Goal: Task Accomplishment & Management: Use online tool/utility

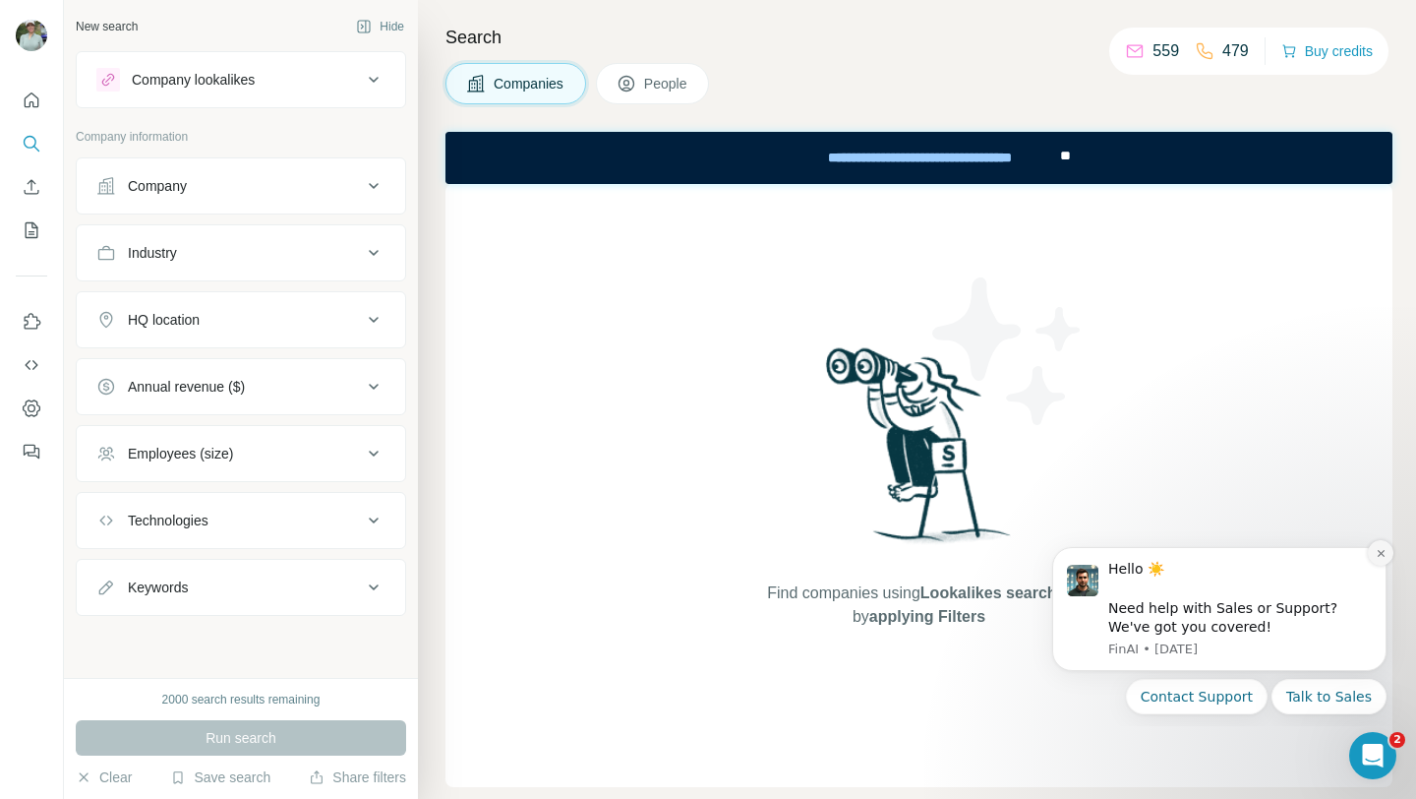
click at [1383, 554] on icon "Dismiss notification" at bounding box center [1381, 553] width 11 height 11
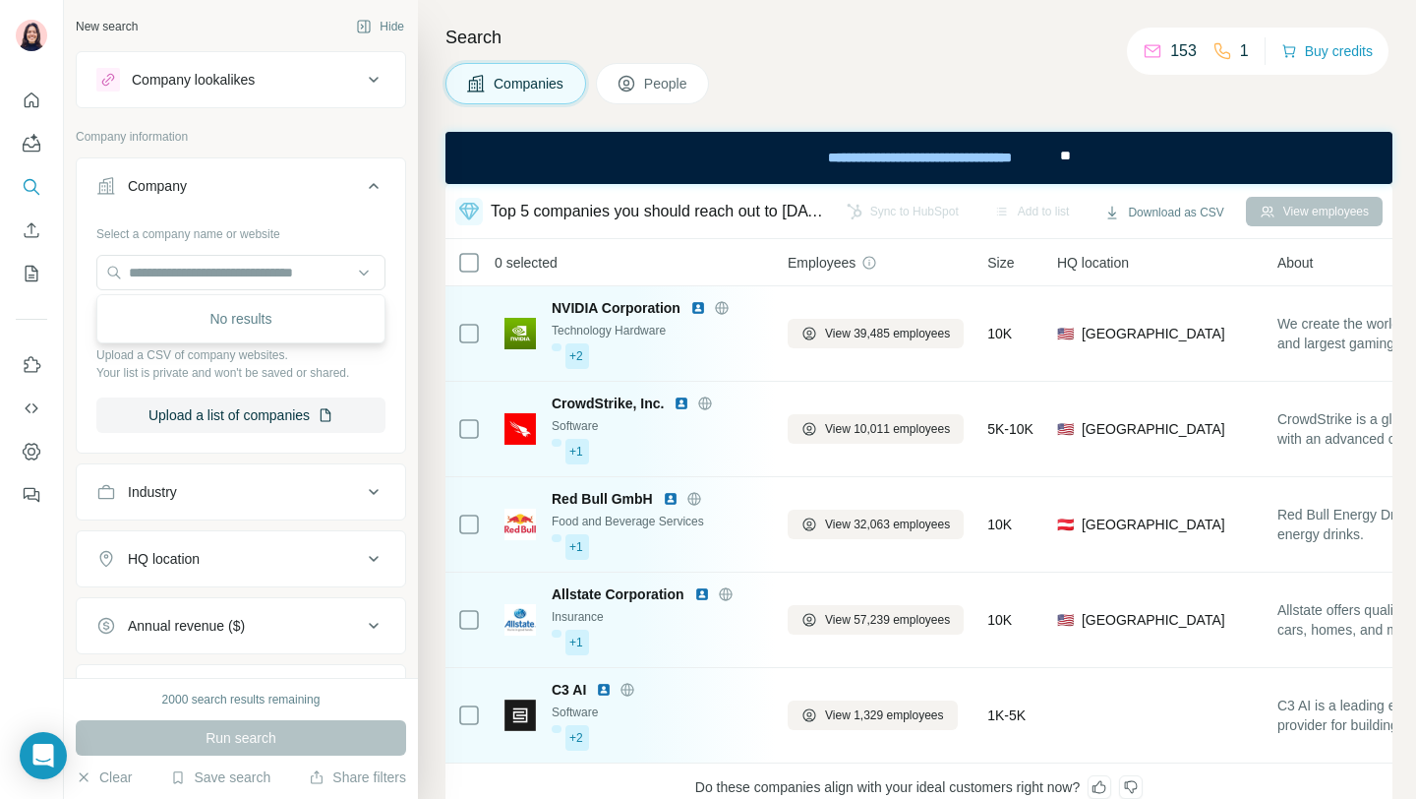
click at [345, 190] on div "Company" at bounding box center [229, 186] width 266 height 20
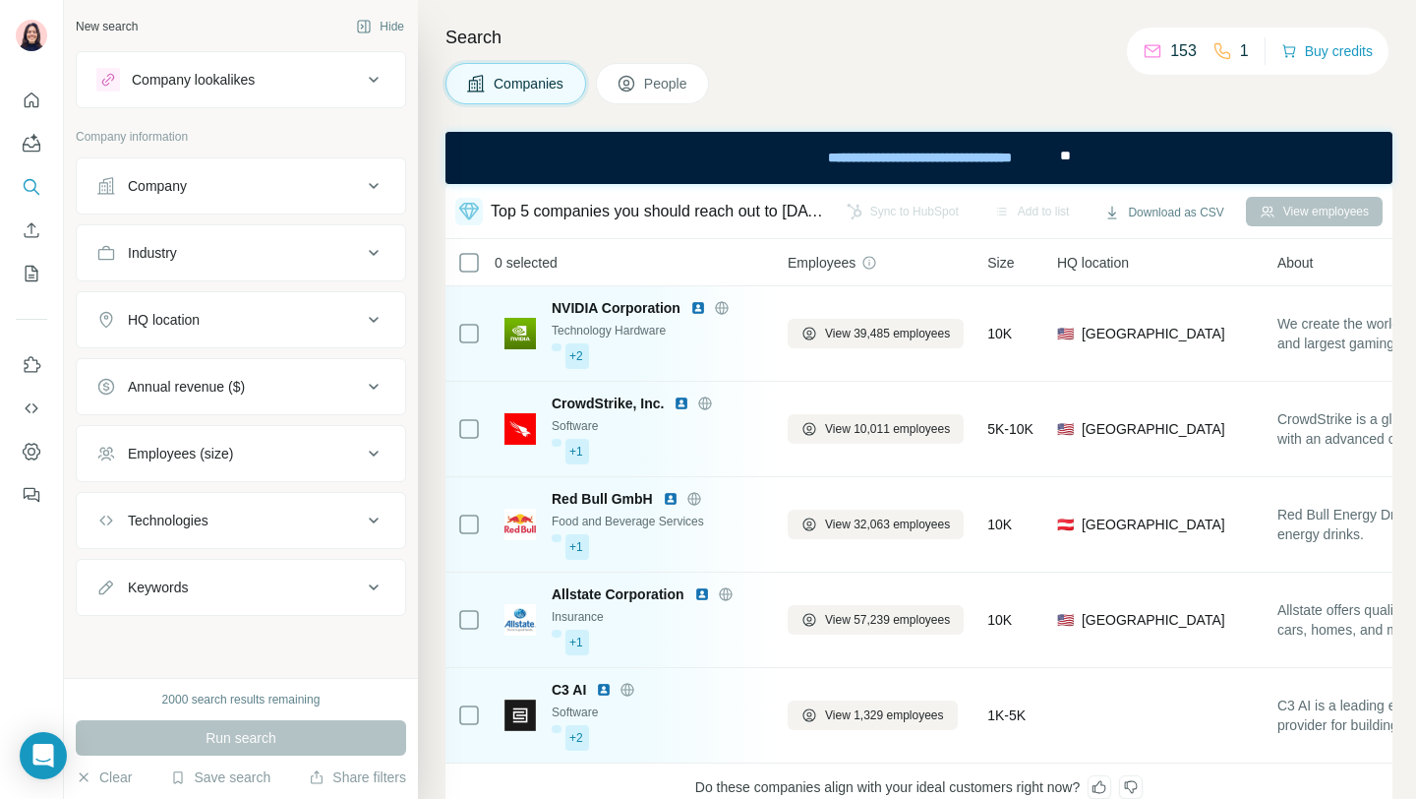
click at [630, 97] on button "People" at bounding box center [653, 83] width 114 height 41
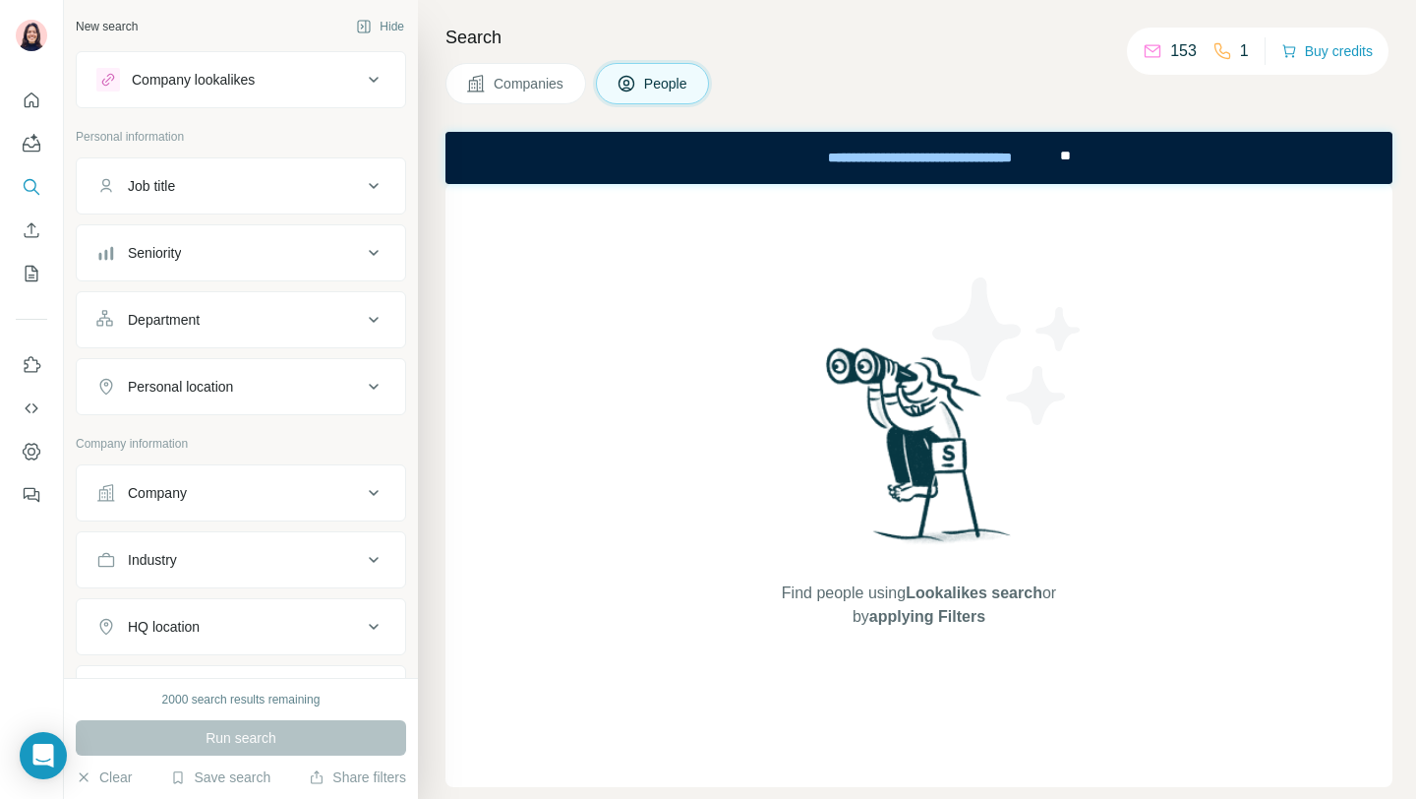
click at [191, 202] on button "Job title" at bounding box center [241, 185] width 328 height 47
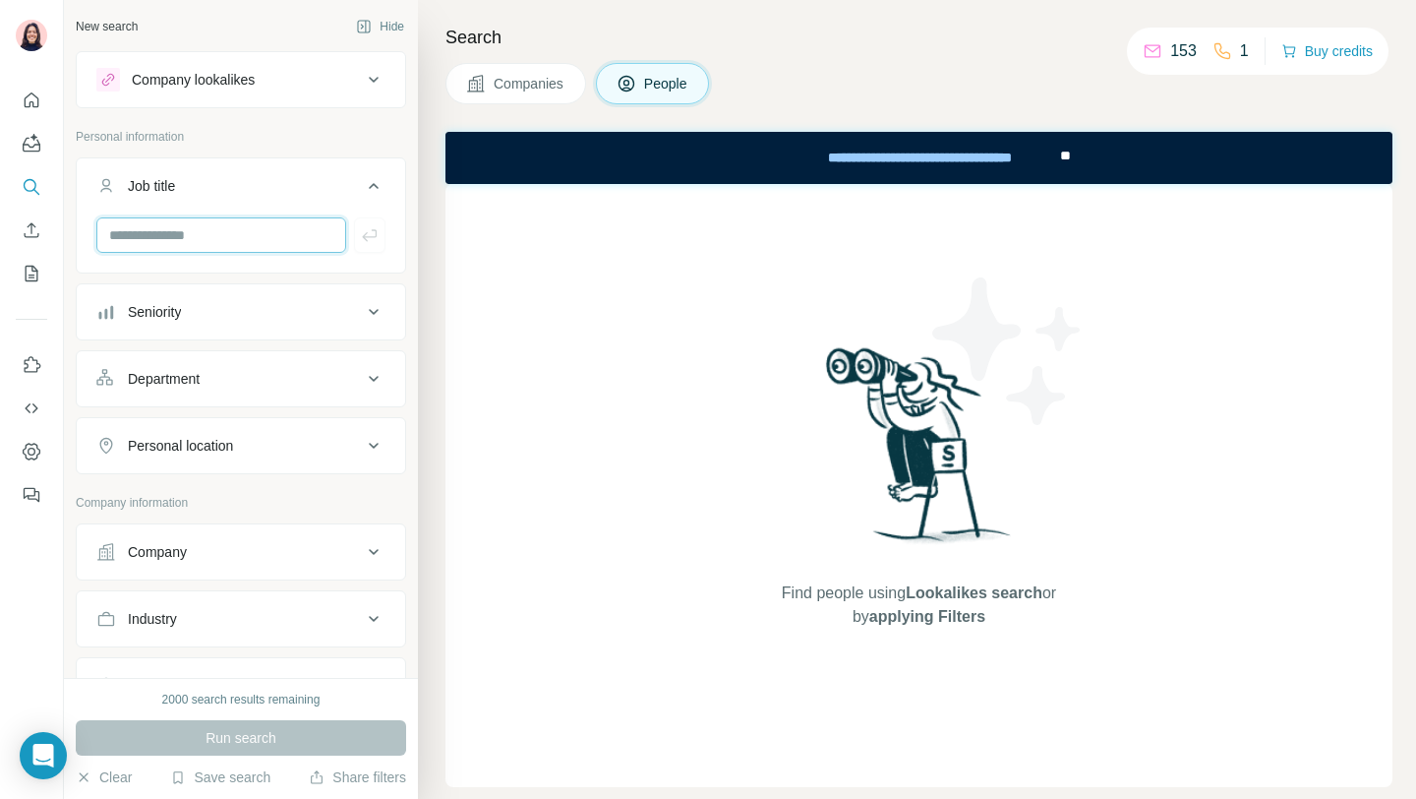
click at [195, 222] on input "text" at bounding box center [221, 234] width 250 height 35
type input "**********"
click at [382, 235] on button "button" at bounding box center [369, 234] width 31 height 35
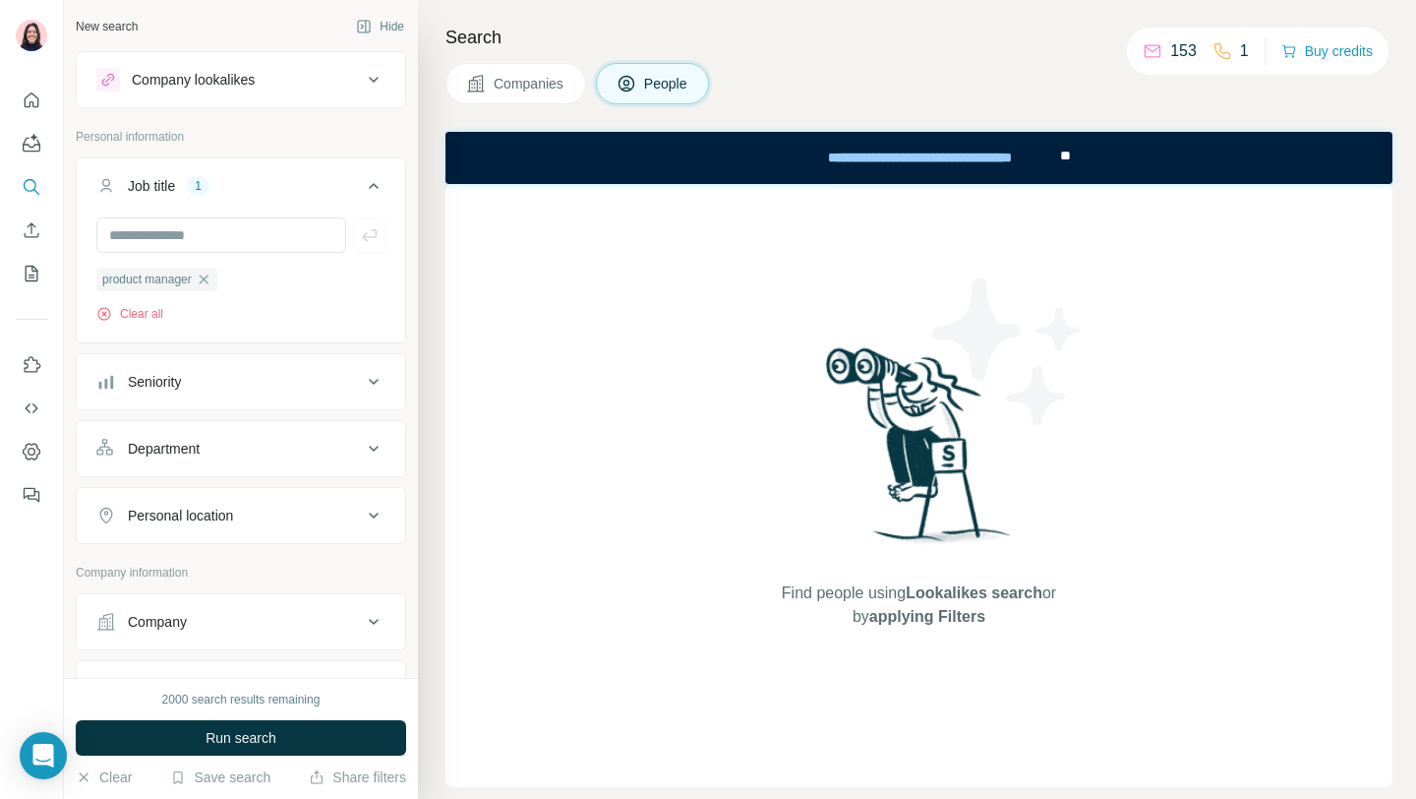
click at [318, 405] on button "Seniority" at bounding box center [241, 381] width 328 height 47
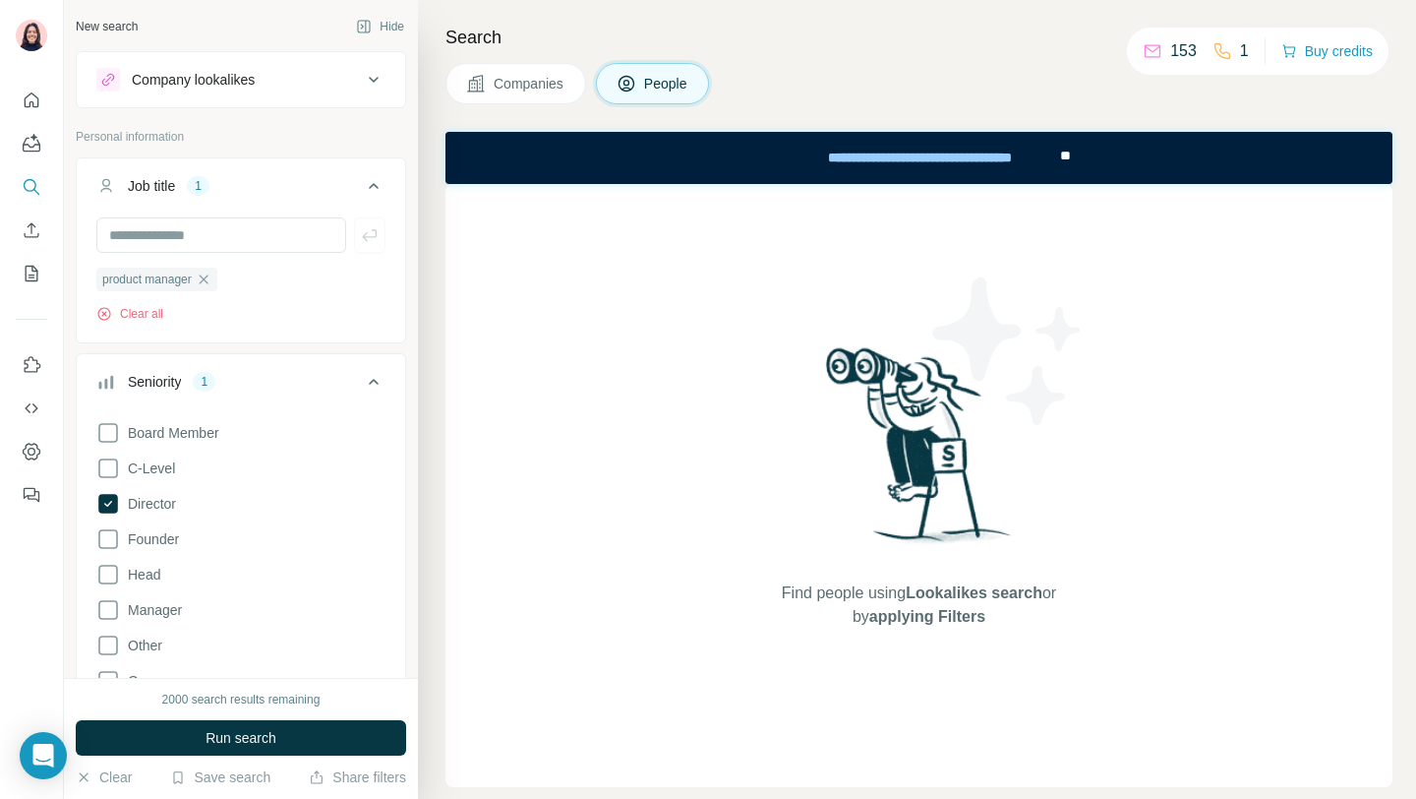
click at [384, 374] on icon at bounding box center [374, 382] width 24 height 24
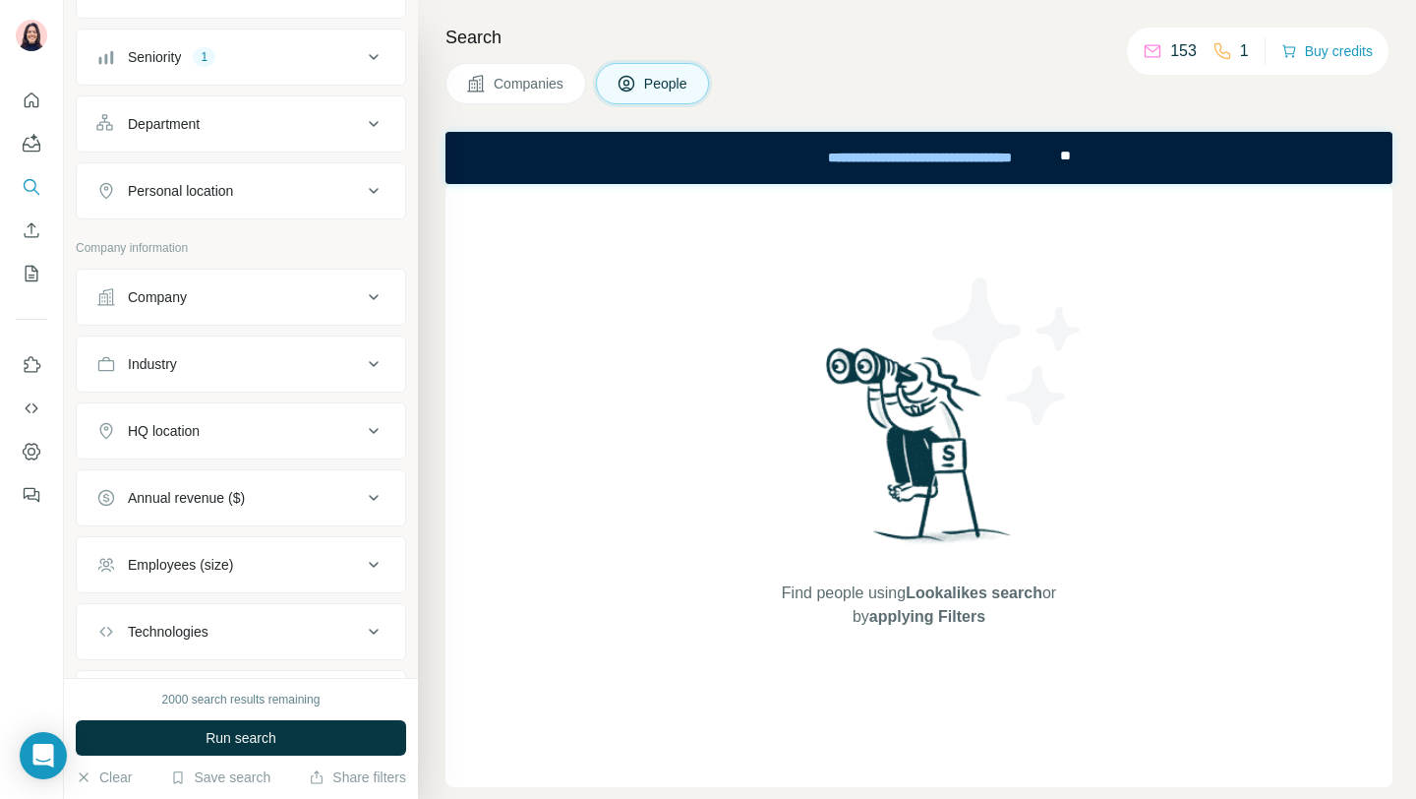
scroll to position [447, 0]
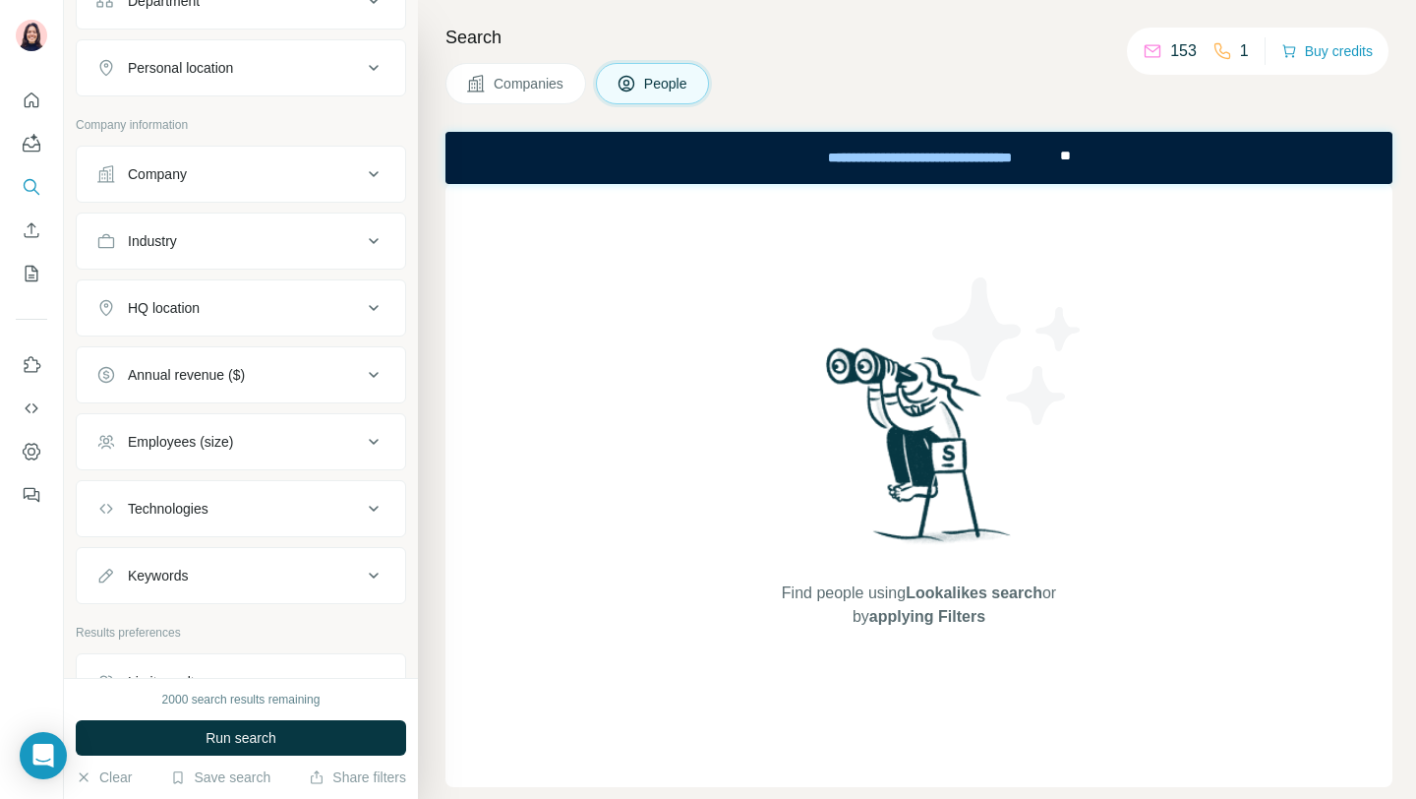
click at [196, 306] on div "HQ location" at bounding box center [164, 308] width 72 height 20
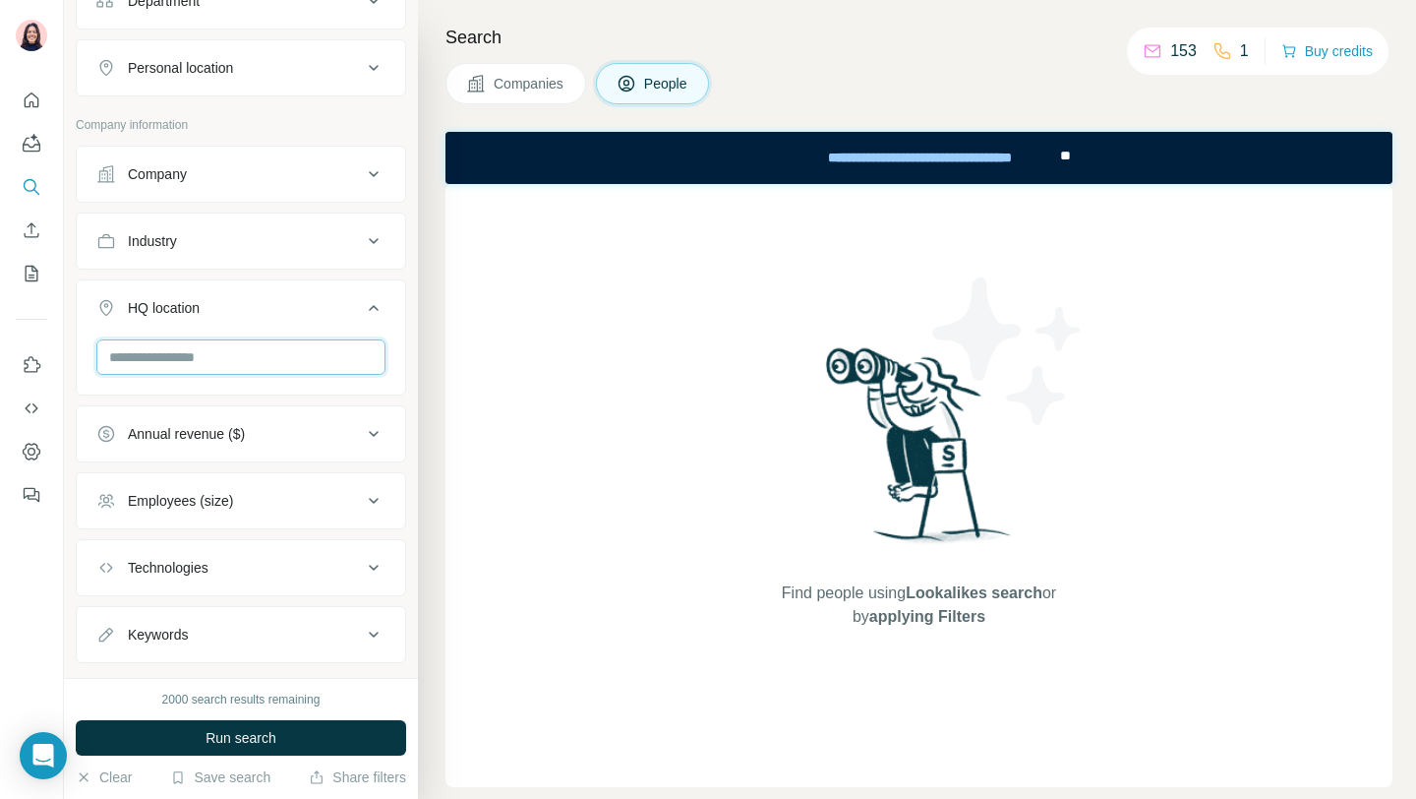
click at [193, 351] on input "text" at bounding box center [240, 356] width 289 height 35
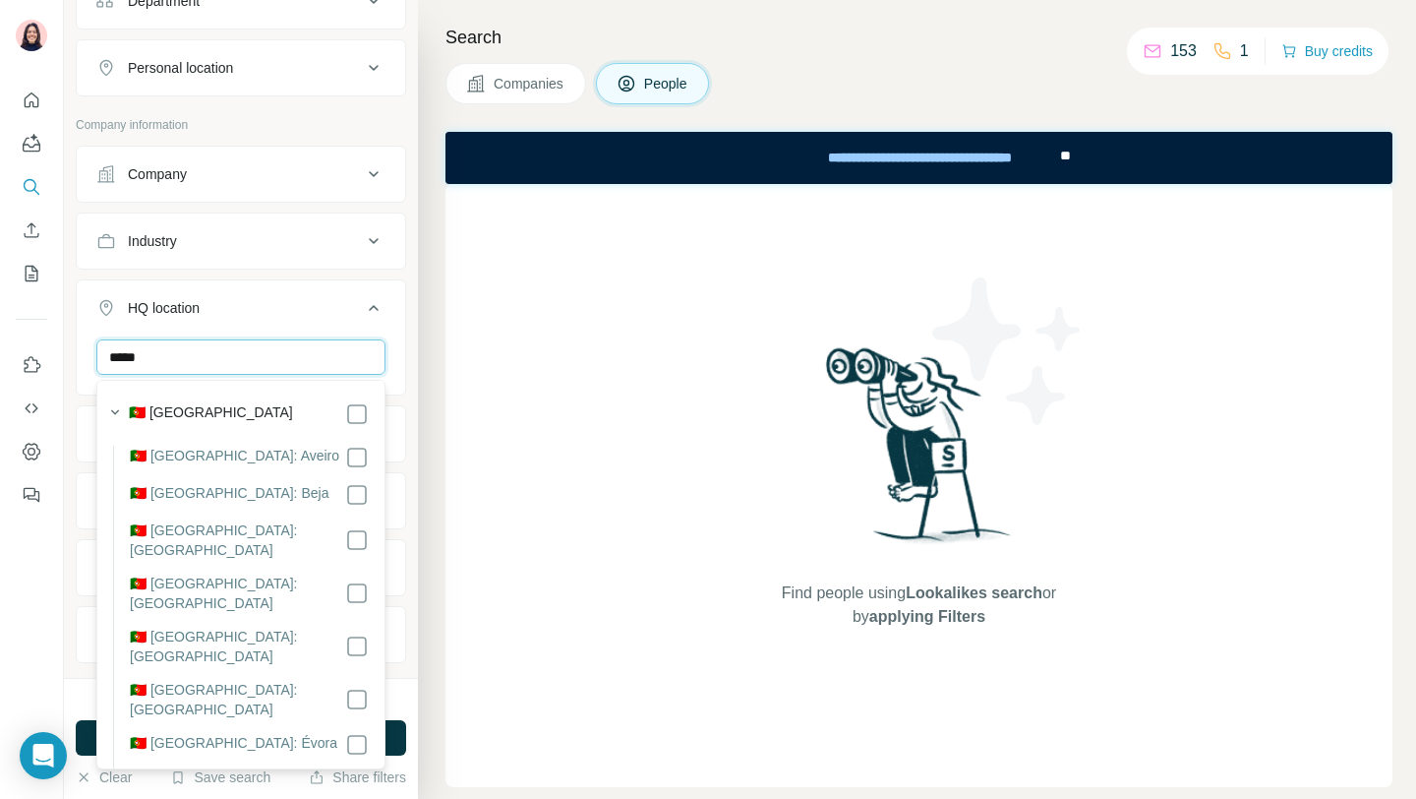
type input "*****"
click at [178, 409] on label "🇵🇹 [GEOGRAPHIC_DATA]" at bounding box center [211, 414] width 164 height 24
click at [84, 738] on button "Run search" at bounding box center [241, 737] width 330 height 35
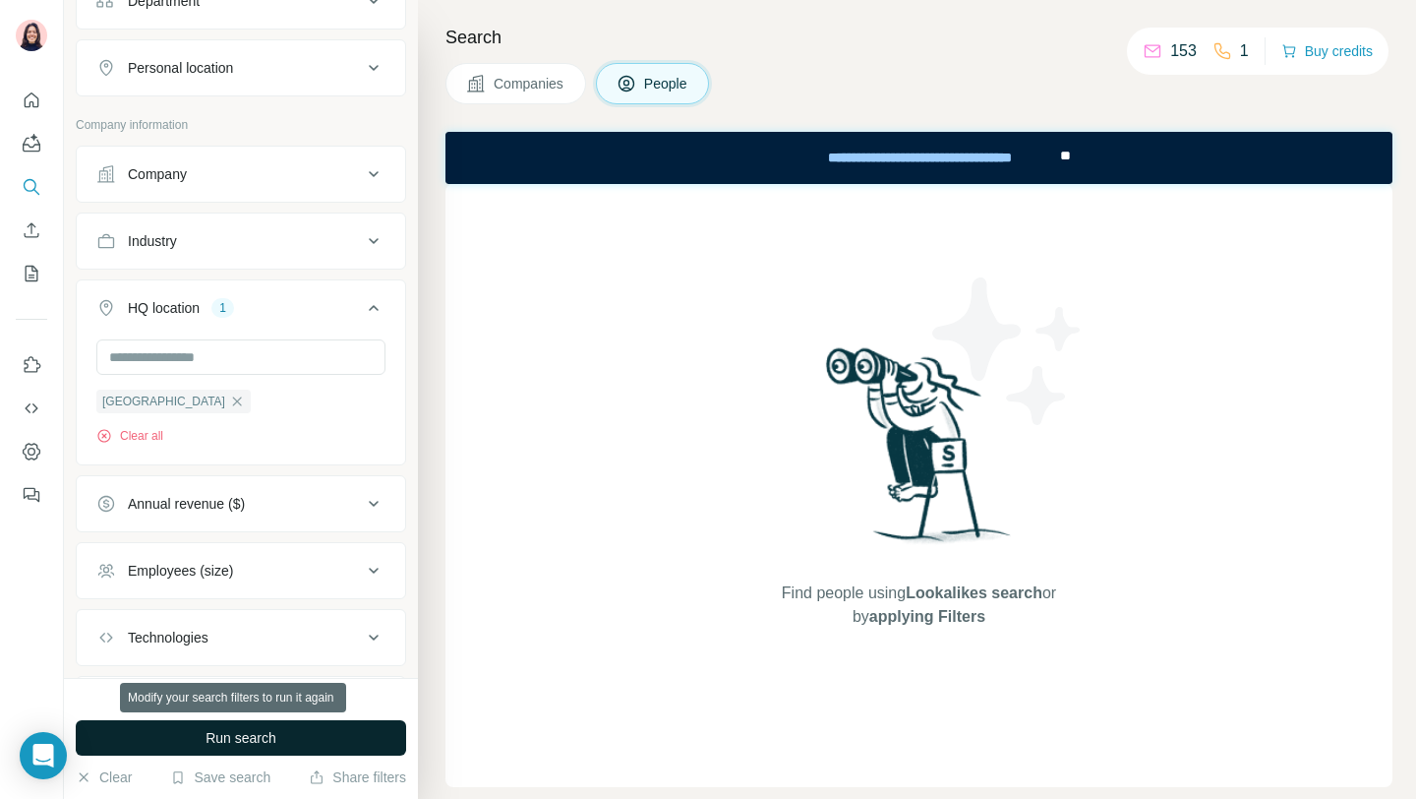
click at [290, 739] on button "Run search" at bounding box center [241, 737] width 330 height 35
click at [251, 739] on span "Run search" at bounding box center [241, 738] width 71 height 20
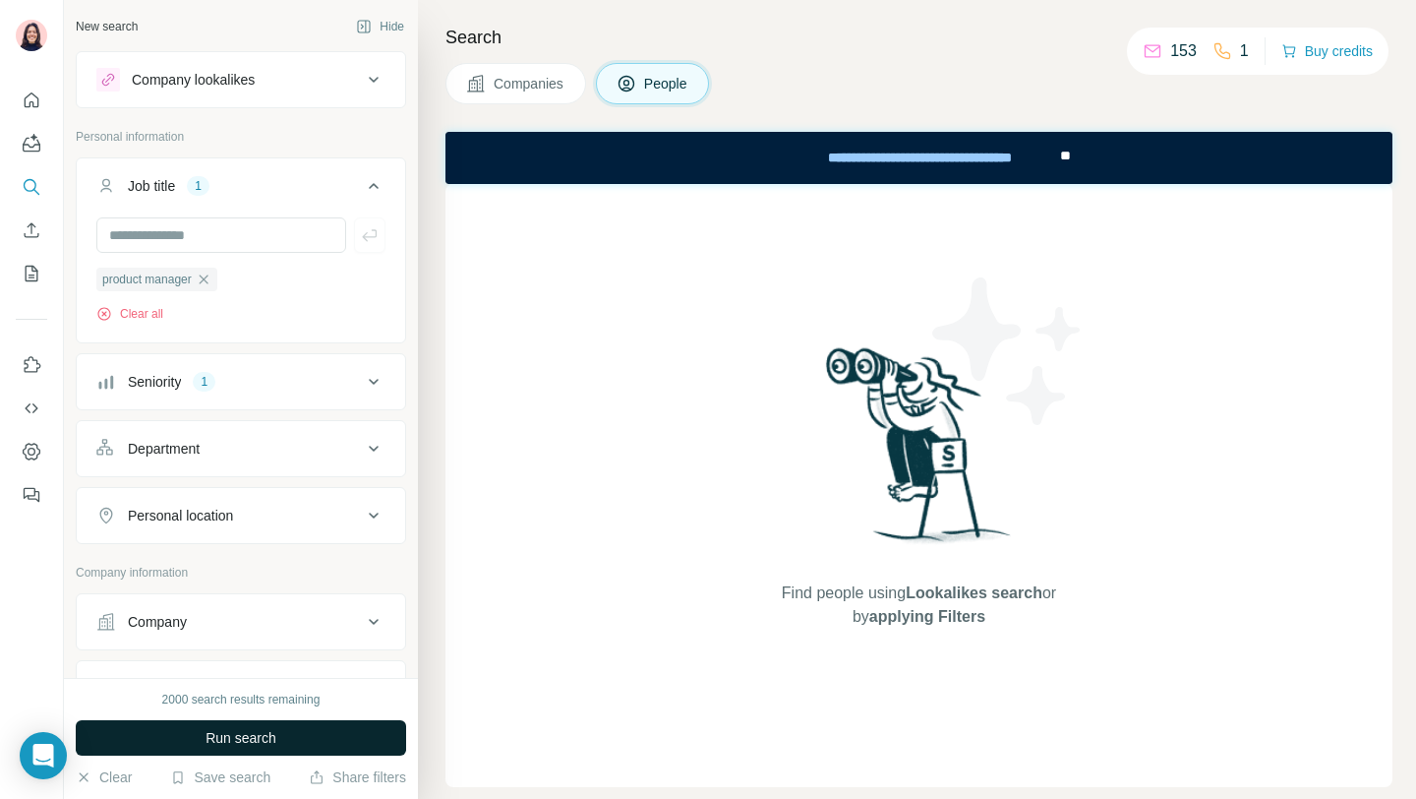
click at [407, 377] on div "New search Hide Company lookalikes Personal information Job title 1 product man…" at bounding box center [241, 339] width 354 height 678
click at [383, 381] on icon at bounding box center [374, 382] width 24 height 24
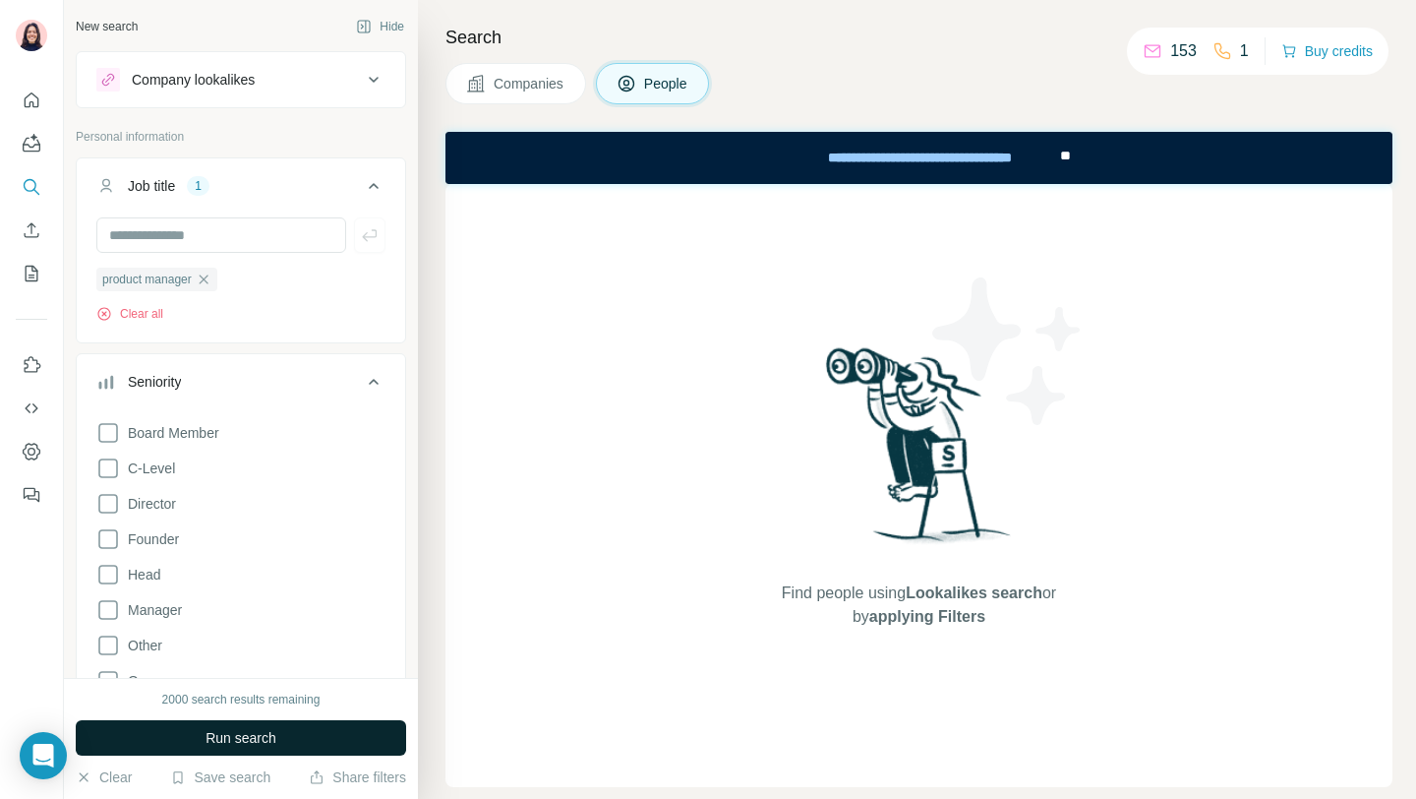
click at [278, 736] on button "Run search" at bounding box center [241, 737] width 330 height 35
click at [371, 388] on icon at bounding box center [374, 382] width 24 height 24
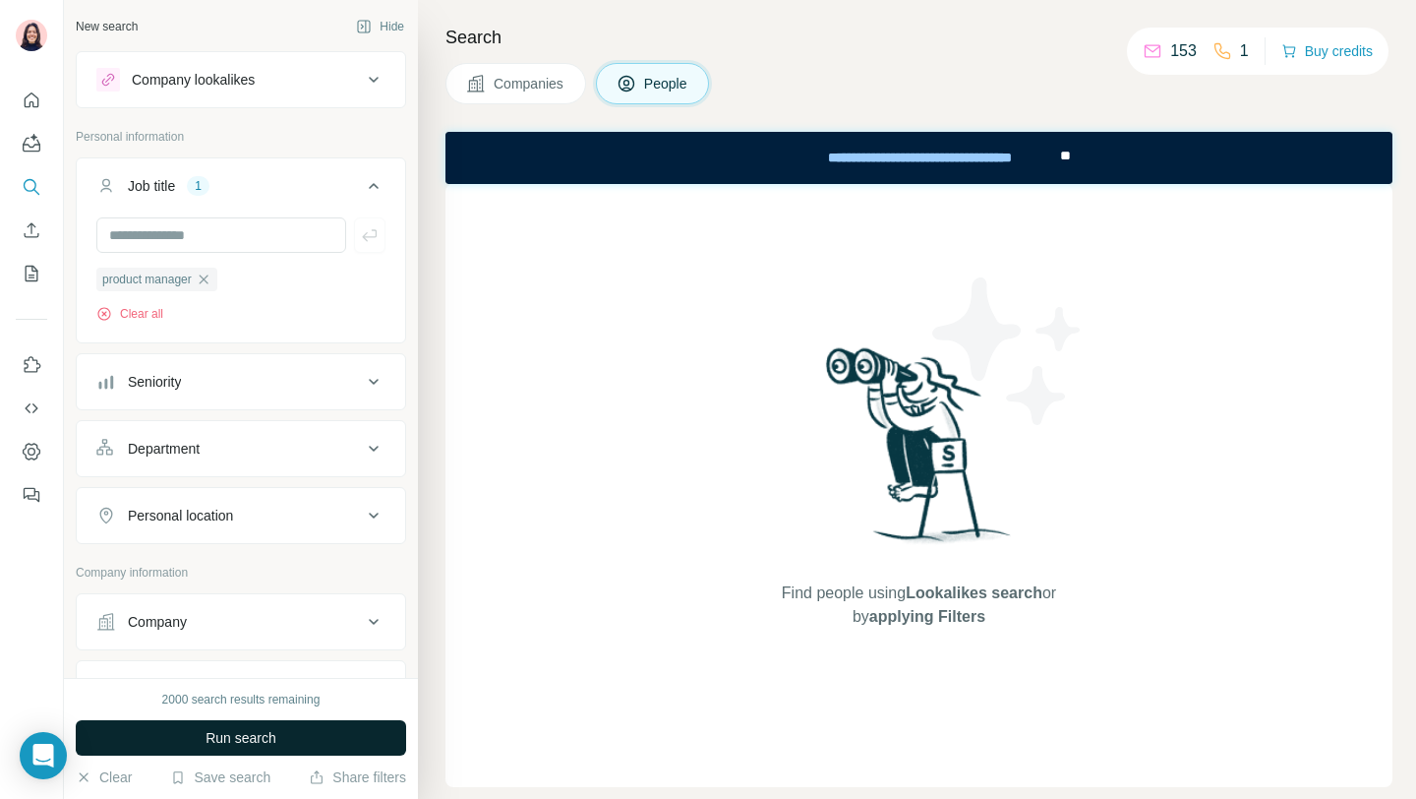
click at [335, 735] on button "Run search" at bounding box center [241, 737] width 330 height 35
click at [542, 89] on span "Companies" at bounding box center [530, 84] width 72 height 20
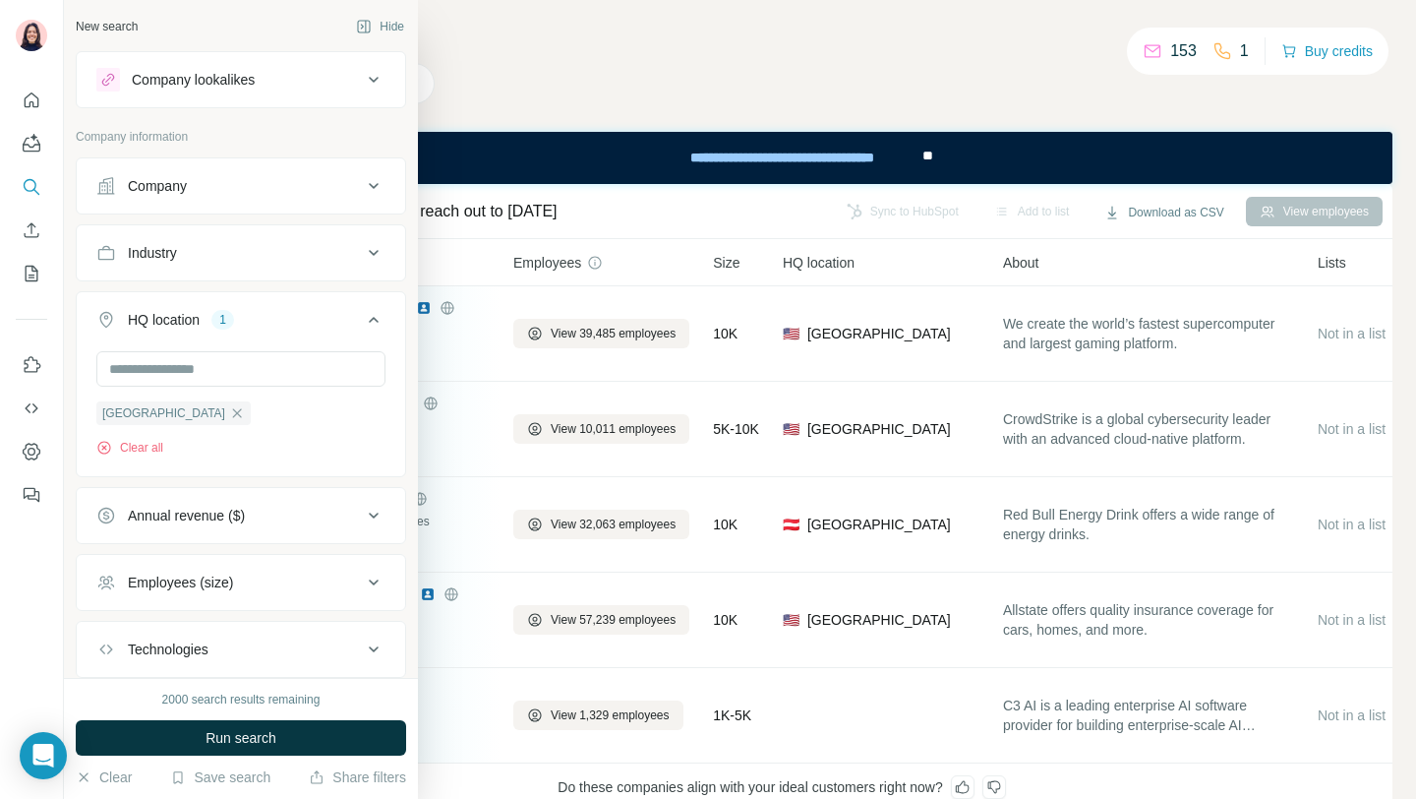
click at [136, 182] on div "Company" at bounding box center [157, 186] width 59 height 20
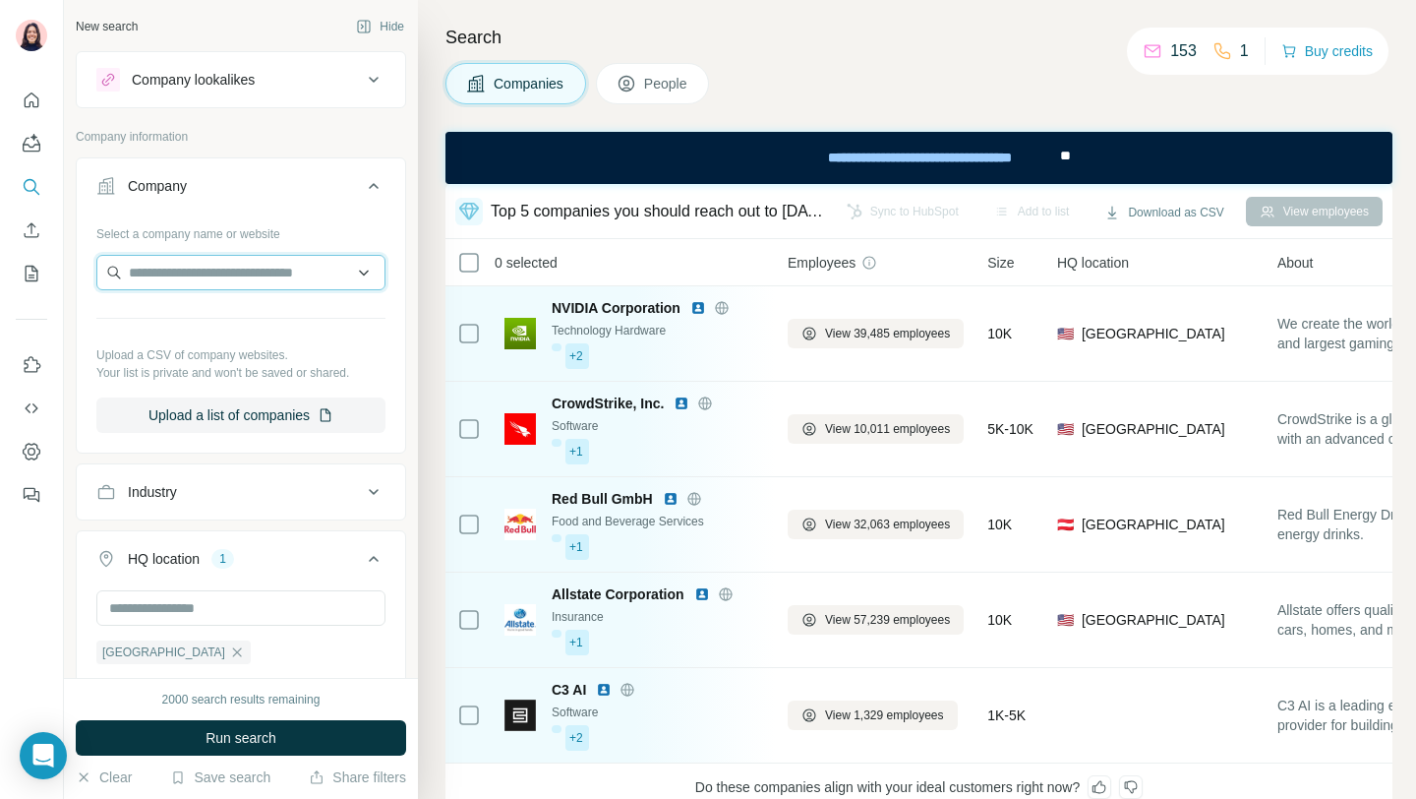
click at [234, 272] on input "text" at bounding box center [240, 272] width 289 height 35
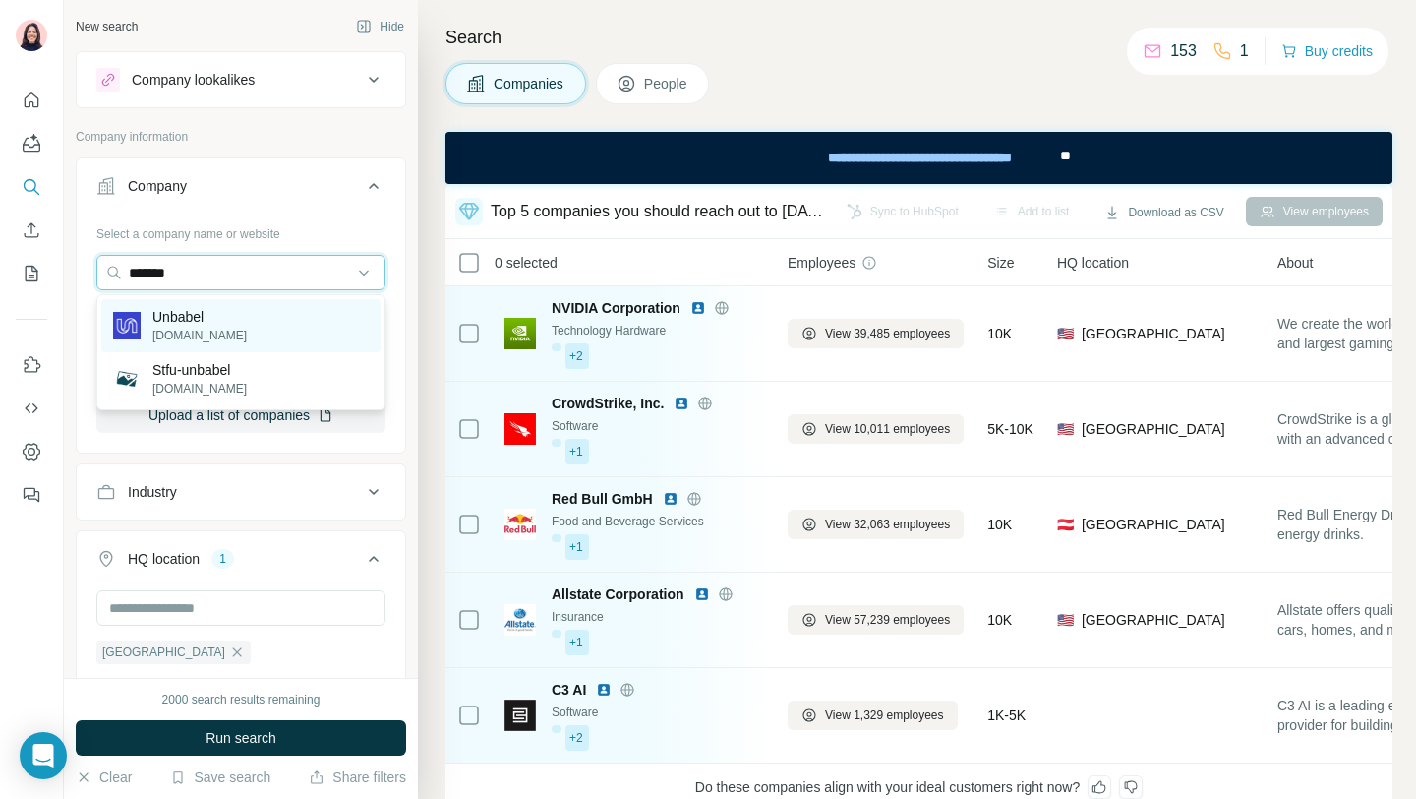
type input "*******"
click at [239, 315] on div "Unbabel [DOMAIN_NAME]" at bounding box center [240, 325] width 279 height 53
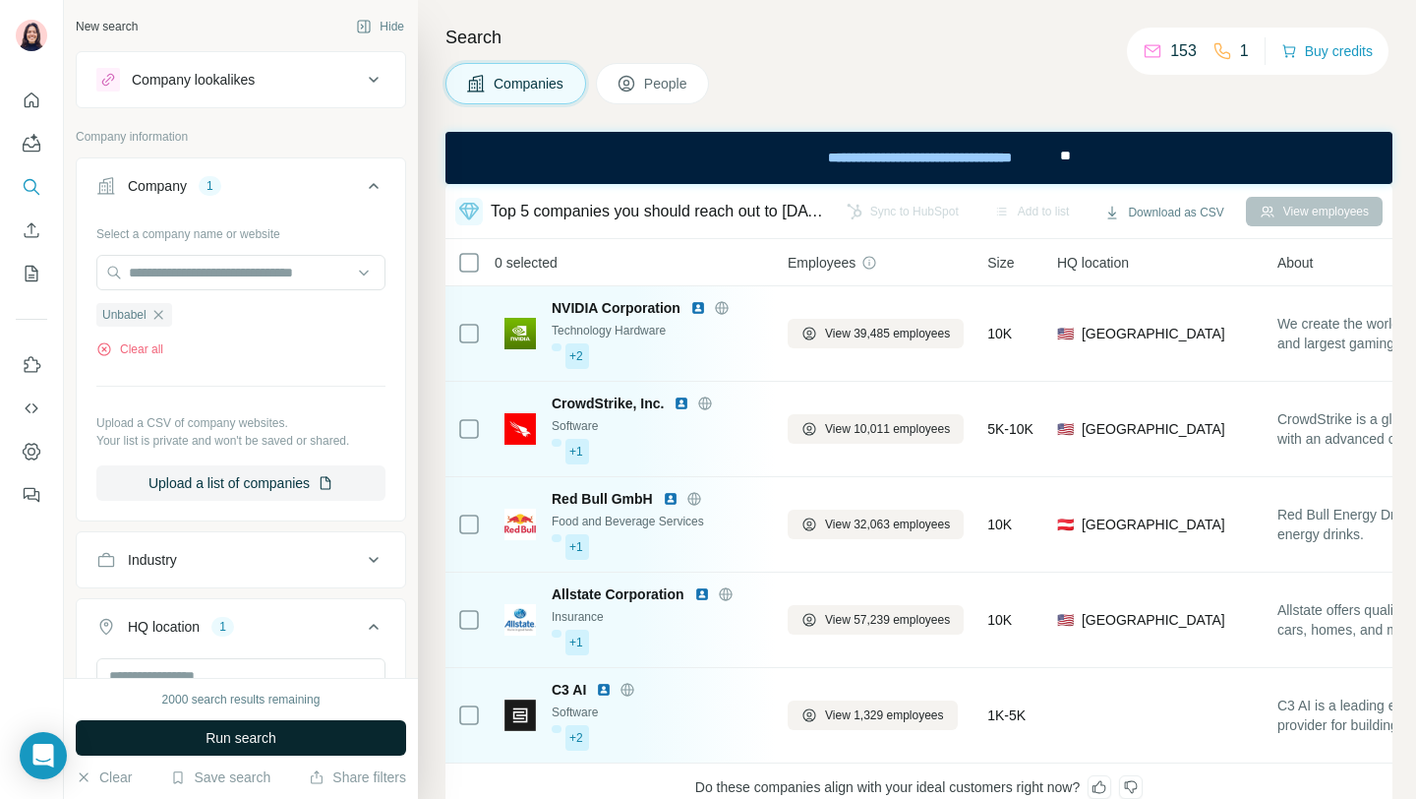
click at [259, 734] on span "Run search" at bounding box center [241, 738] width 71 height 20
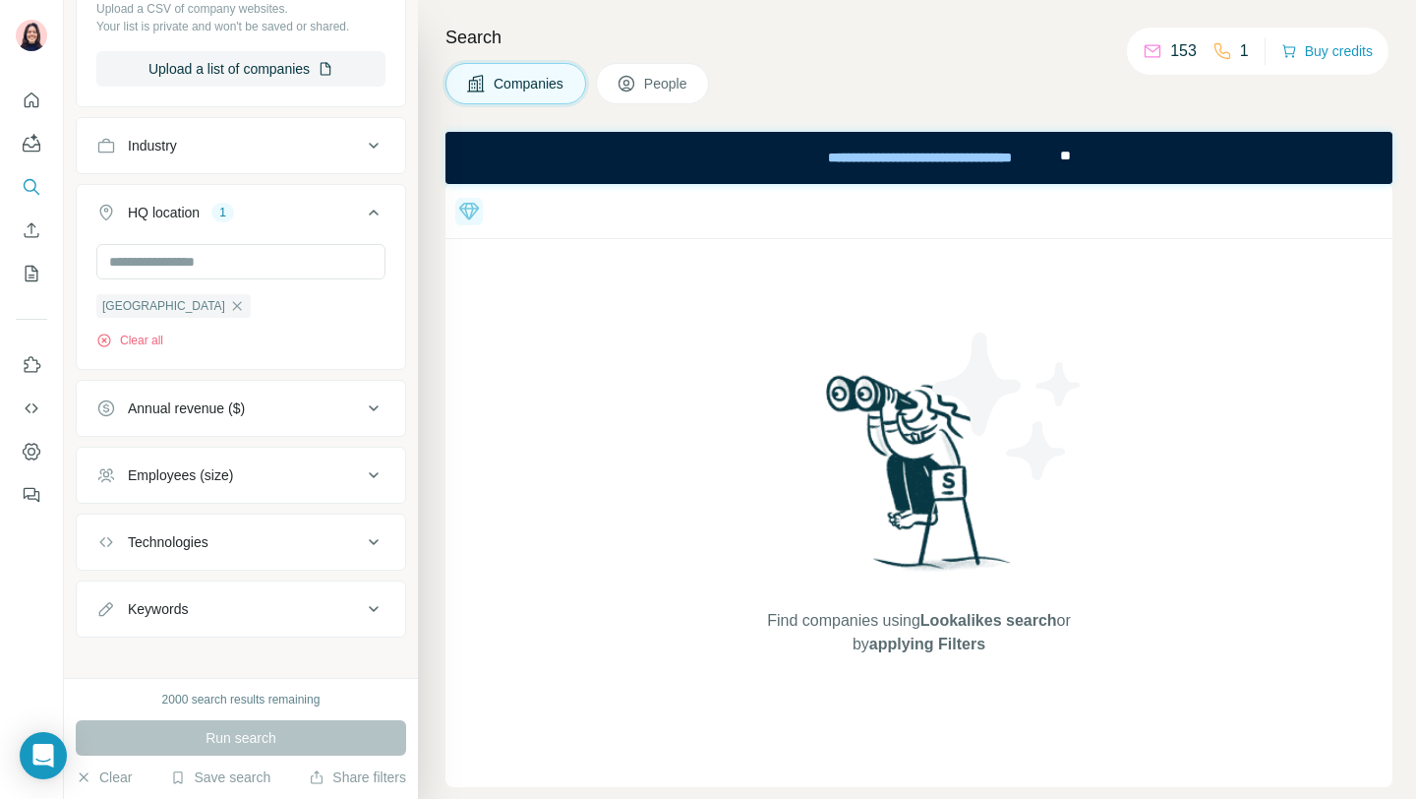
scroll to position [417, 0]
click at [229, 305] on icon "button" at bounding box center [237, 303] width 16 height 16
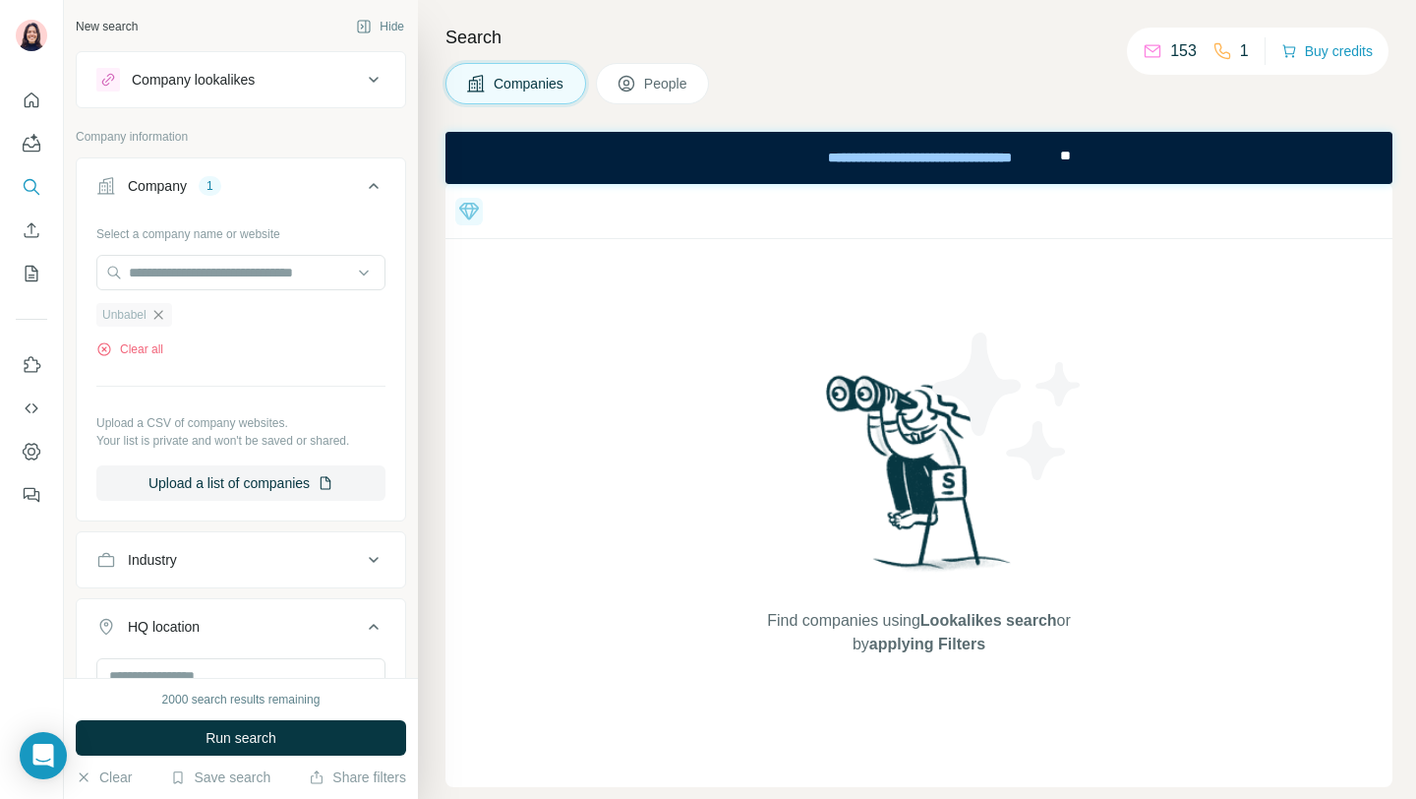
click at [156, 311] on icon "button" at bounding box center [157, 314] width 9 height 9
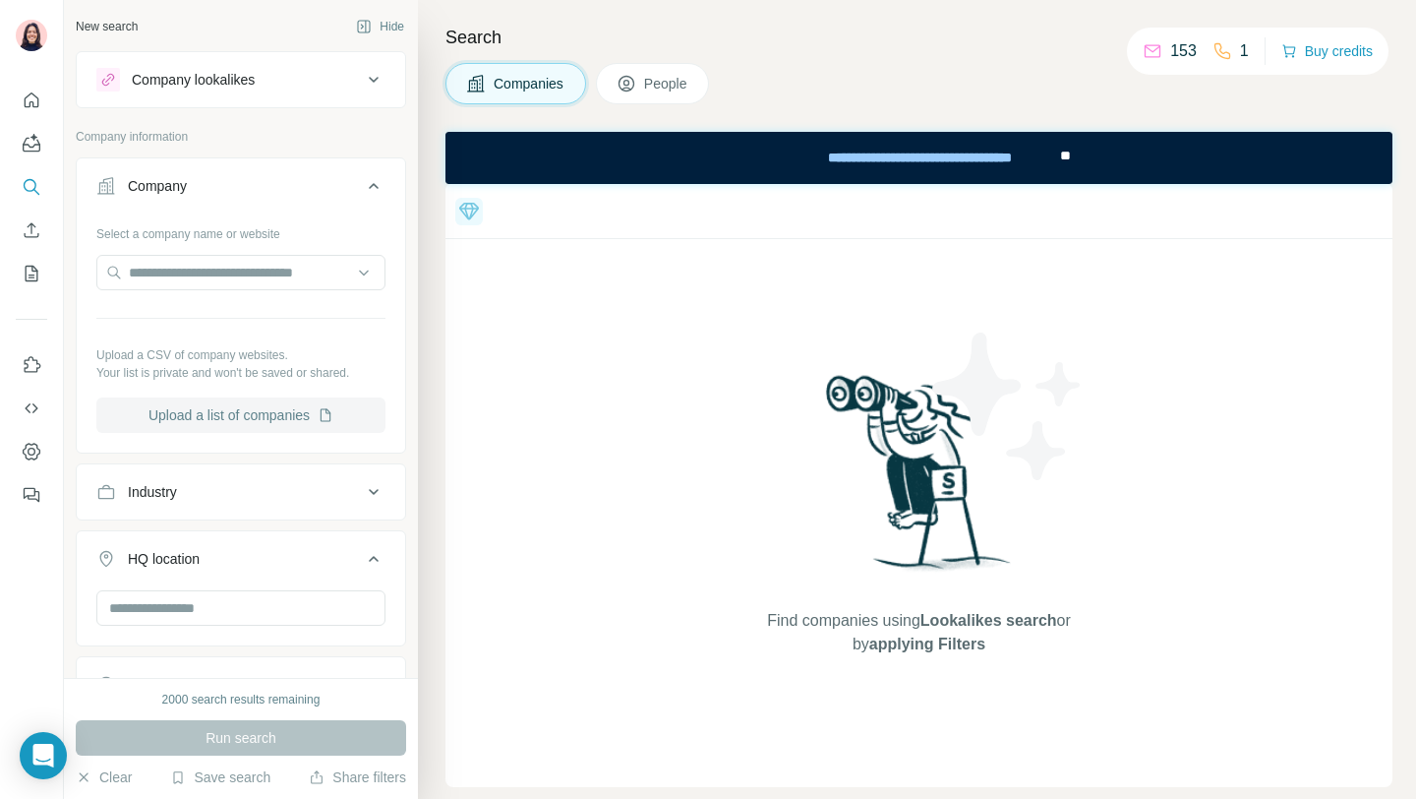
scroll to position [291, 0]
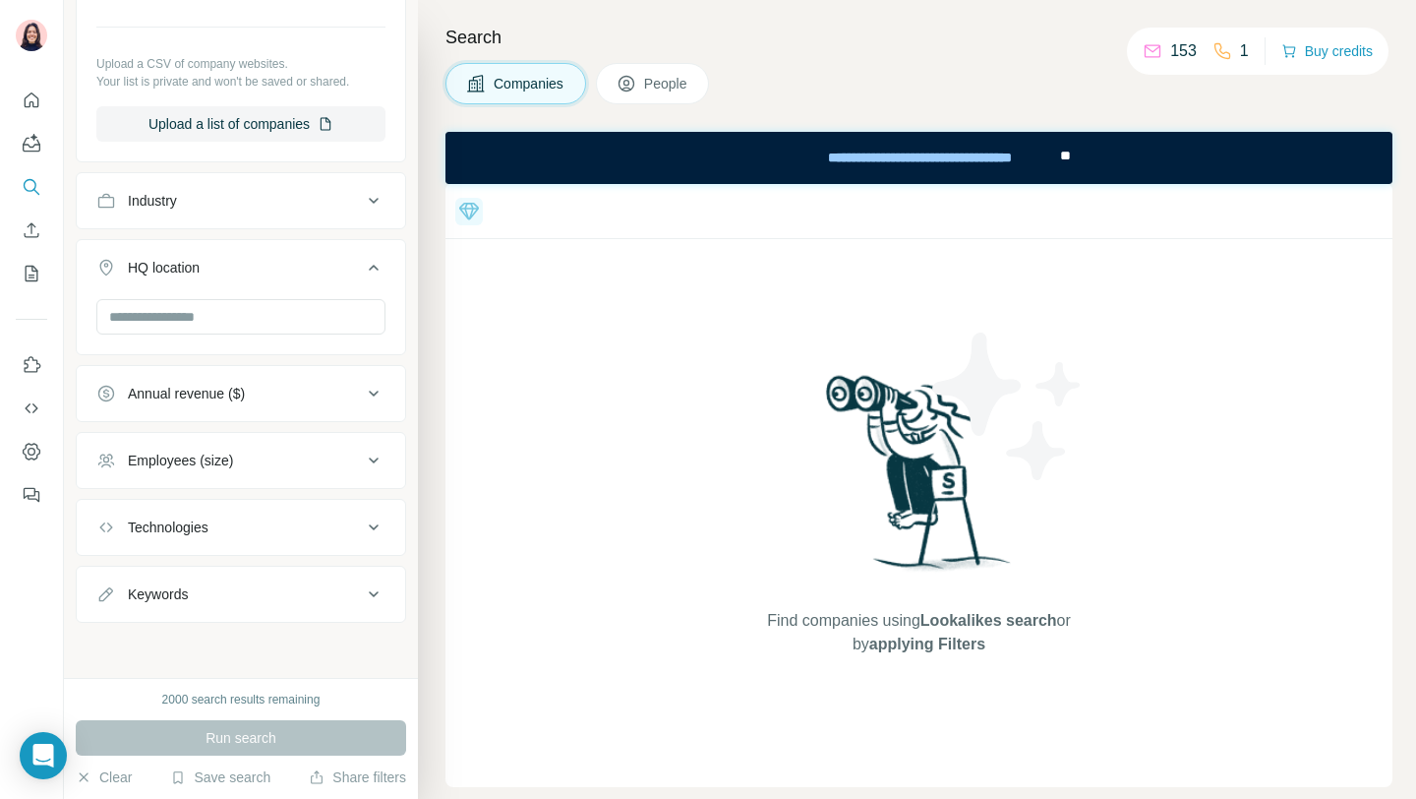
click at [266, 197] on div "Industry" at bounding box center [229, 201] width 266 height 20
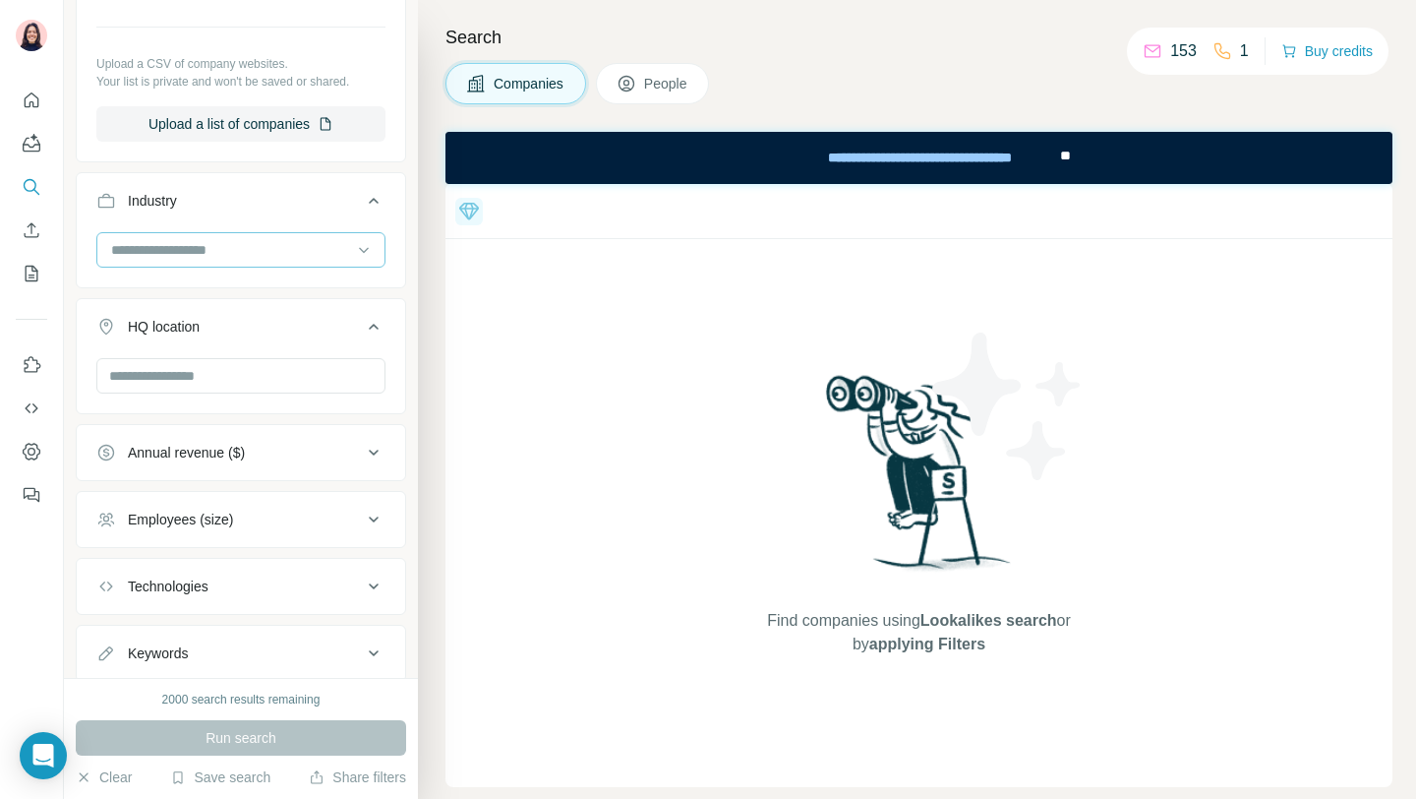
click at [210, 251] on input at bounding box center [230, 250] width 243 height 22
click at [181, 362] on p "Accounting" at bounding box center [147, 365] width 68 height 20
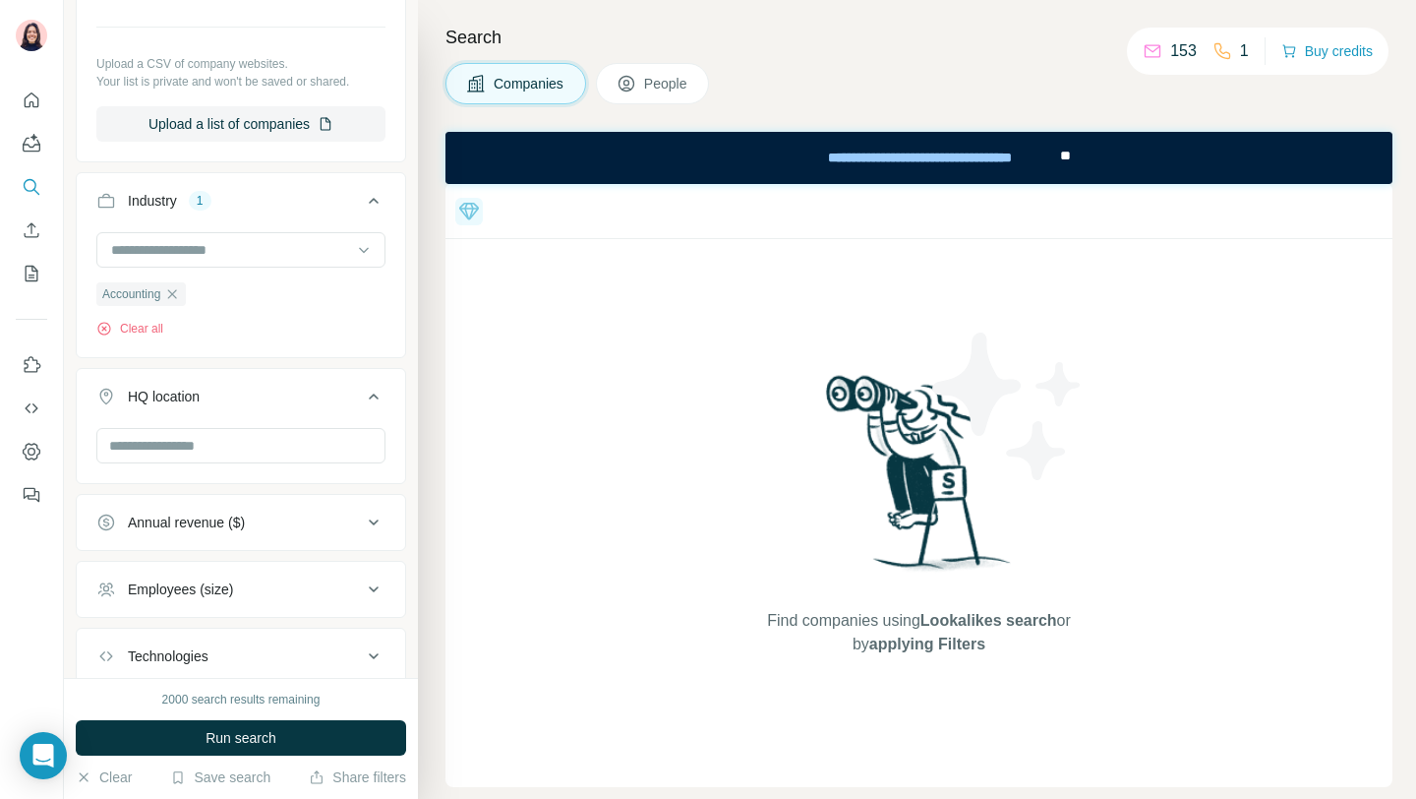
click at [276, 757] on div "2000 search results remaining Run search Clear Save search Share filters" at bounding box center [241, 738] width 354 height 121
click at [279, 732] on button "Run search" at bounding box center [241, 737] width 330 height 35
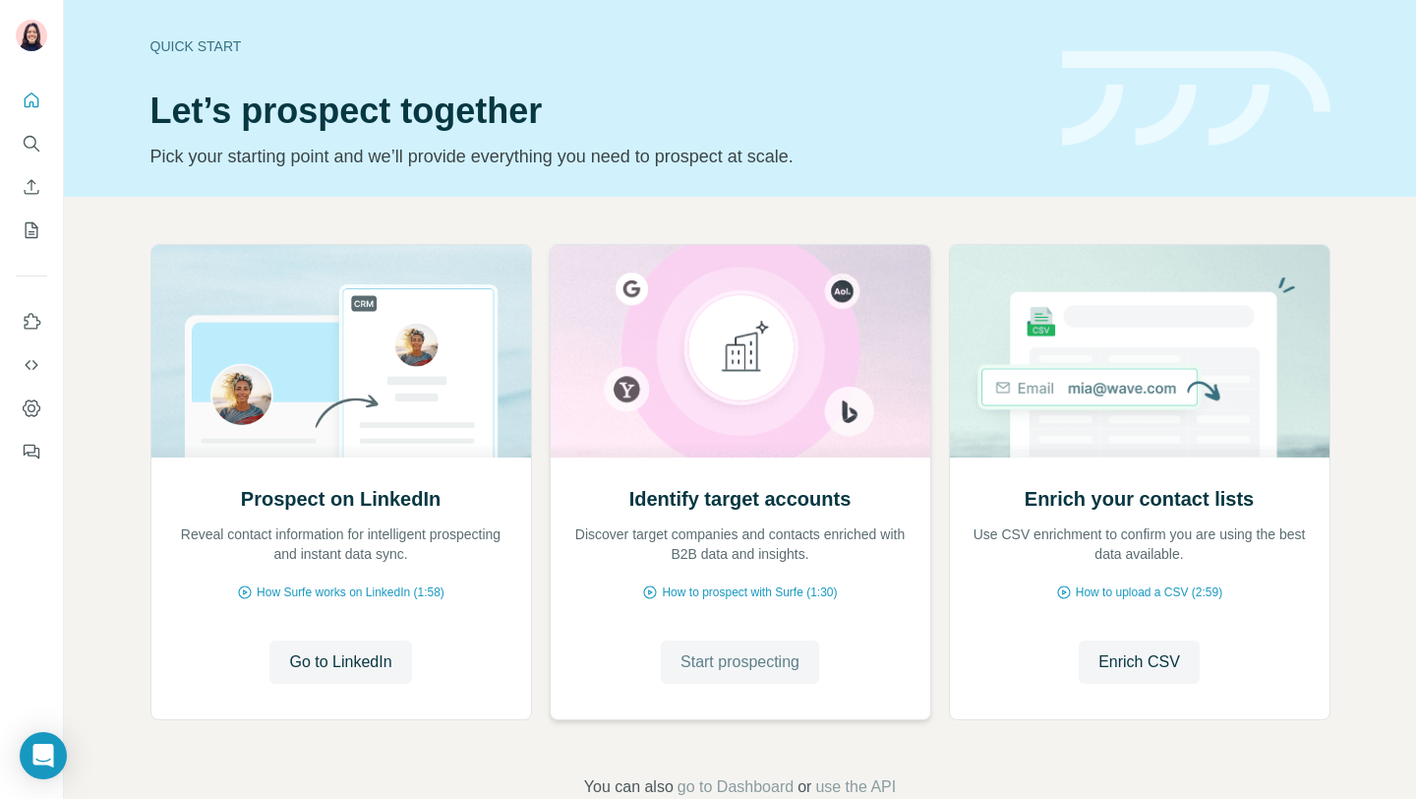
click at [723, 676] on button "Start prospecting" at bounding box center [740, 661] width 158 height 43
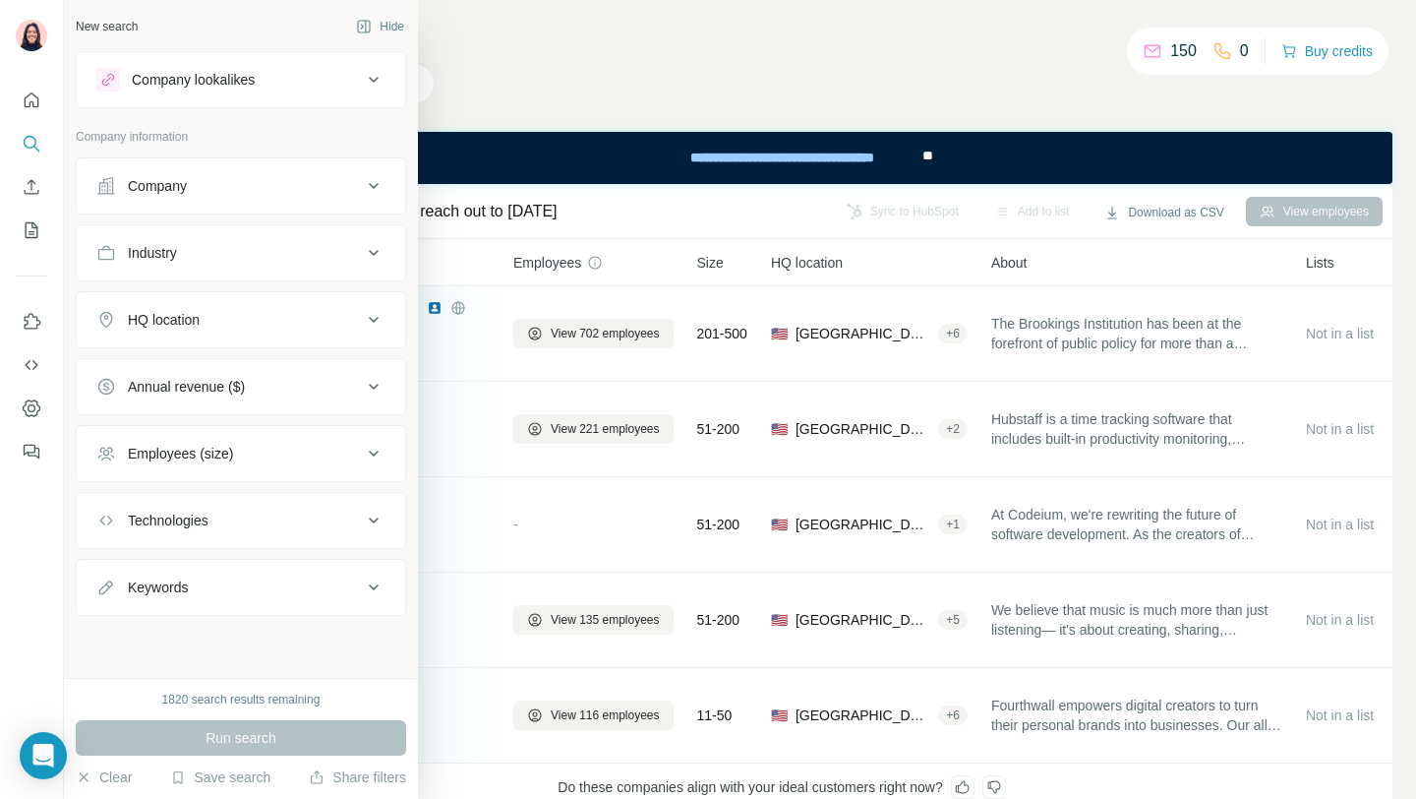
click at [199, 184] on div "Company" at bounding box center [229, 186] width 266 height 20
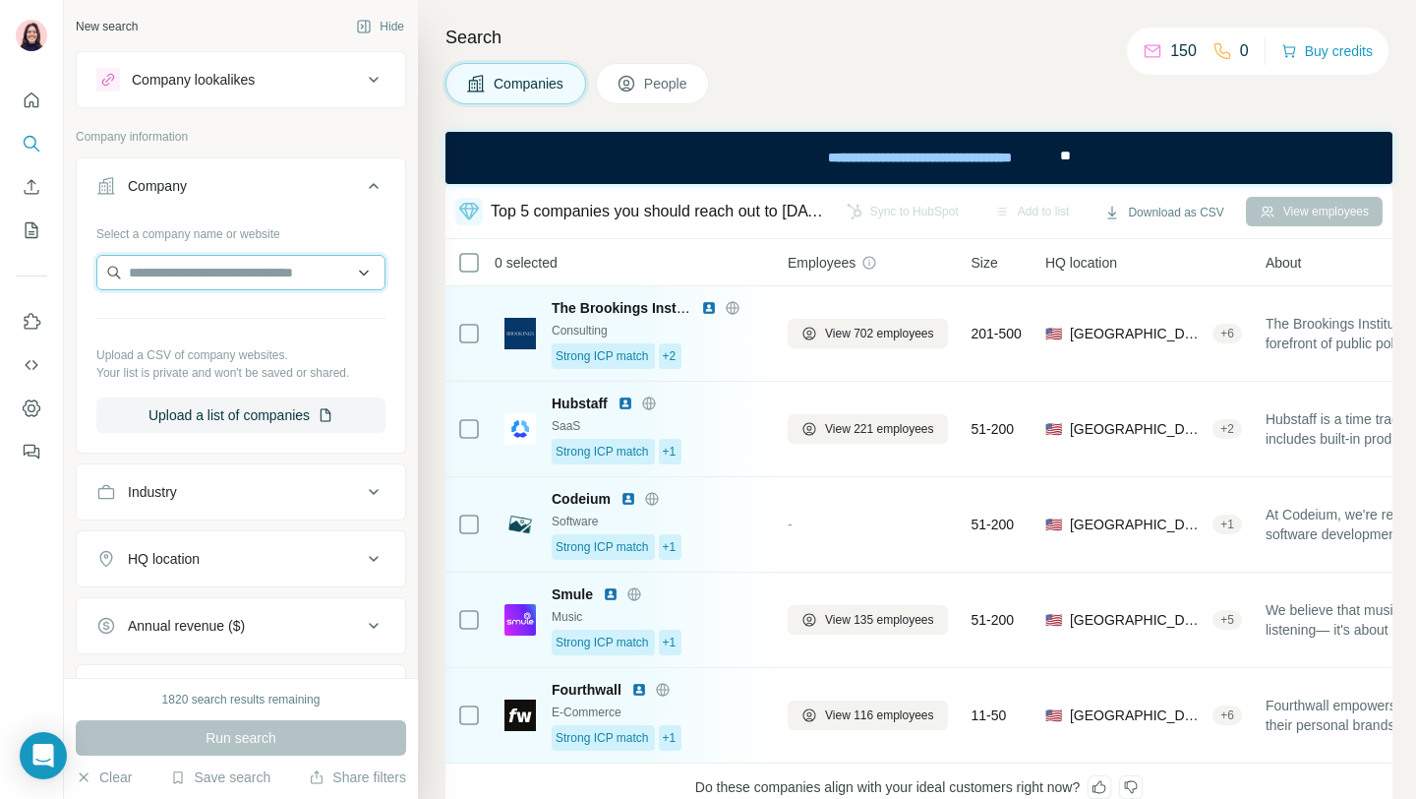
click at [204, 264] on input "text" at bounding box center [240, 272] width 289 height 35
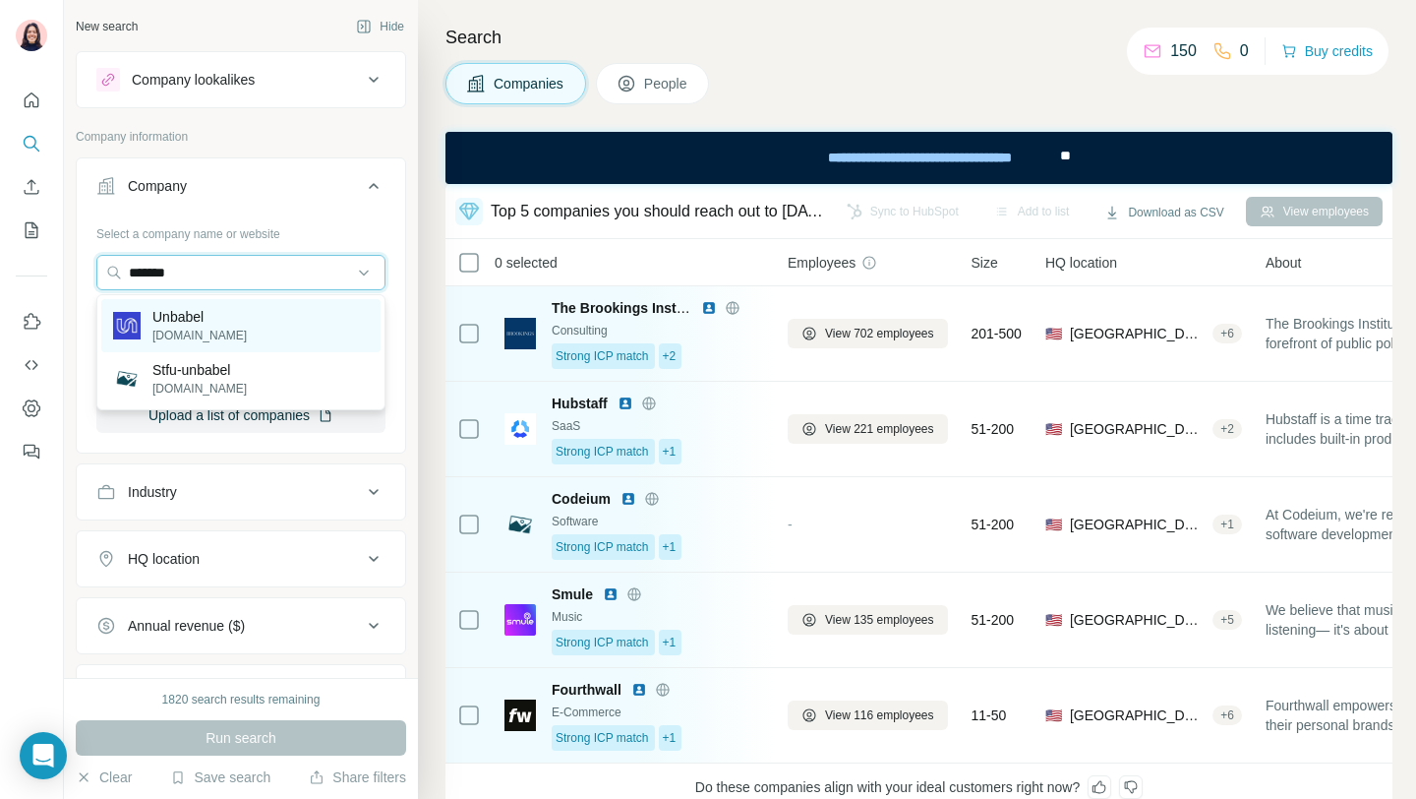
type input "*******"
click at [208, 312] on p "Unbabel" at bounding box center [199, 317] width 94 height 20
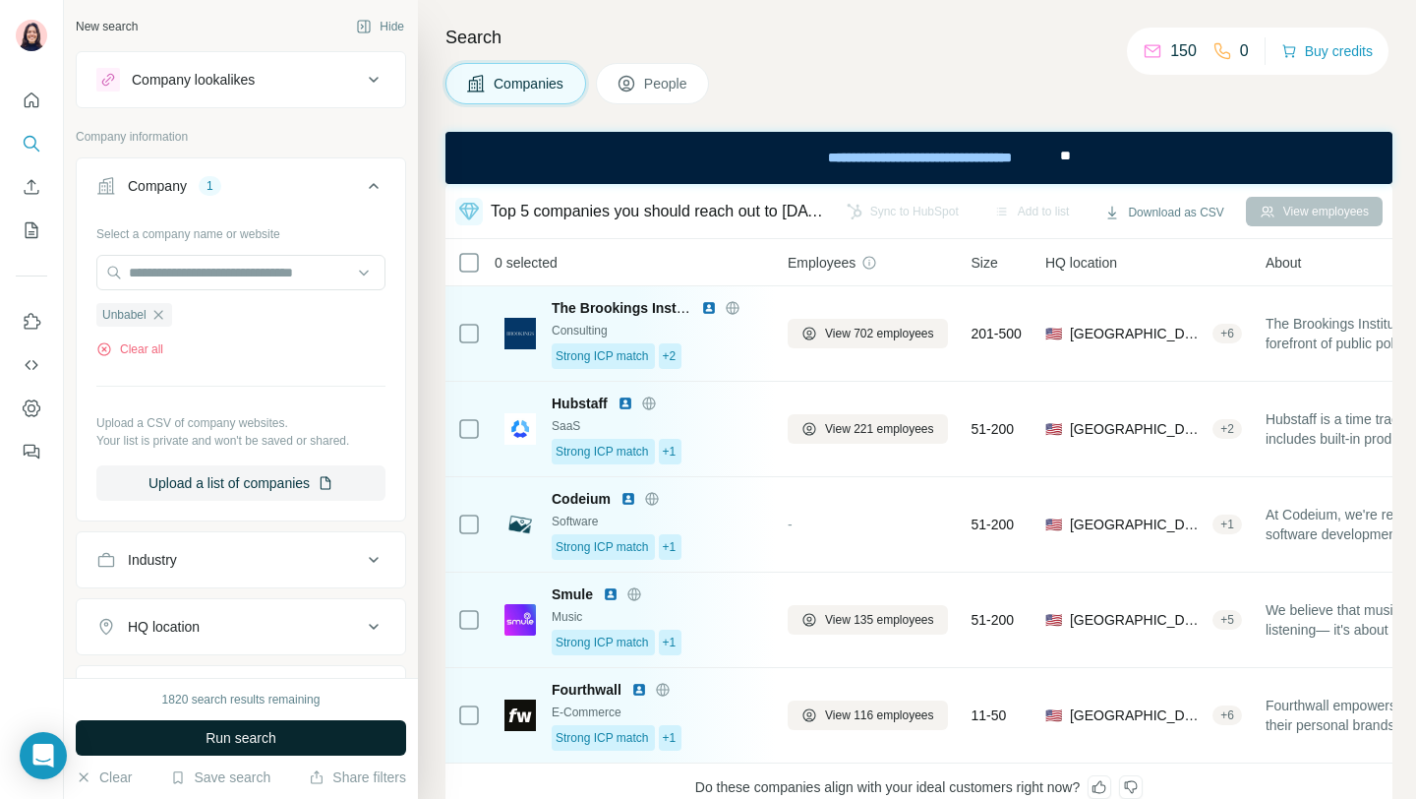
click at [238, 730] on span "Run search" at bounding box center [241, 738] width 71 height 20
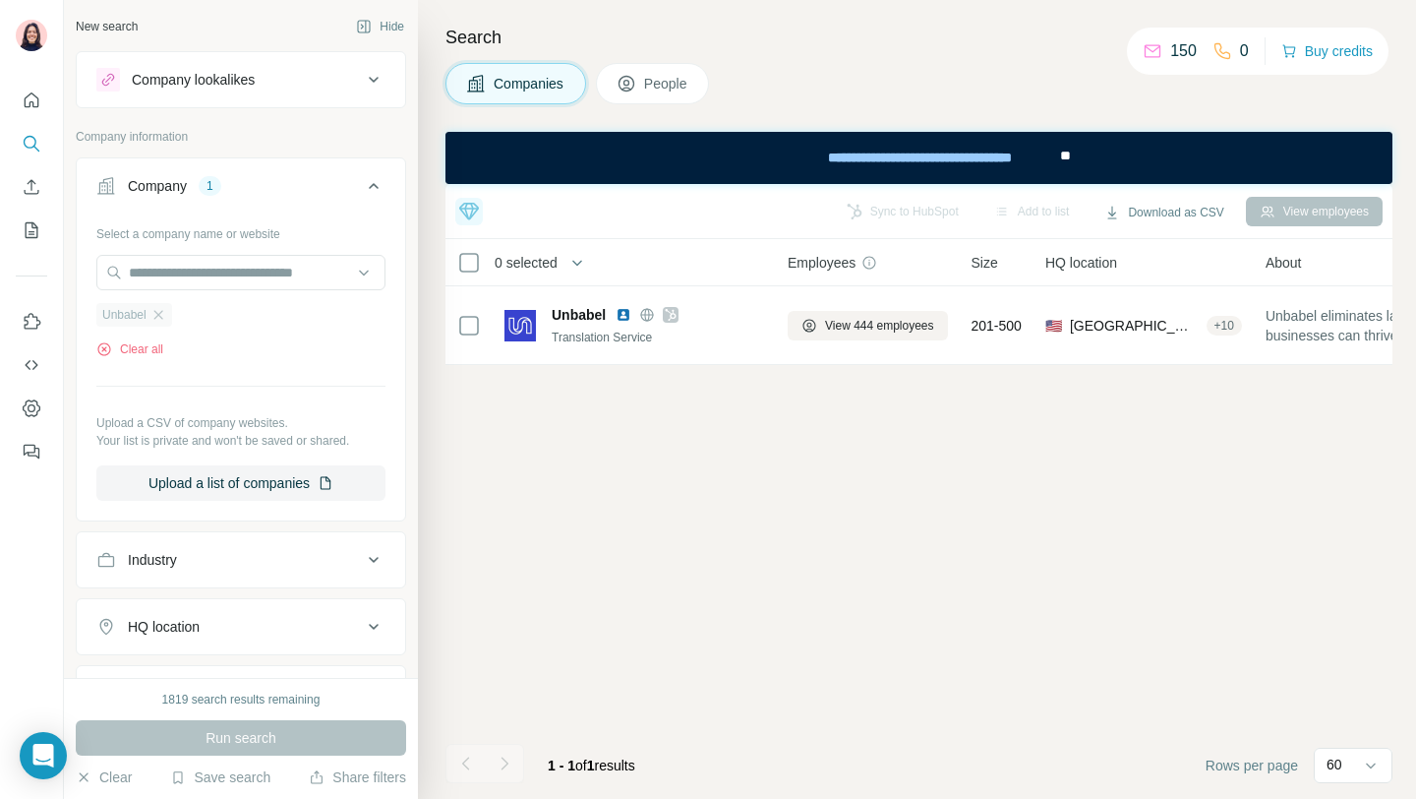
click at [164, 321] on icon "button" at bounding box center [158, 315] width 16 height 16
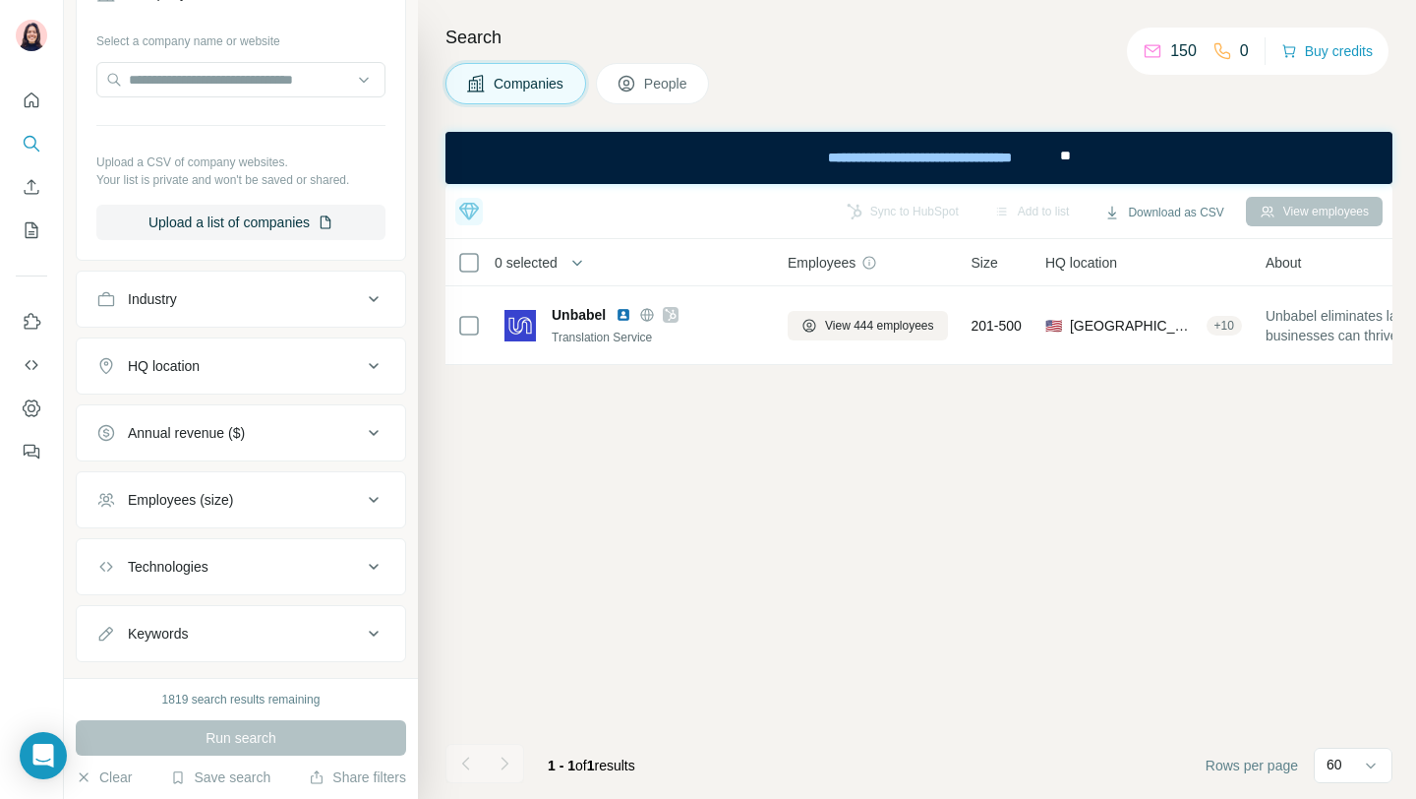
scroll to position [208, 0]
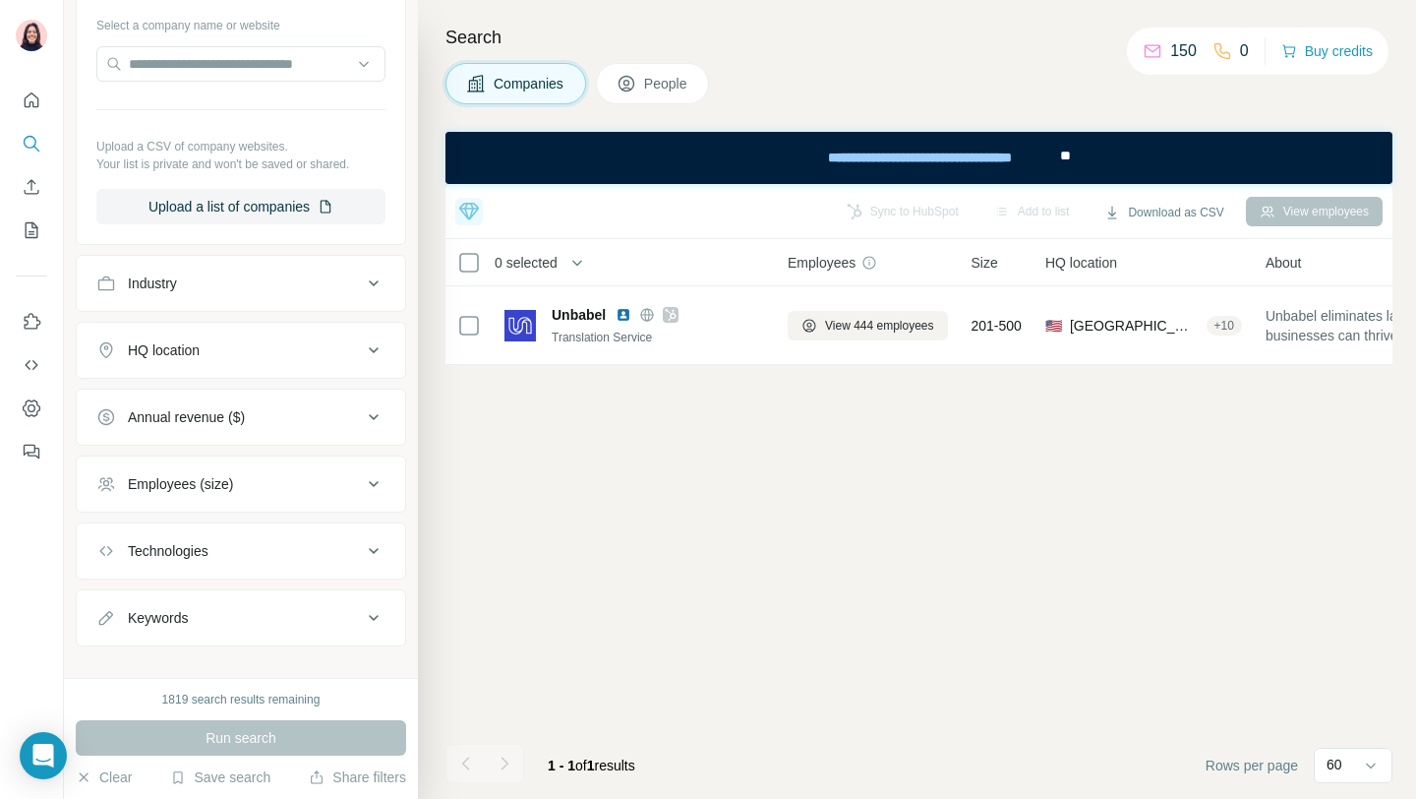
click at [209, 346] on div "HQ location" at bounding box center [229, 350] width 266 height 20
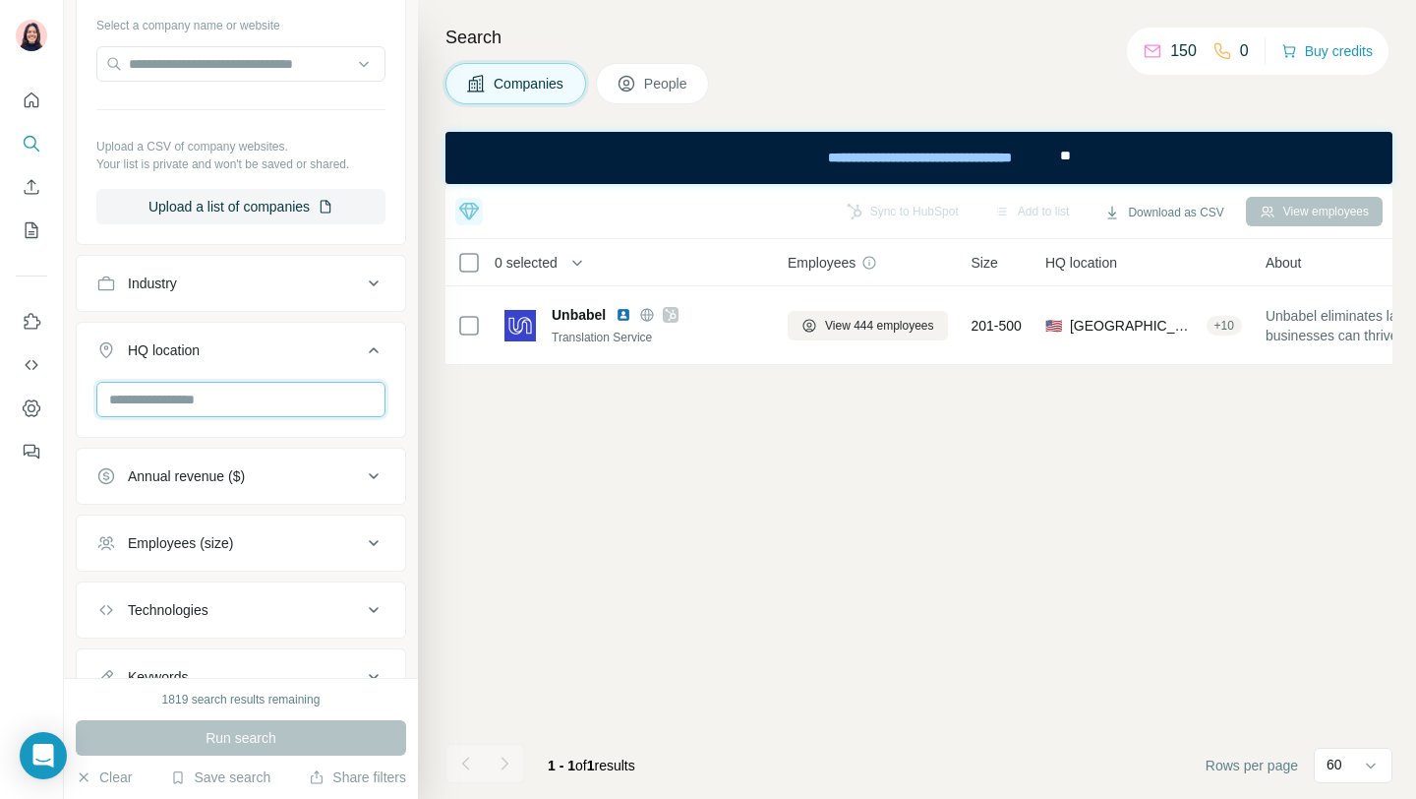
click at [277, 406] on input "text" at bounding box center [240, 399] width 289 height 35
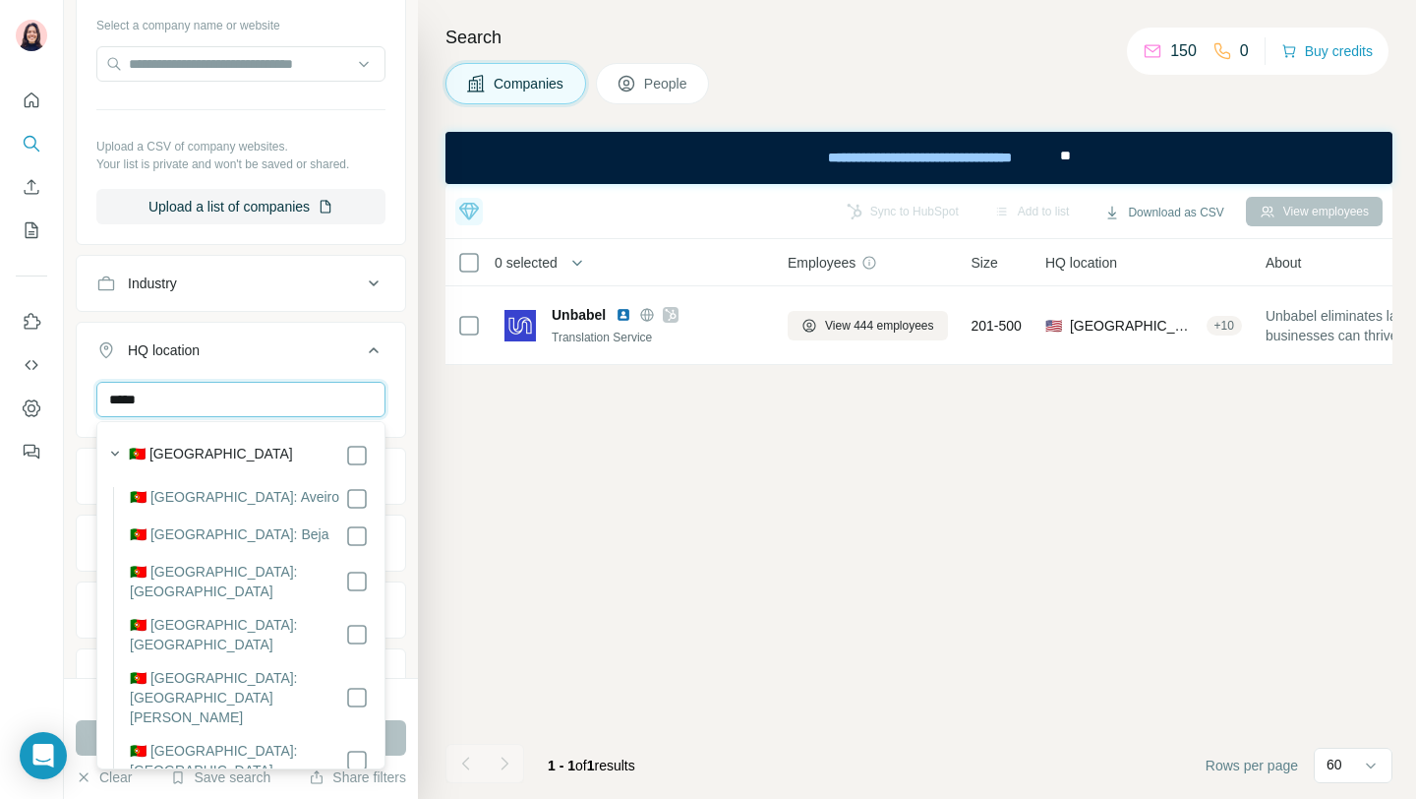
type input "*****"
click at [220, 447] on div "🇵🇹 [GEOGRAPHIC_DATA]" at bounding box center [249, 456] width 240 height 24
click at [193, 448] on label "🇵🇹 [GEOGRAPHIC_DATA]" at bounding box center [211, 456] width 164 height 24
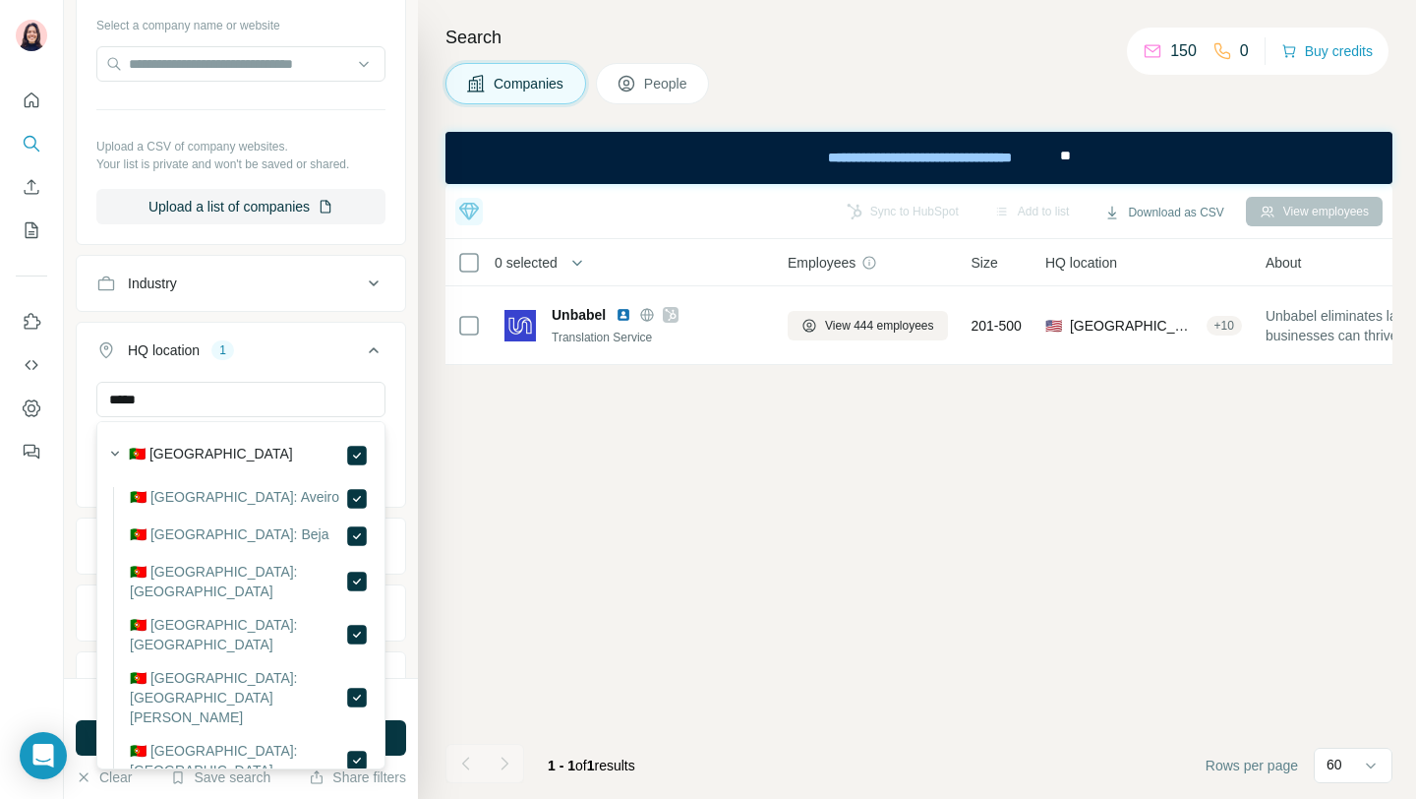
click at [390, 348] on button "HQ location 1" at bounding box center [241, 354] width 328 height 55
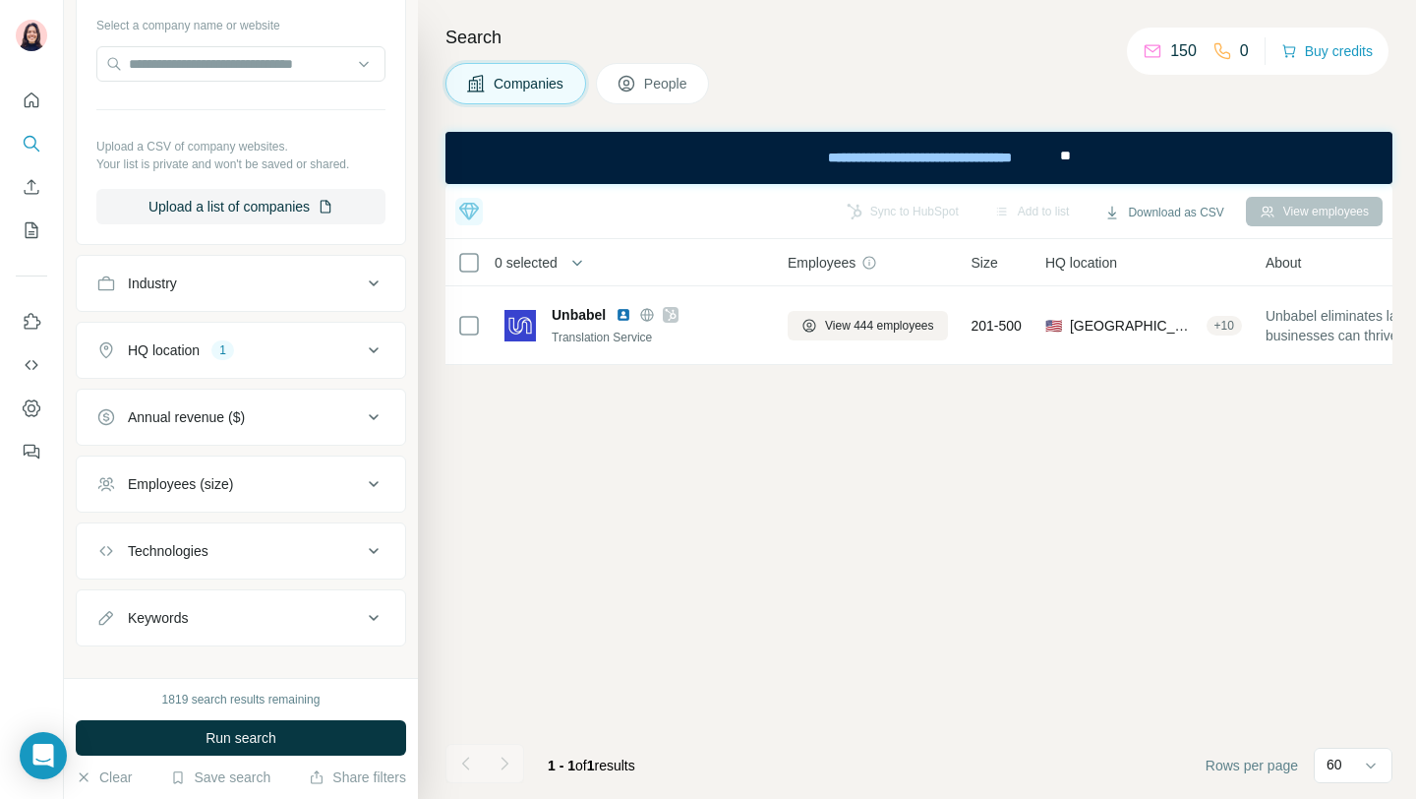
scroll to position [191, 0]
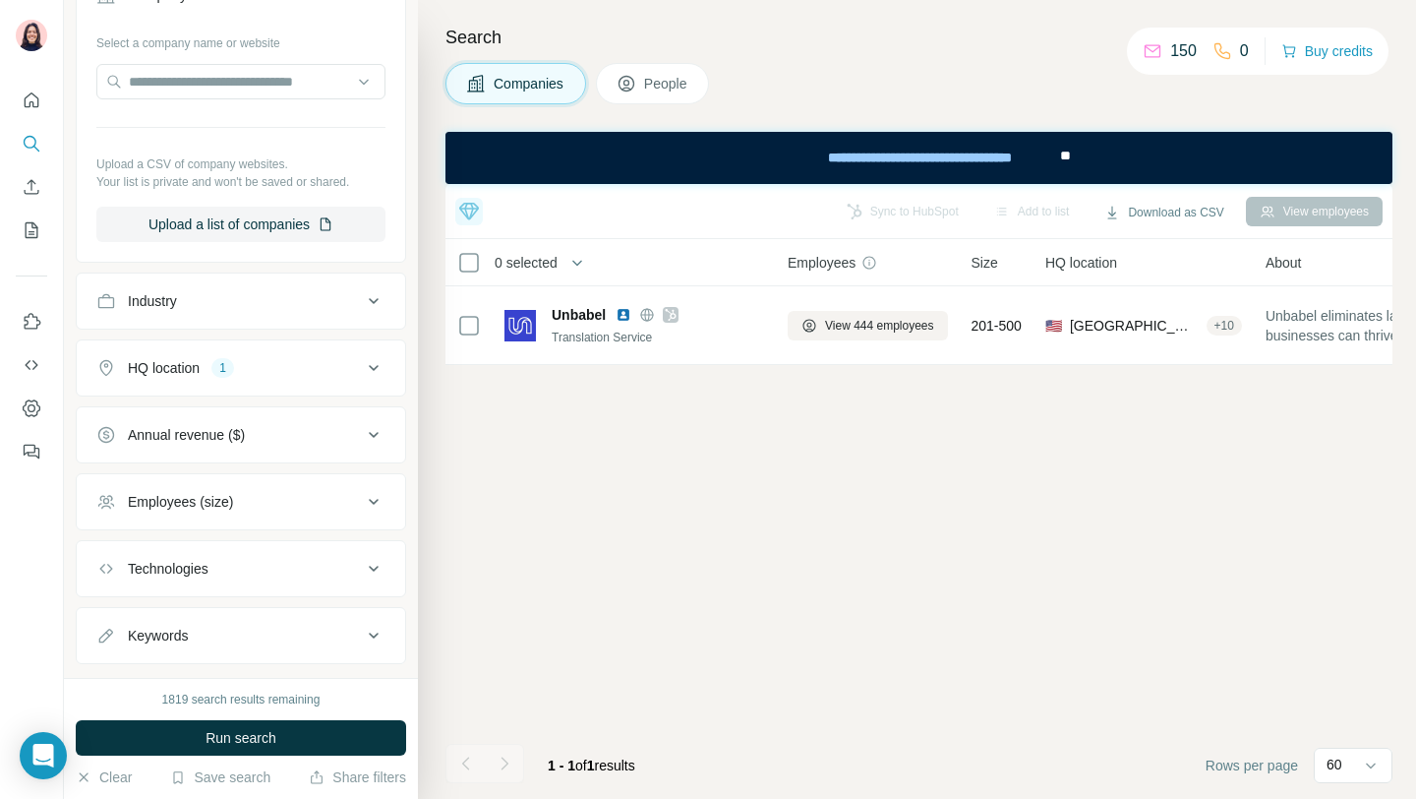
click at [211, 714] on div "1819 search results remaining Run search Clear Save search Share filters" at bounding box center [241, 738] width 354 height 121
click at [214, 728] on span "Run search" at bounding box center [241, 738] width 71 height 20
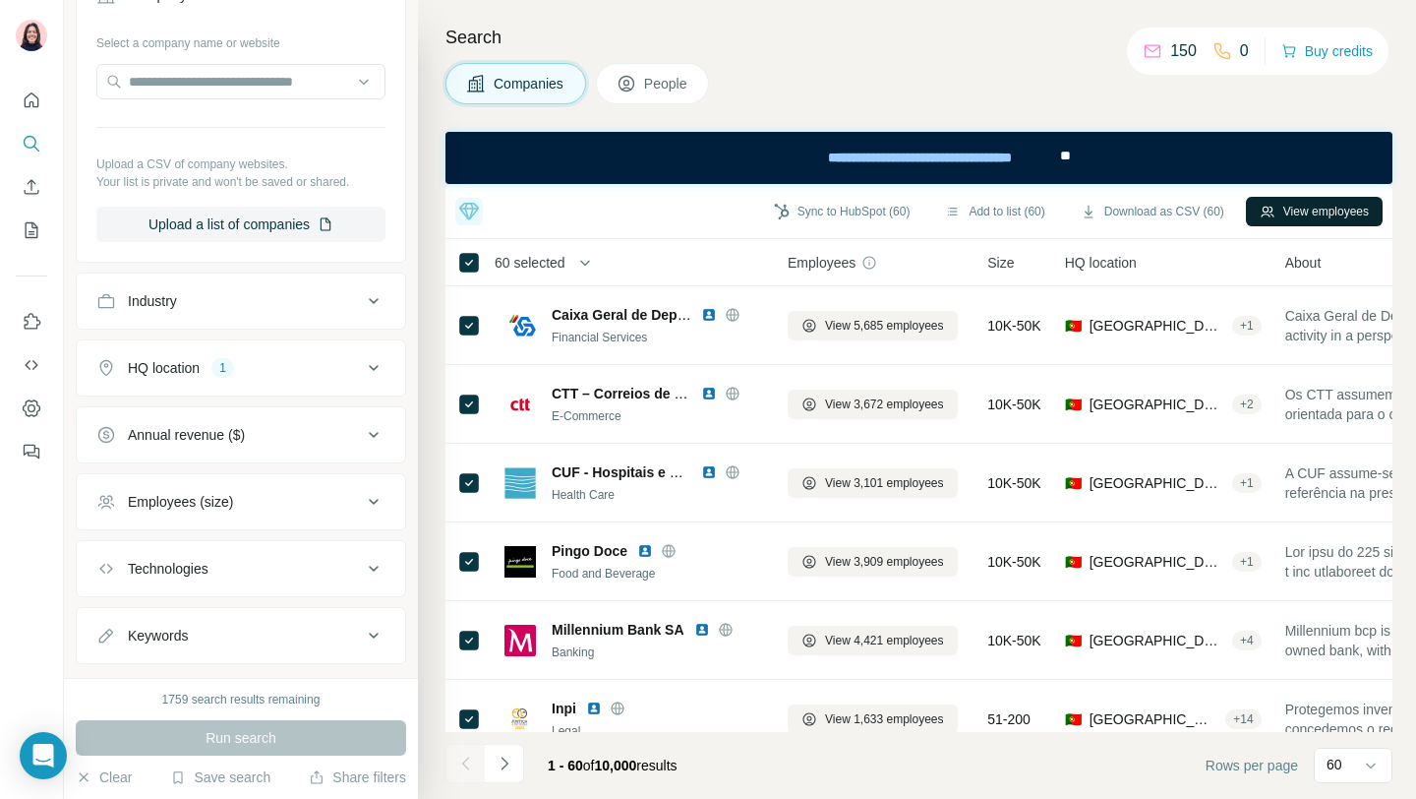
click at [1284, 205] on button "View employees" at bounding box center [1314, 212] width 137 height 30
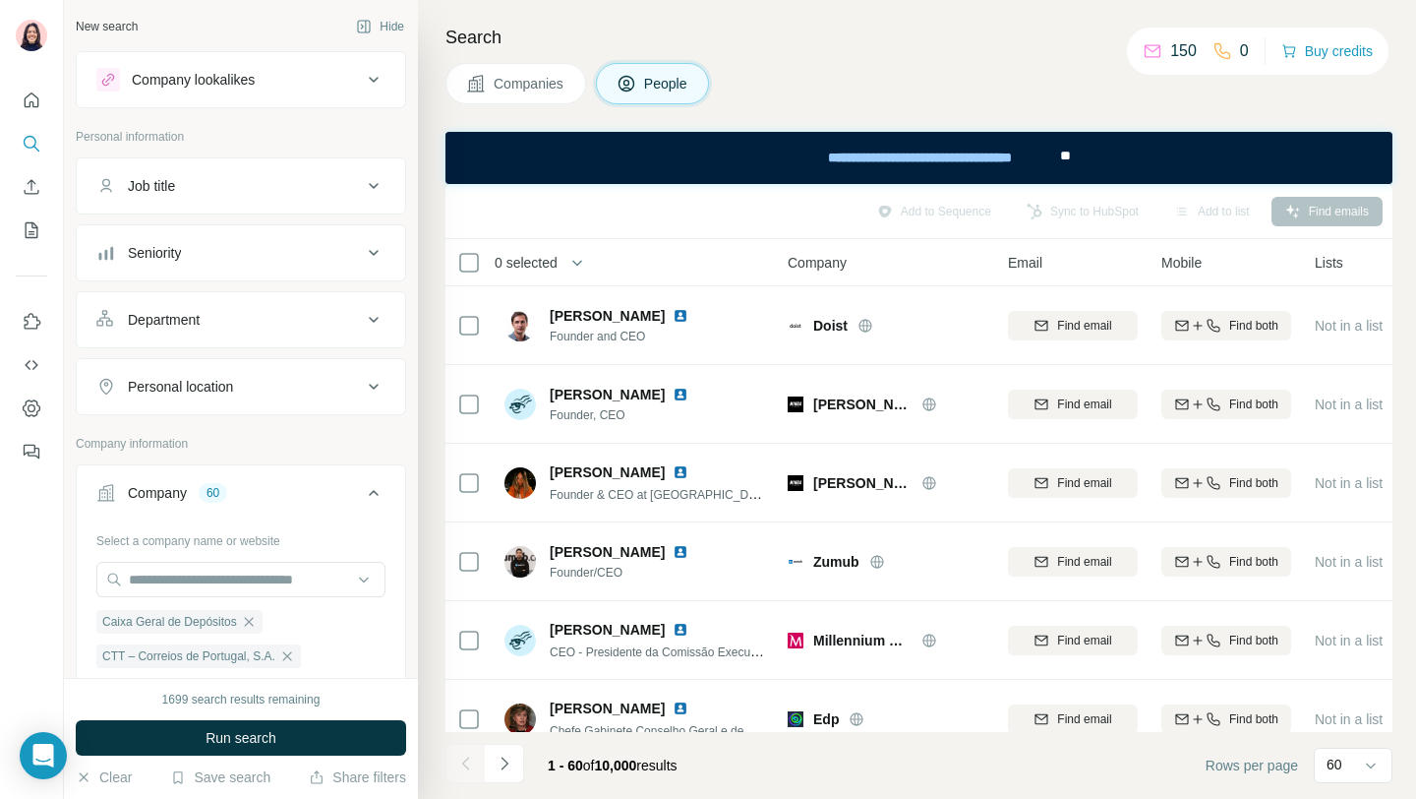
click at [192, 185] on div "Job title" at bounding box center [229, 186] width 266 height 20
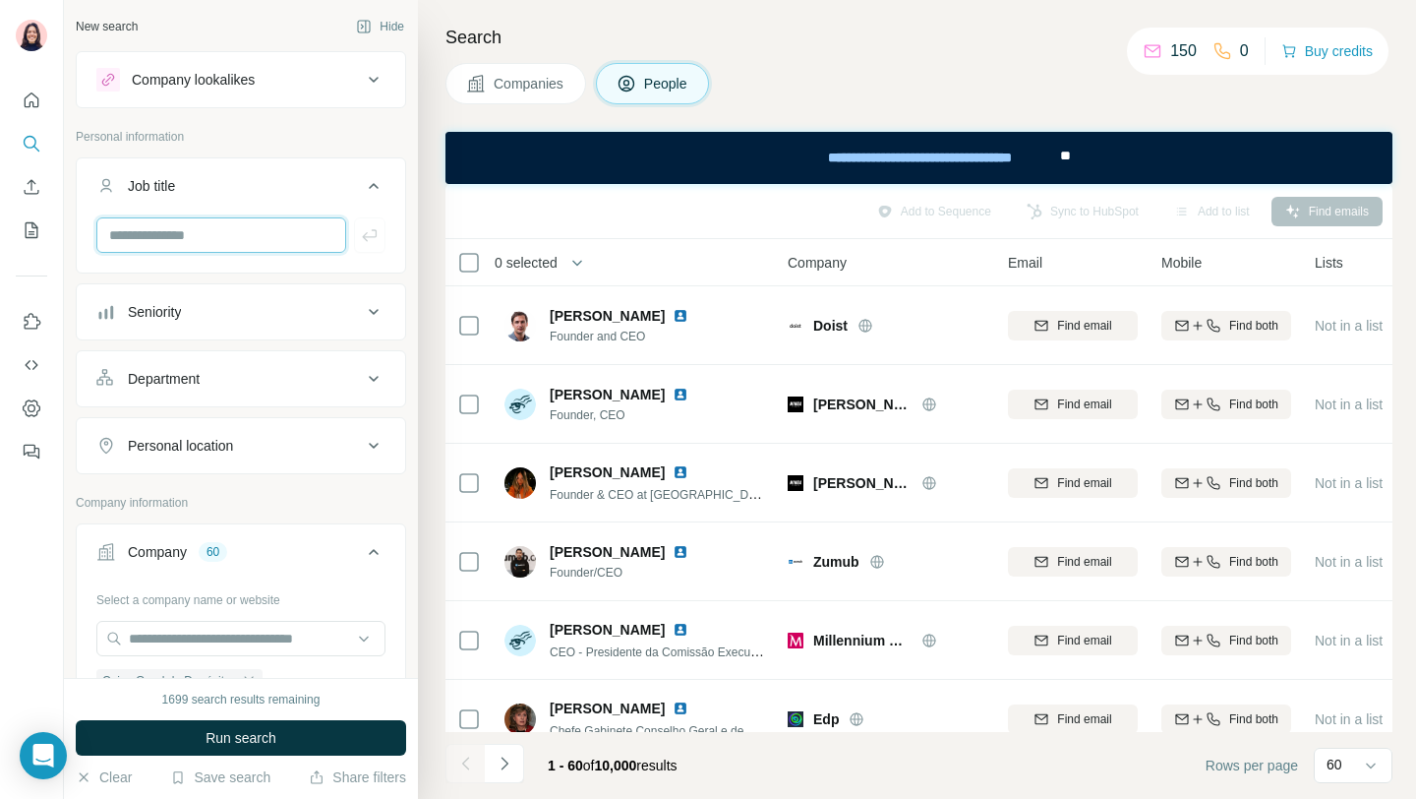
click at [223, 241] on input "text" at bounding box center [221, 234] width 250 height 35
type input "**********"
click at [375, 234] on icon "button" at bounding box center [369, 235] width 15 height 12
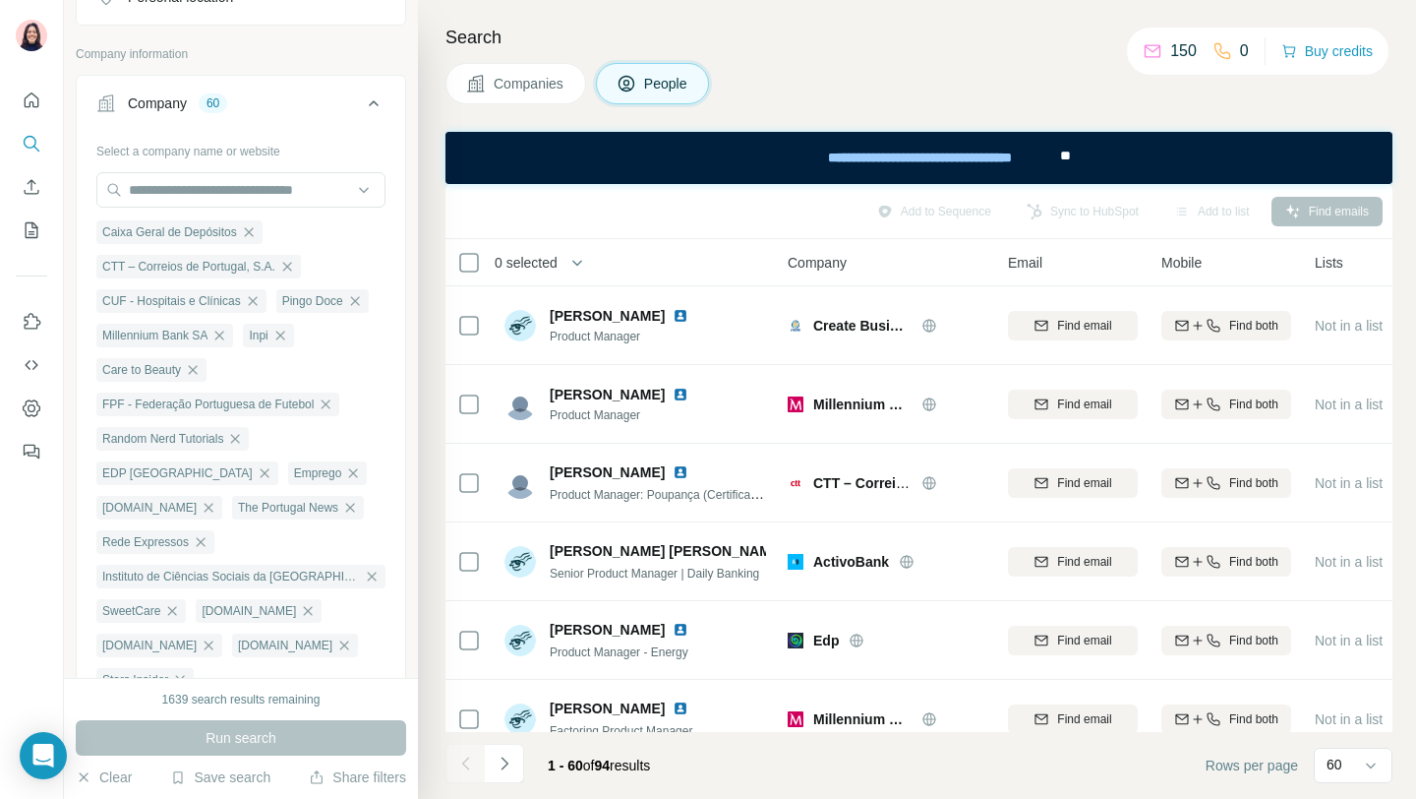
scroll to position [1392, 0]
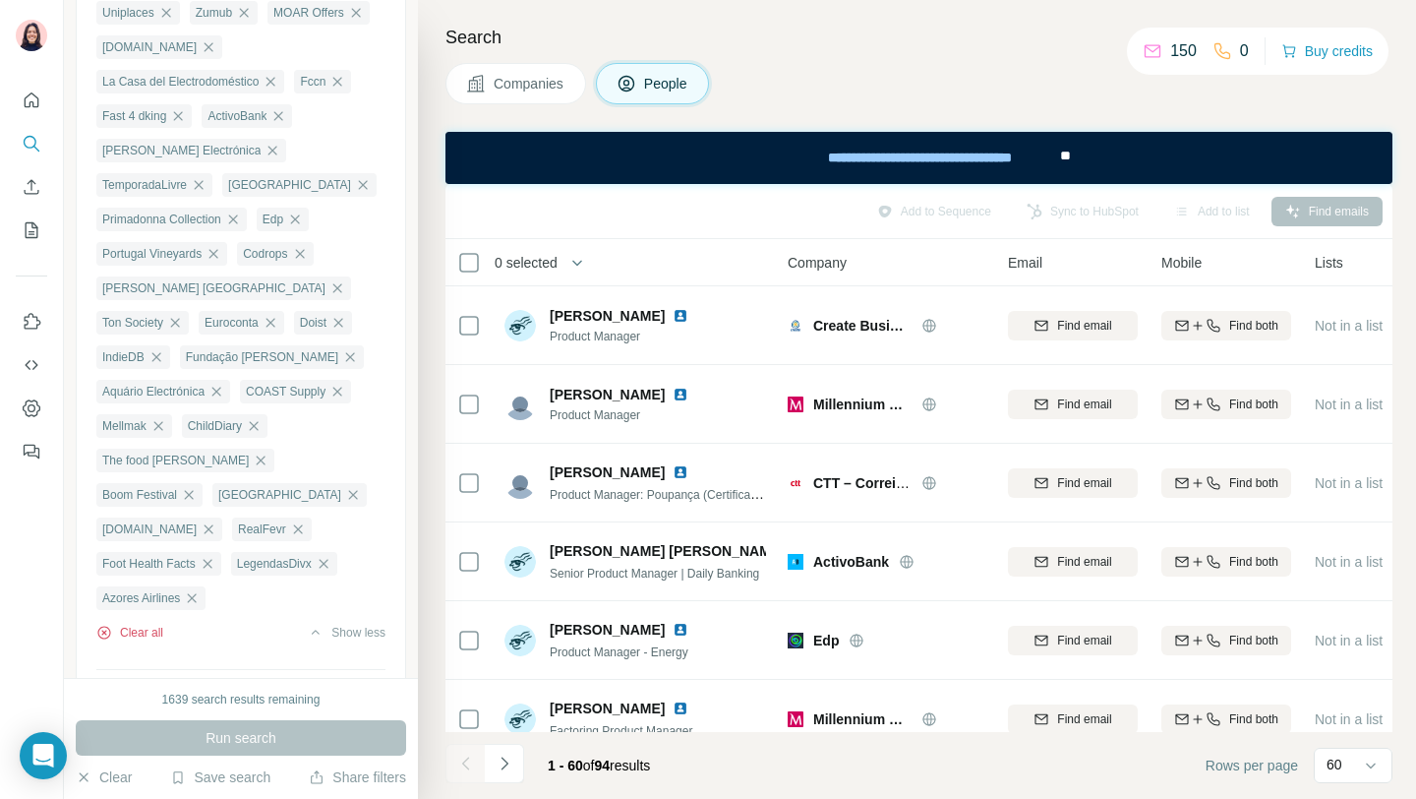
click at [136, 624] on button "Clear all" at bounding box center [129, 633] width 67 height 18
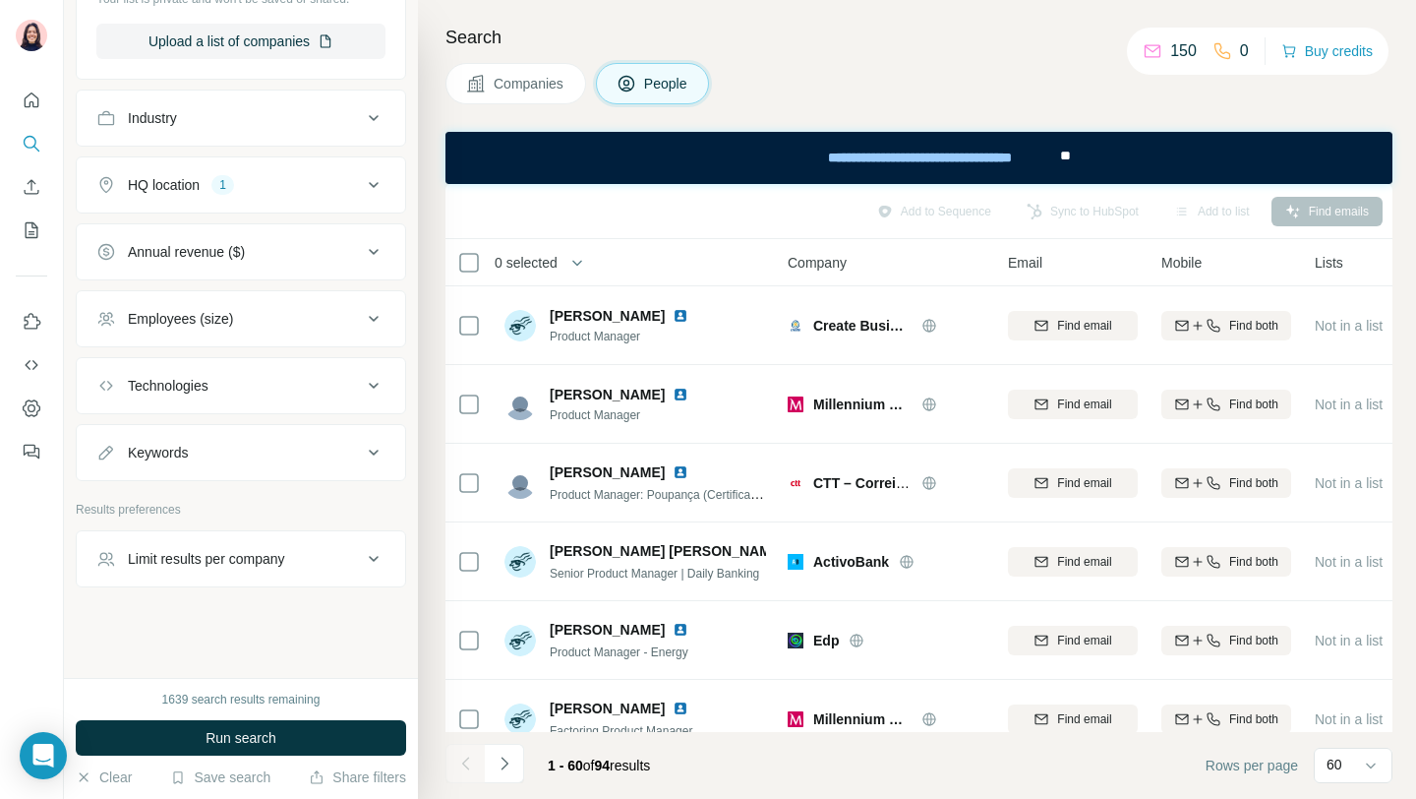
scroll to position [171, 0]
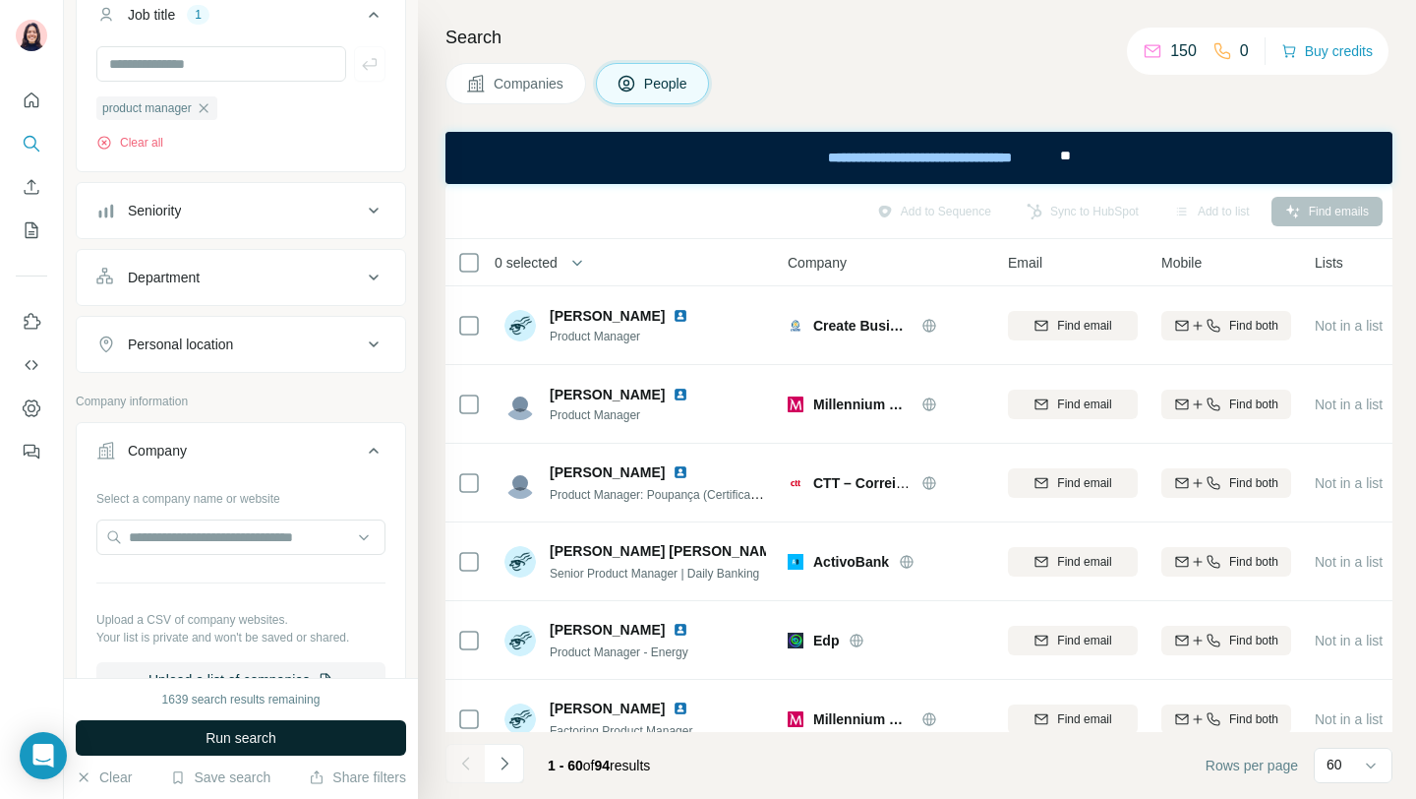
click at [257, 733] on span "Run search" at bounding box center [241, 738] width 71 height 20
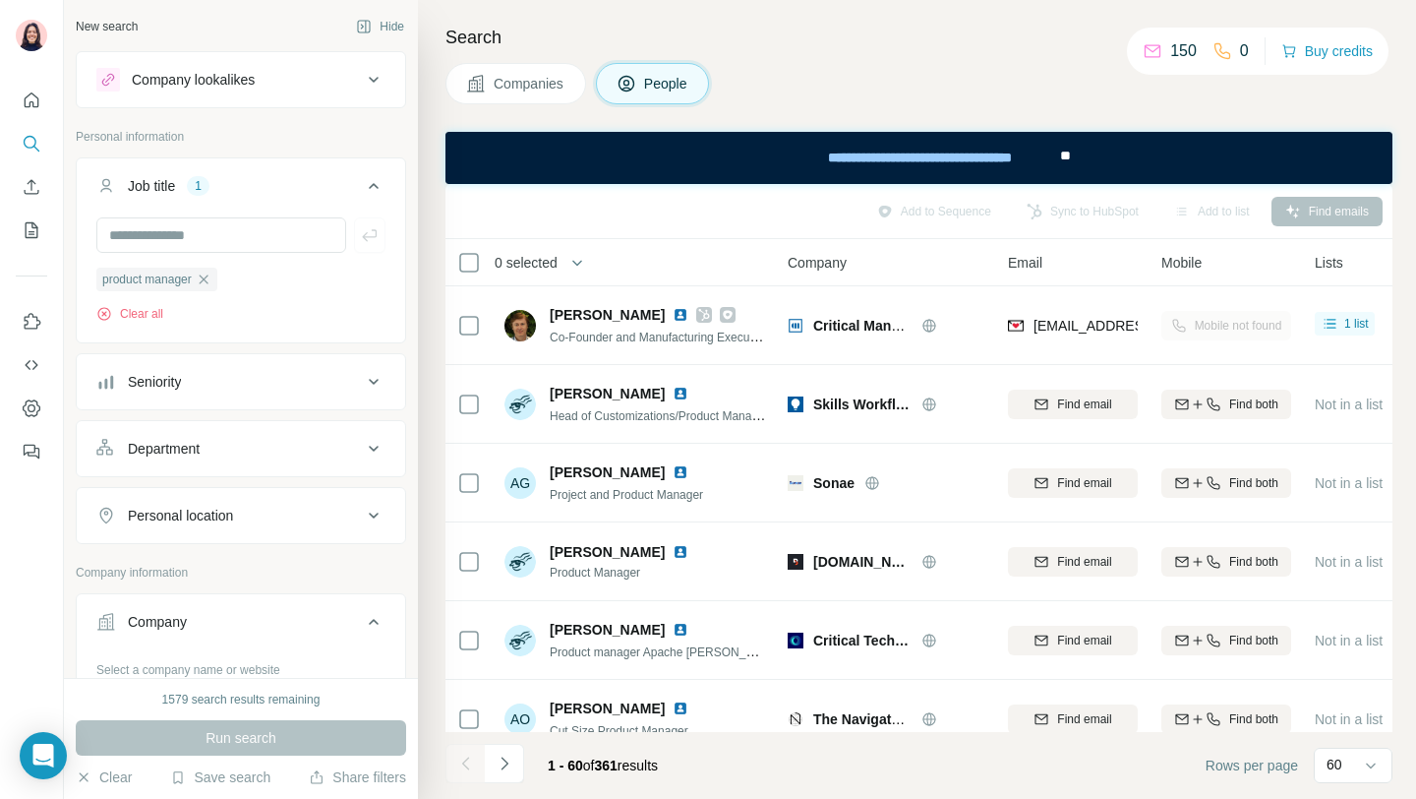
click at [542, 97] on button "Companies" at bounding box center [516, 83] width 141 height 41
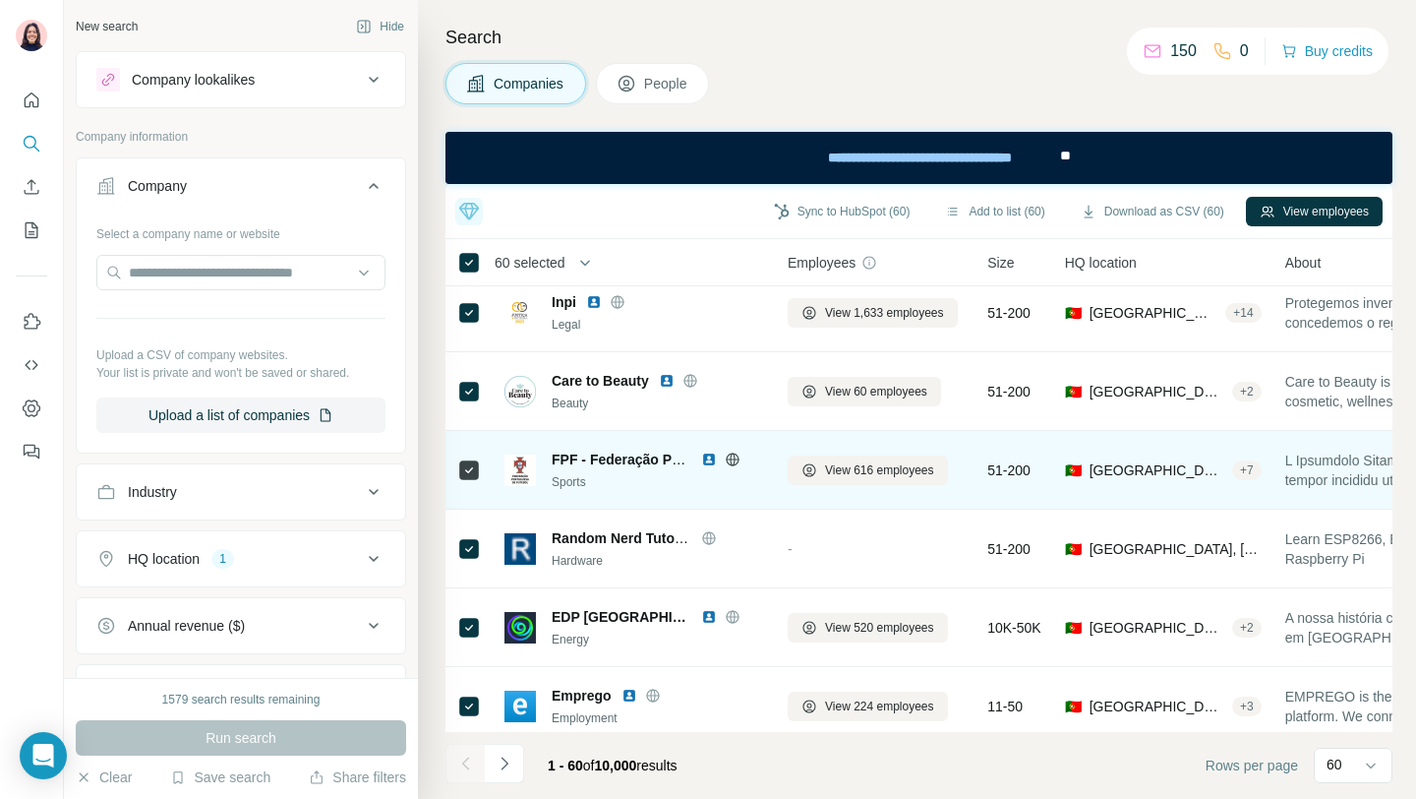
scroll to position [404, 0]
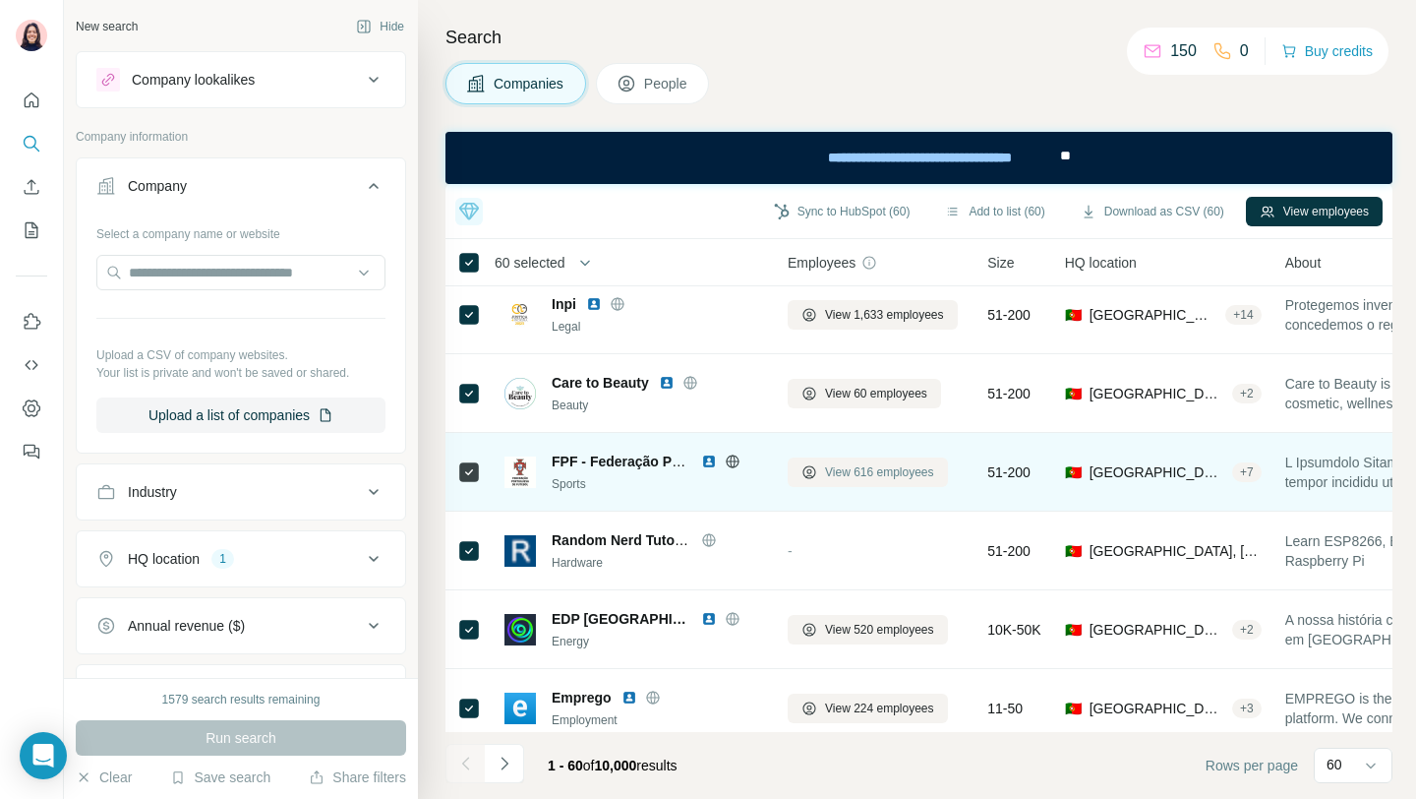
click at [863, 464] on span "View 616 employees" at bounding box center [879, 472] width 109 height 18
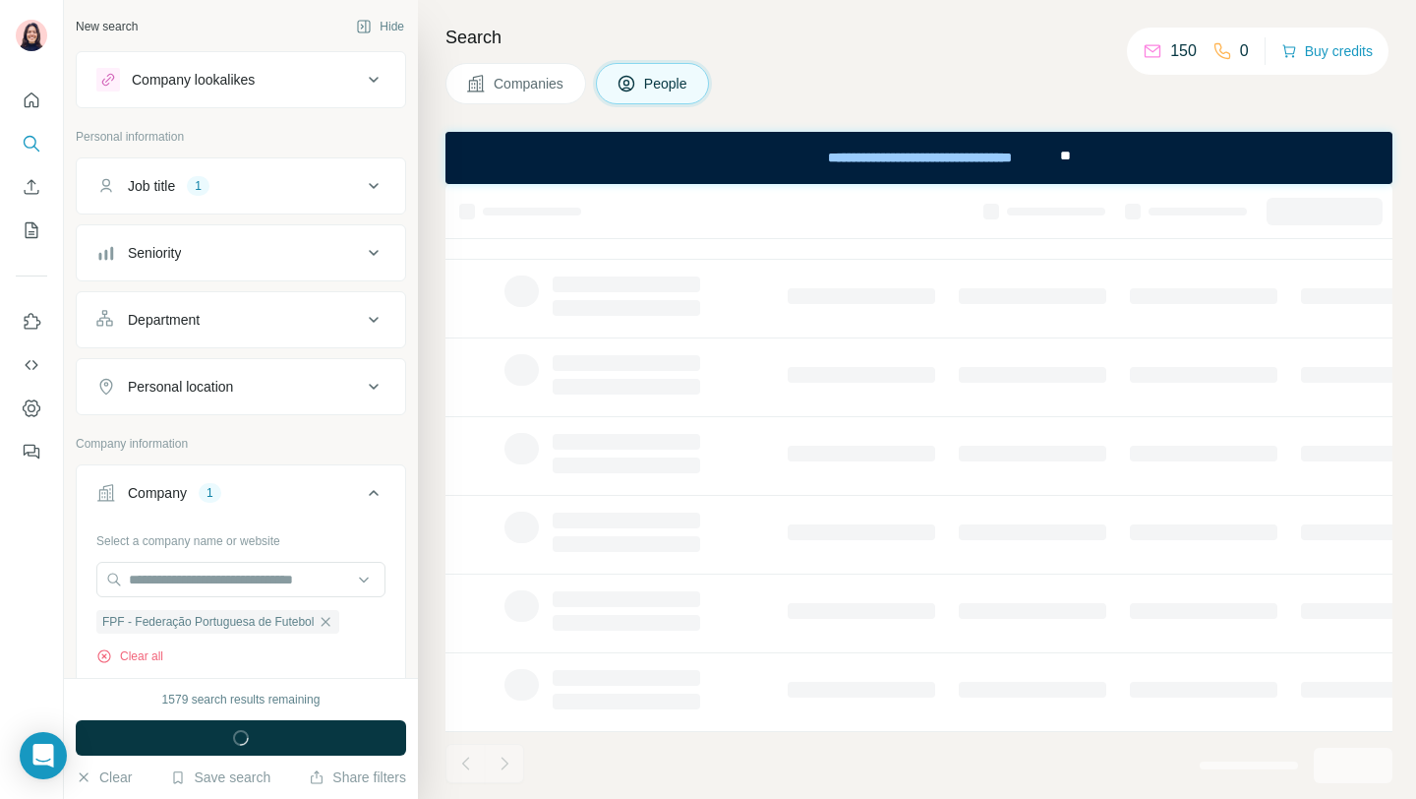
scroll to position [341, 0]
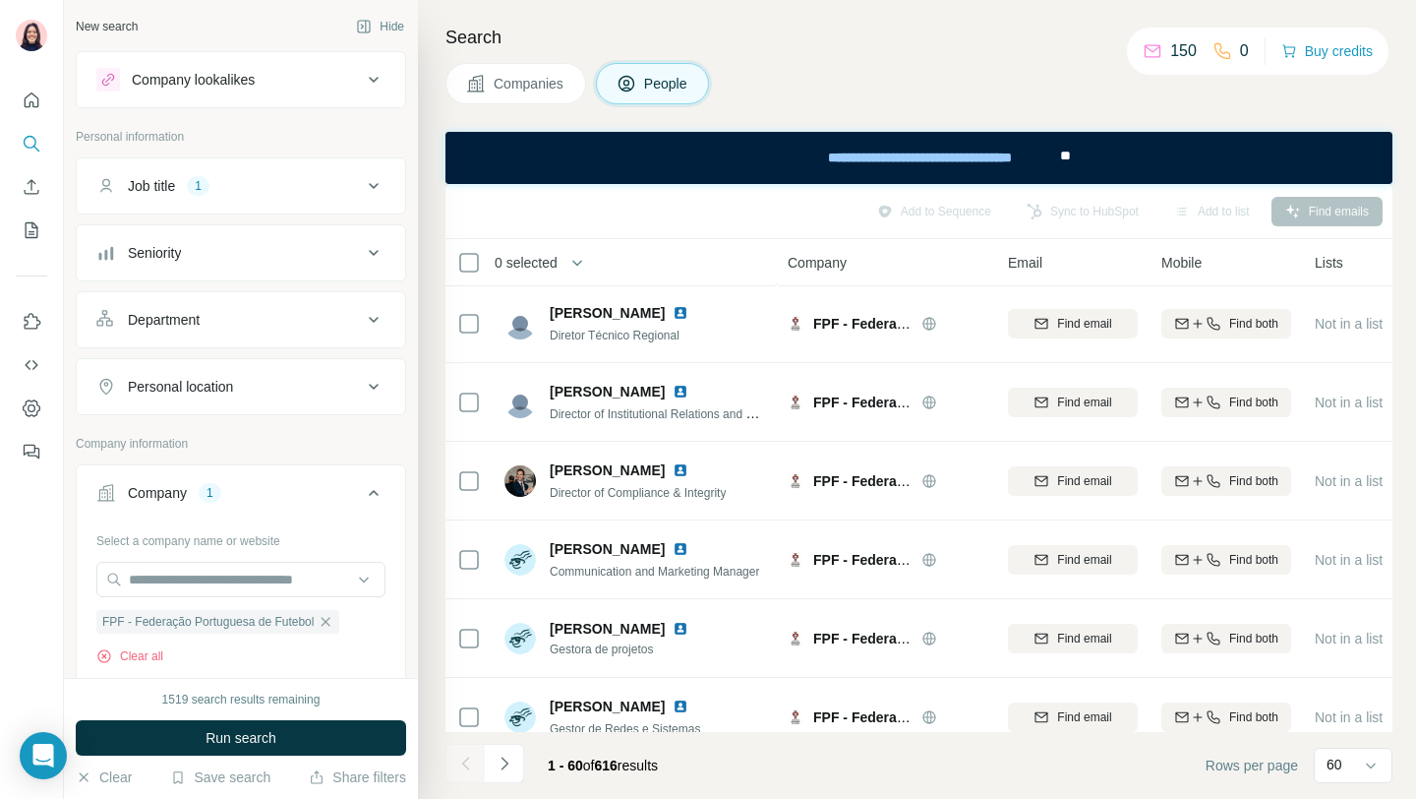
scroll to position [3727, 0]
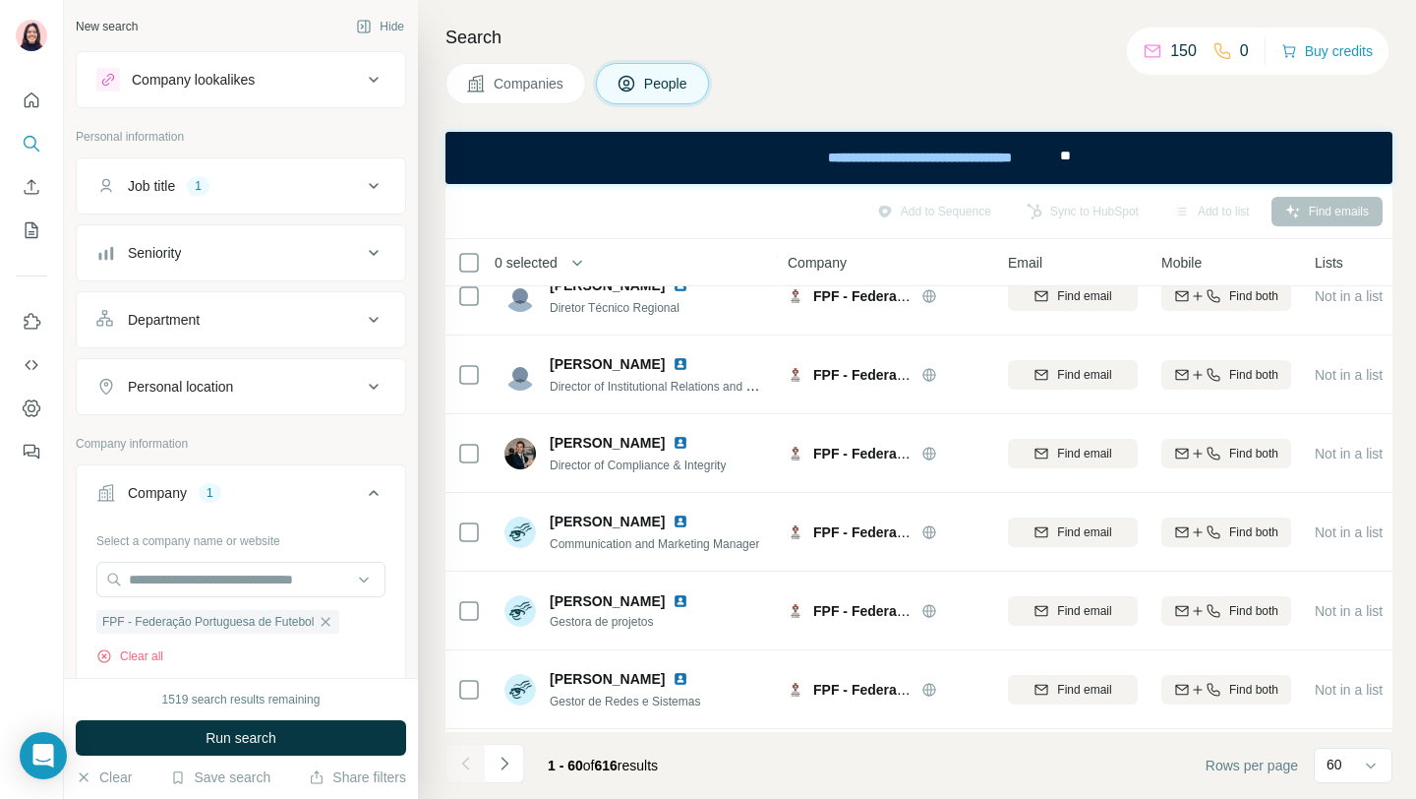
click at [550, 106] on div "Search Companies People Add to Sequence Sync to HubSpot Add to list Find emails…" at bounding box center [917, 399] width 998 height 799
click at [545, 91] on span "Companies" at bounding box center [530, 84] width 72 height 20
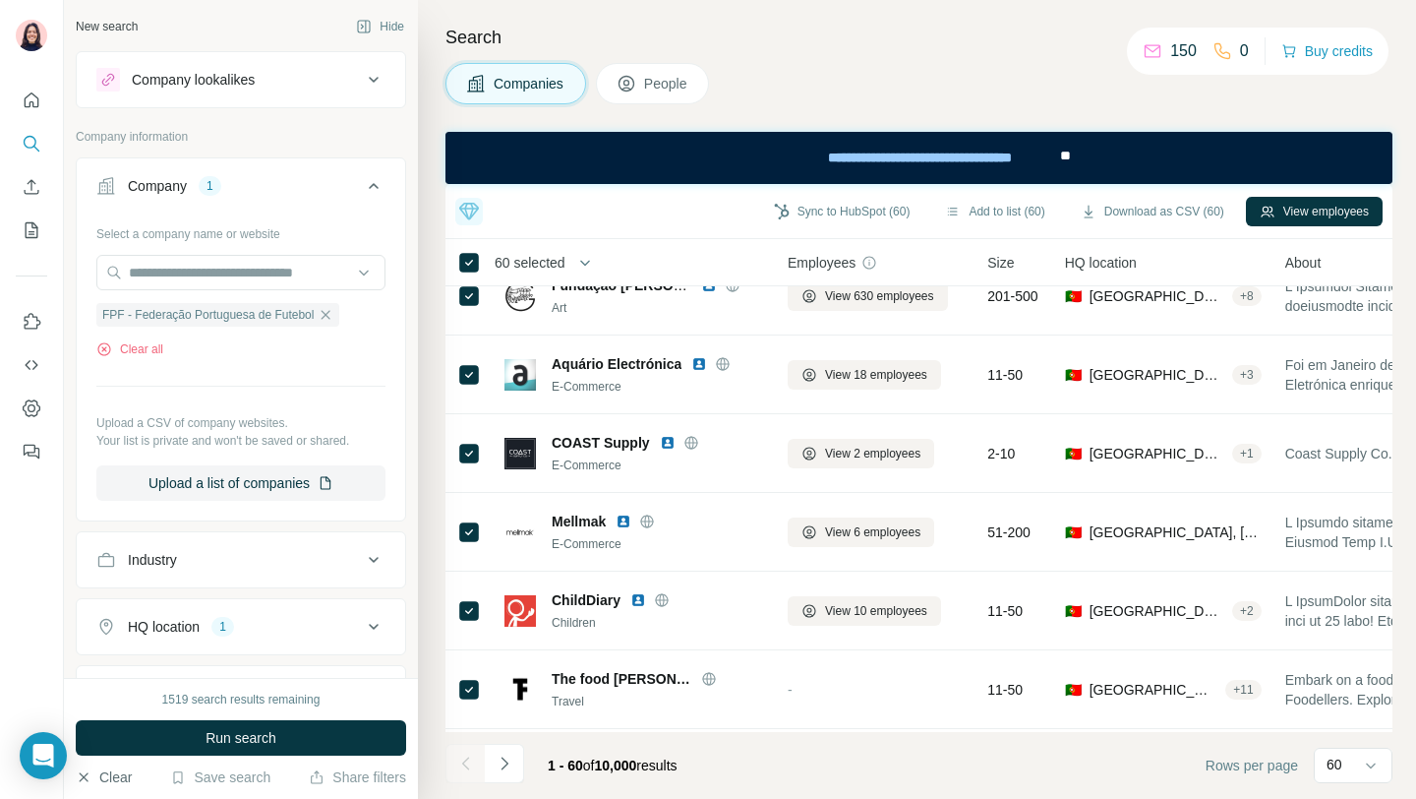
click at [105, 780] on button "Clear" at bounding box center [104, 777] width 56 height 20
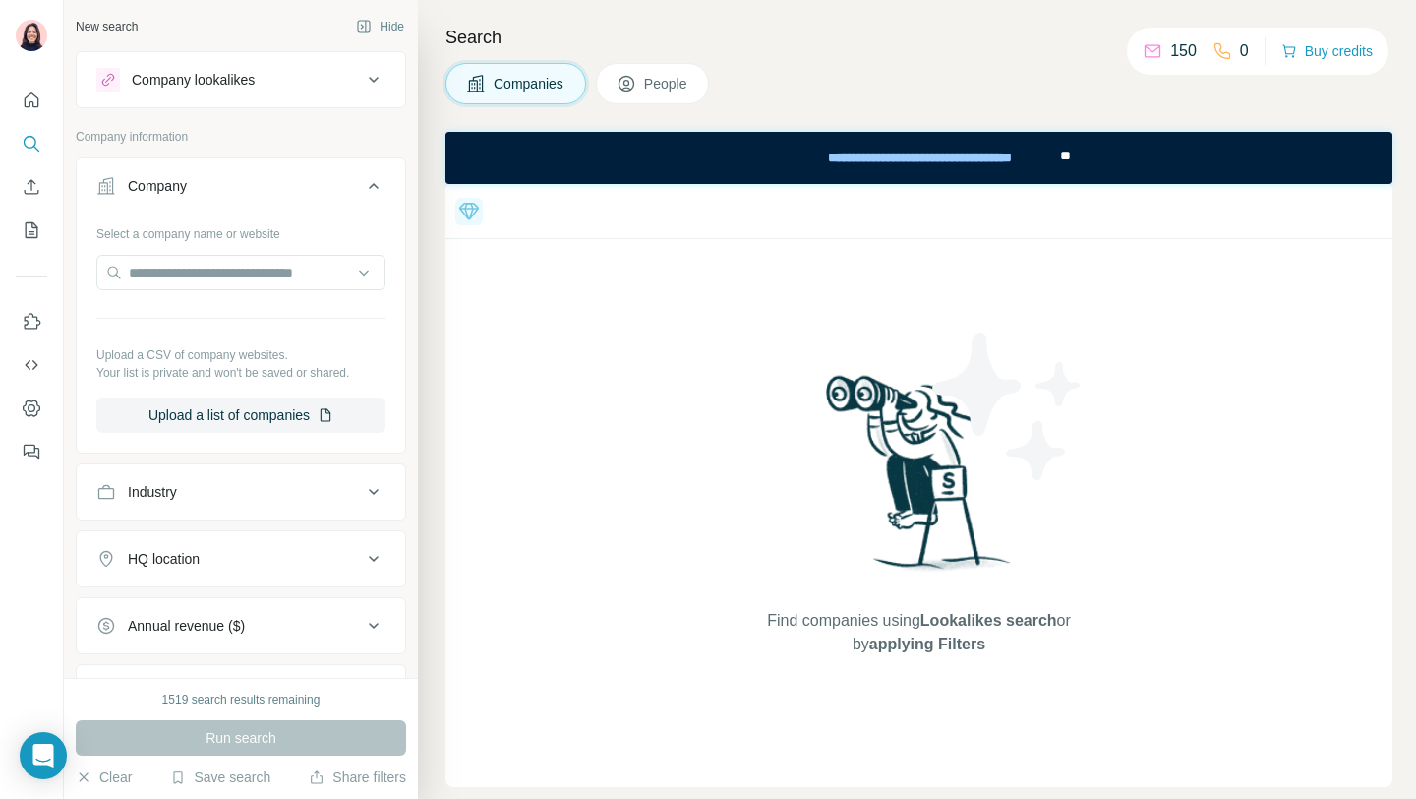
click at [226, 92] on button "Company lookalikes" at bounding box center [241, 79] width 328 height 47
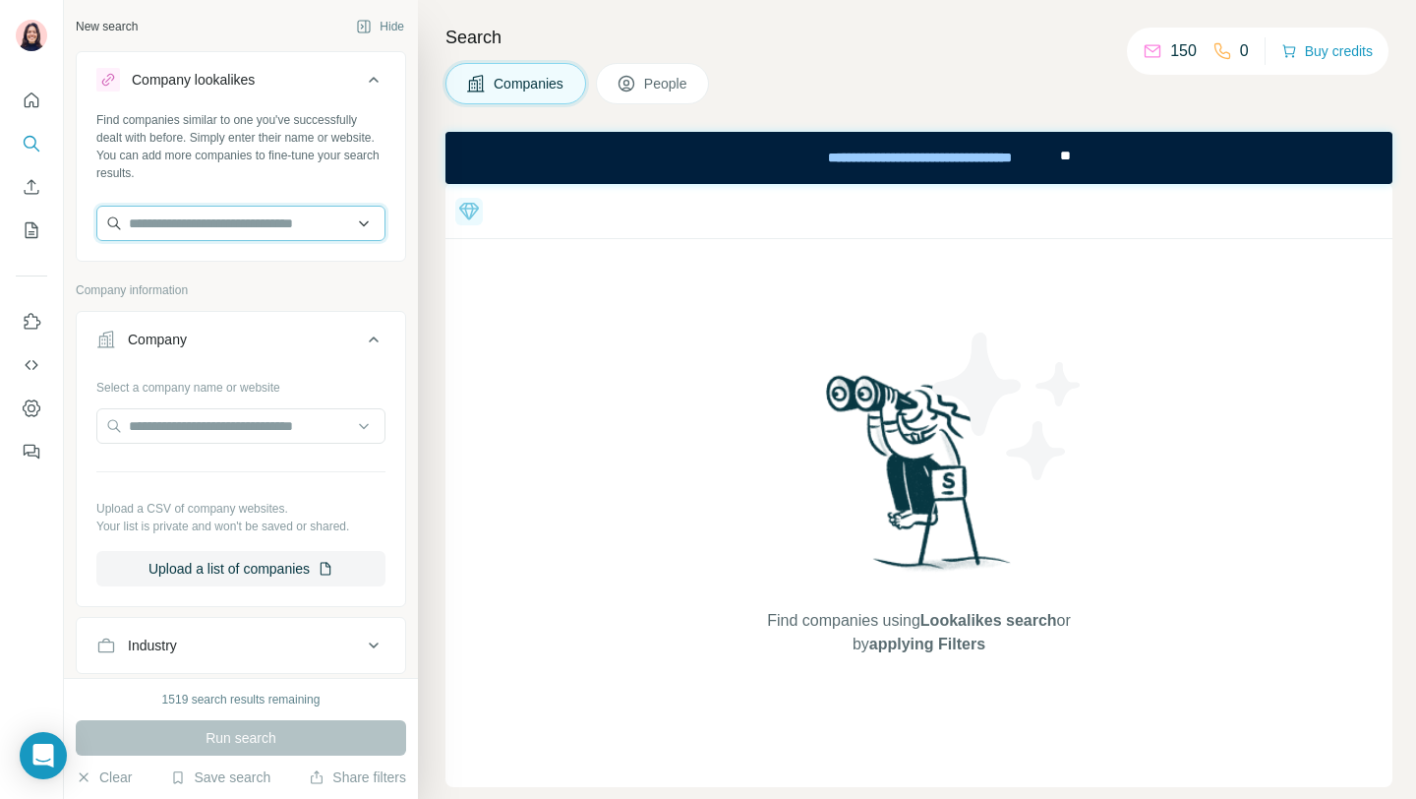
click at [231, 215] on input "text" at bounding box center [240, 223] width 289 height 35
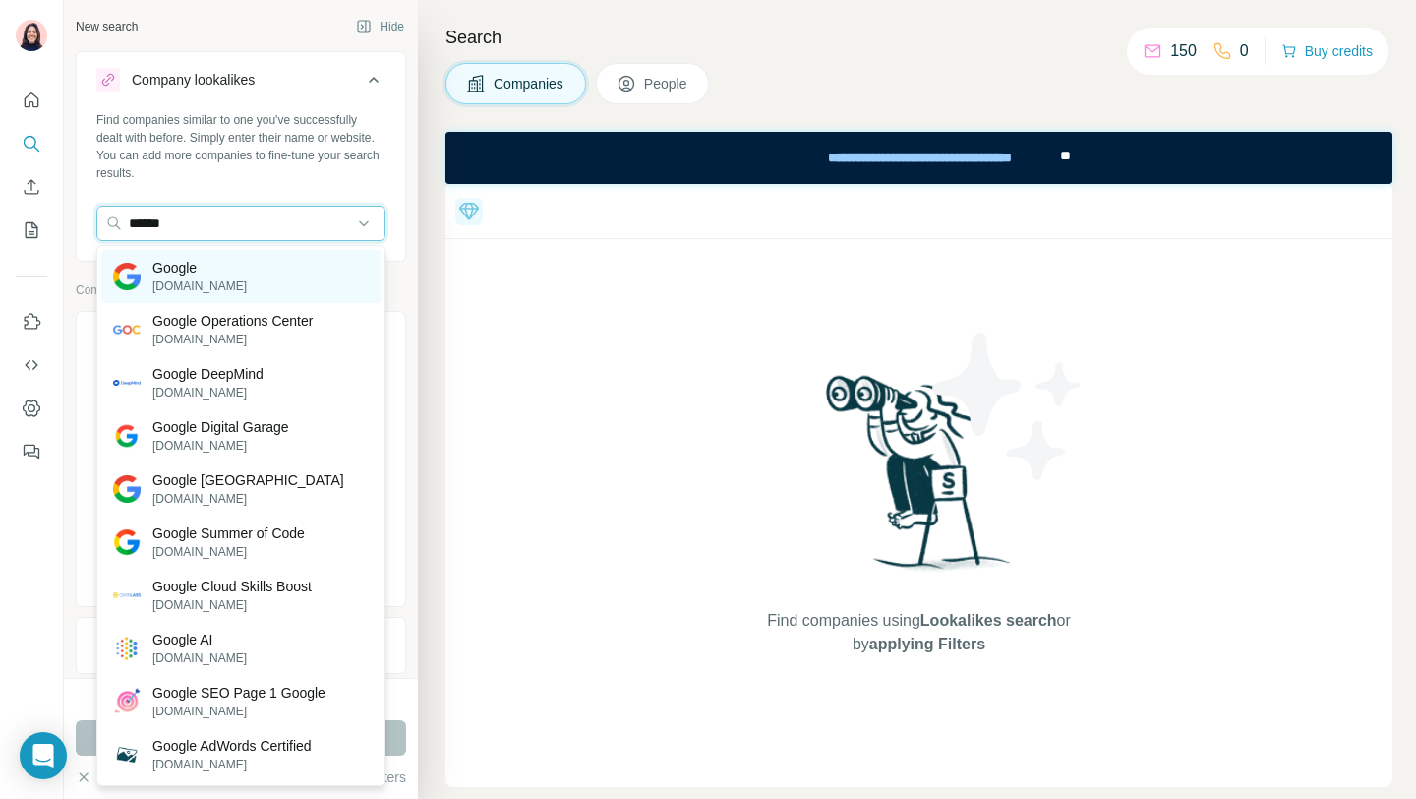
type input "******"
click at [198, 280] on p "[DOMAIN_NAME]" at bounding box center [199, 286] width 94 height 18
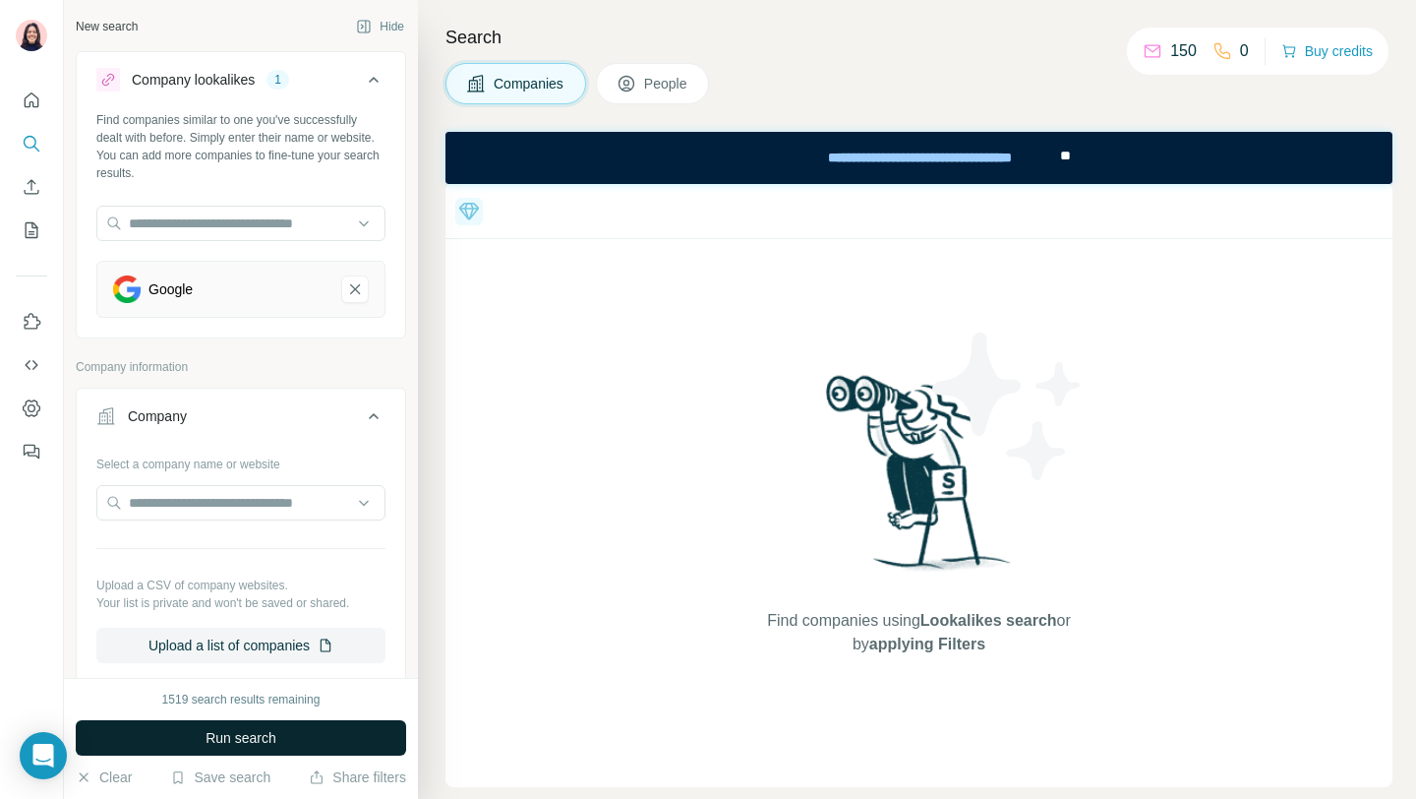
click at [240, 741] on span "Run search" at bounding box center [241, 738] width 71 height 20
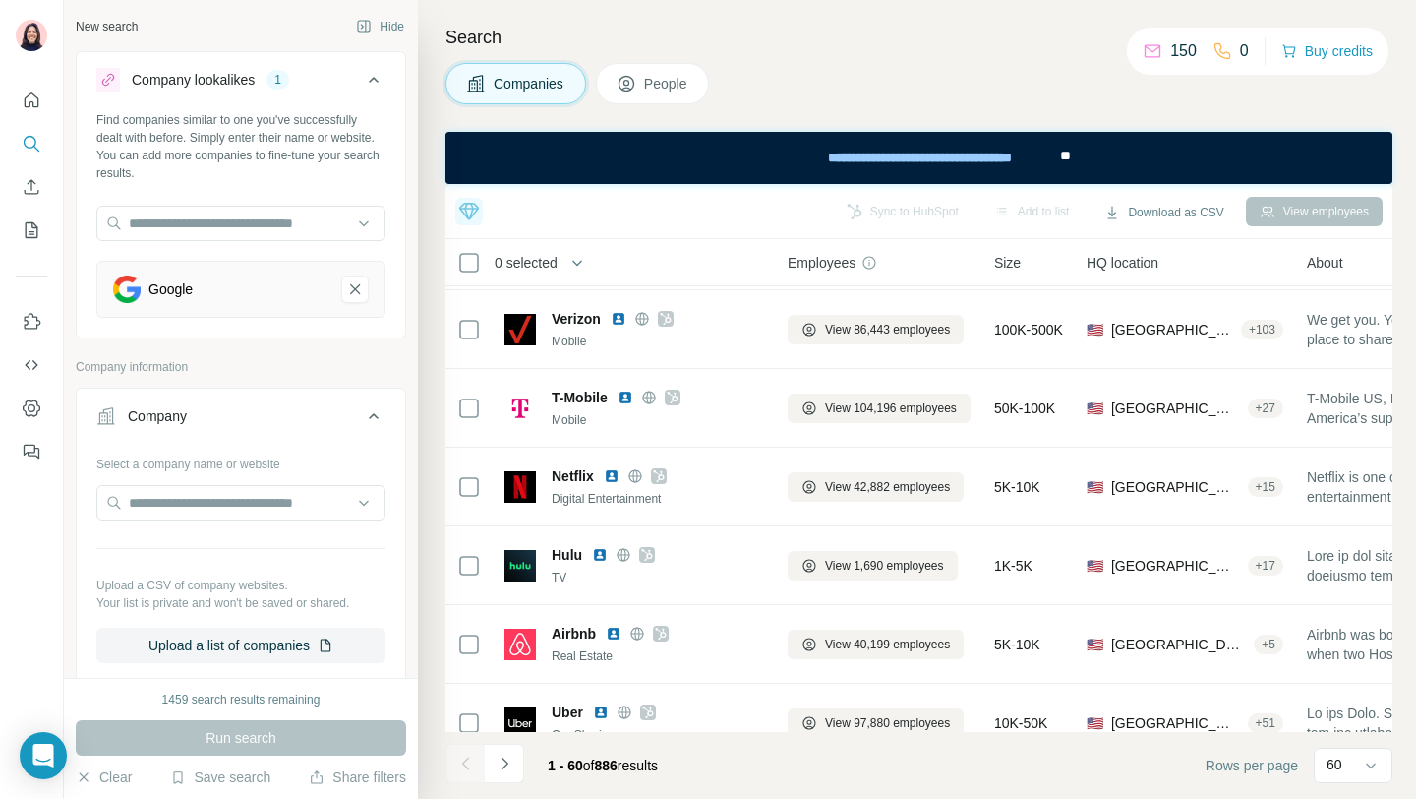
scroll to position [1823, 0]
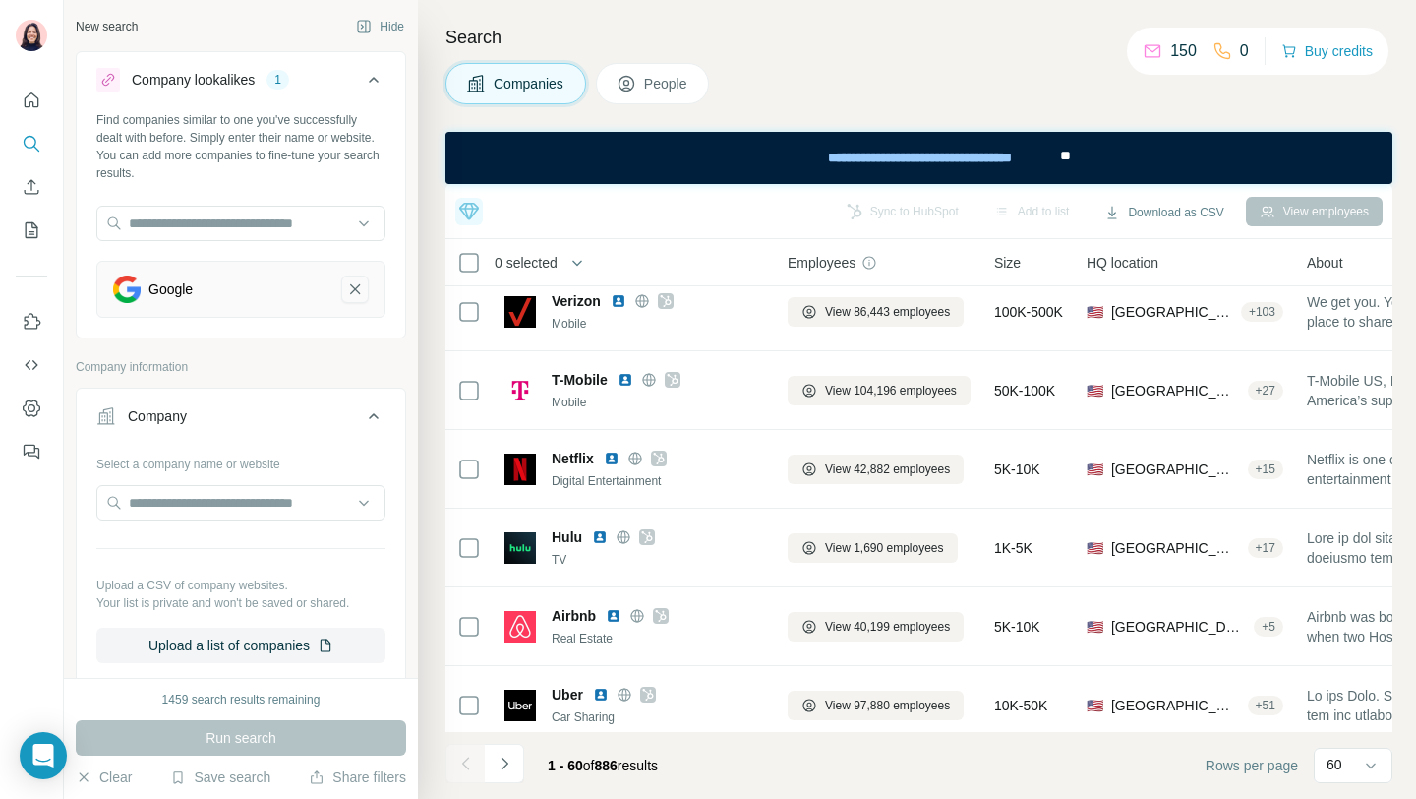
click at [351, 284] on icon "Google-remove-button" at bounding box center [355, 289] width 10 height 10
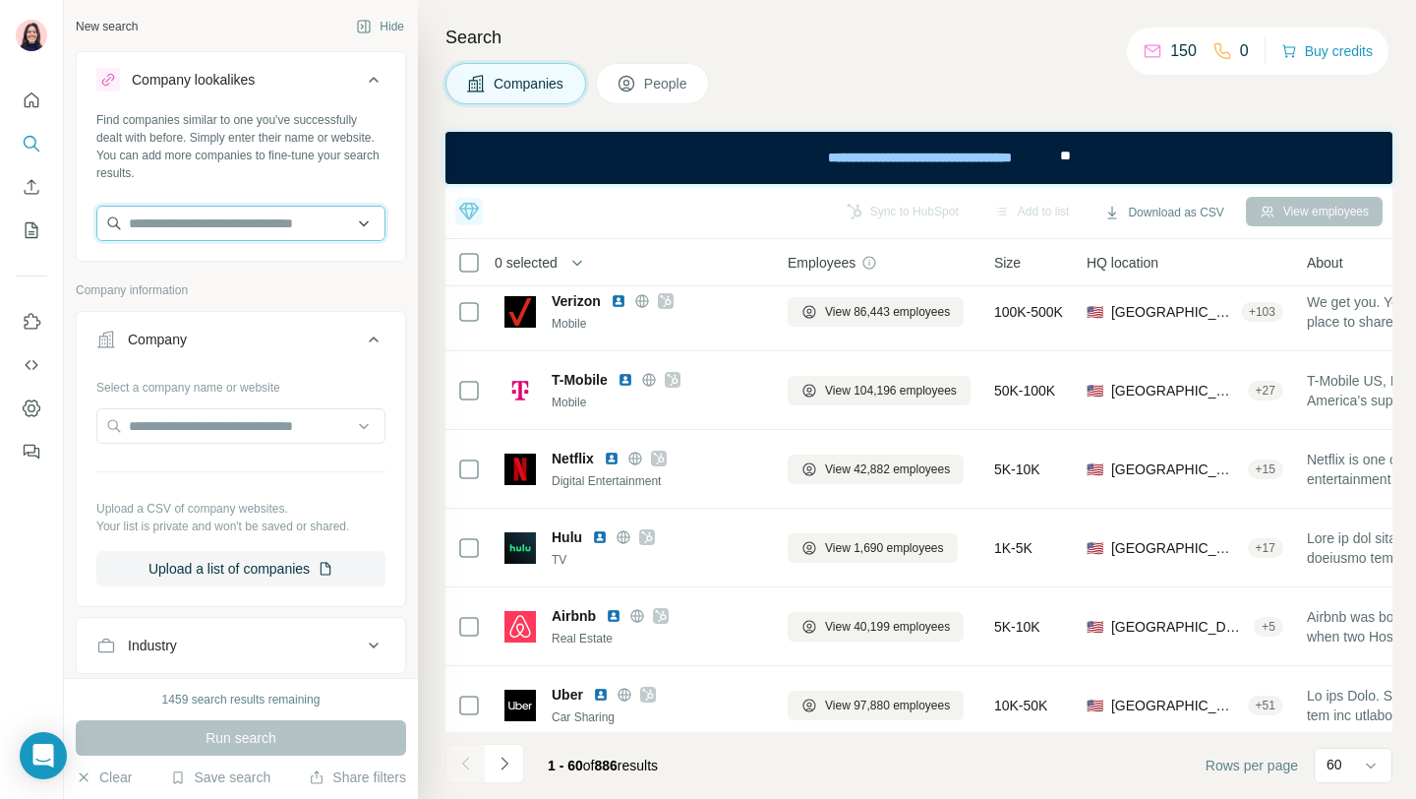
click at [252, 220] on input "text" at bounding box center [240, 223] width 289 height 35
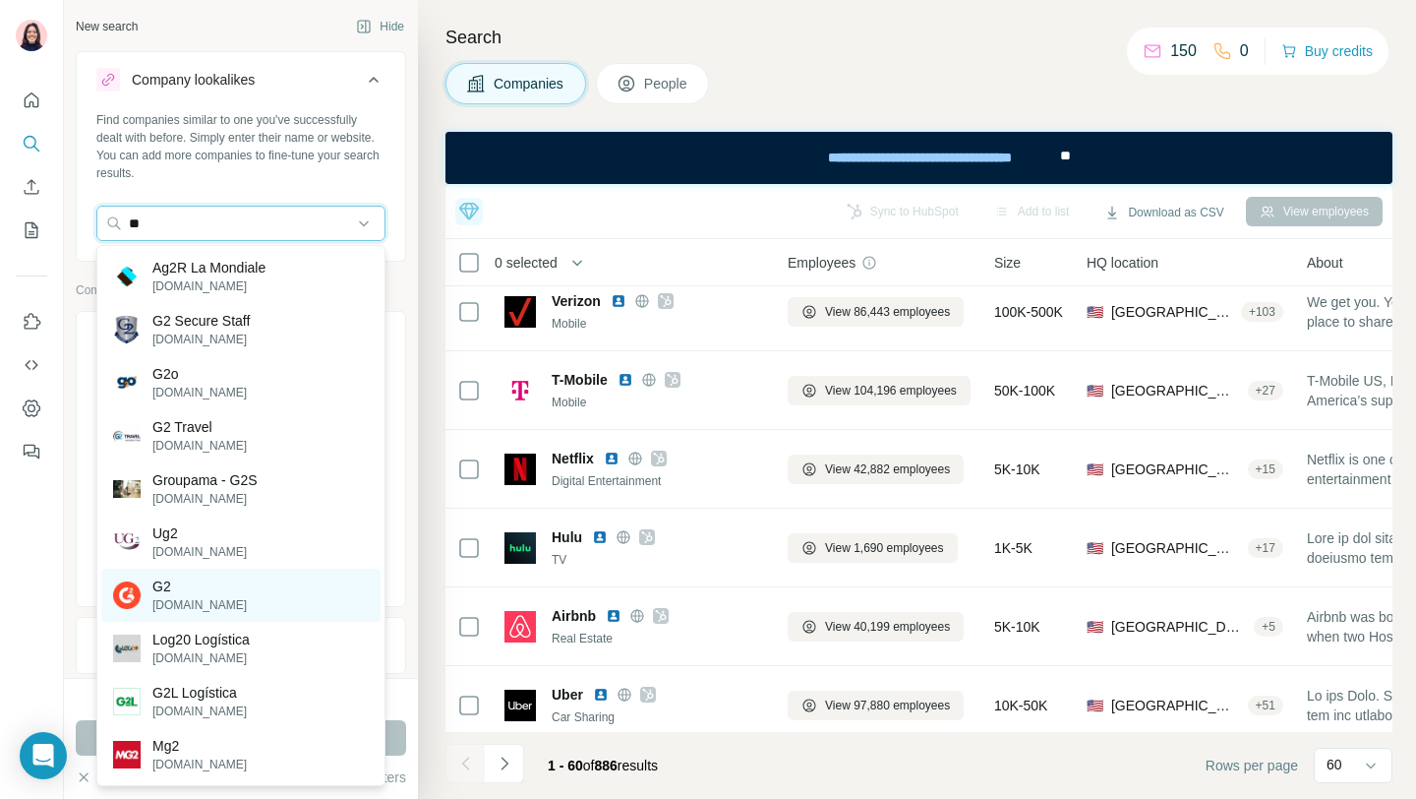
type input "**"
click at [177, 590] on p "G2" at bounding box center [199, 586] width 94 height 20
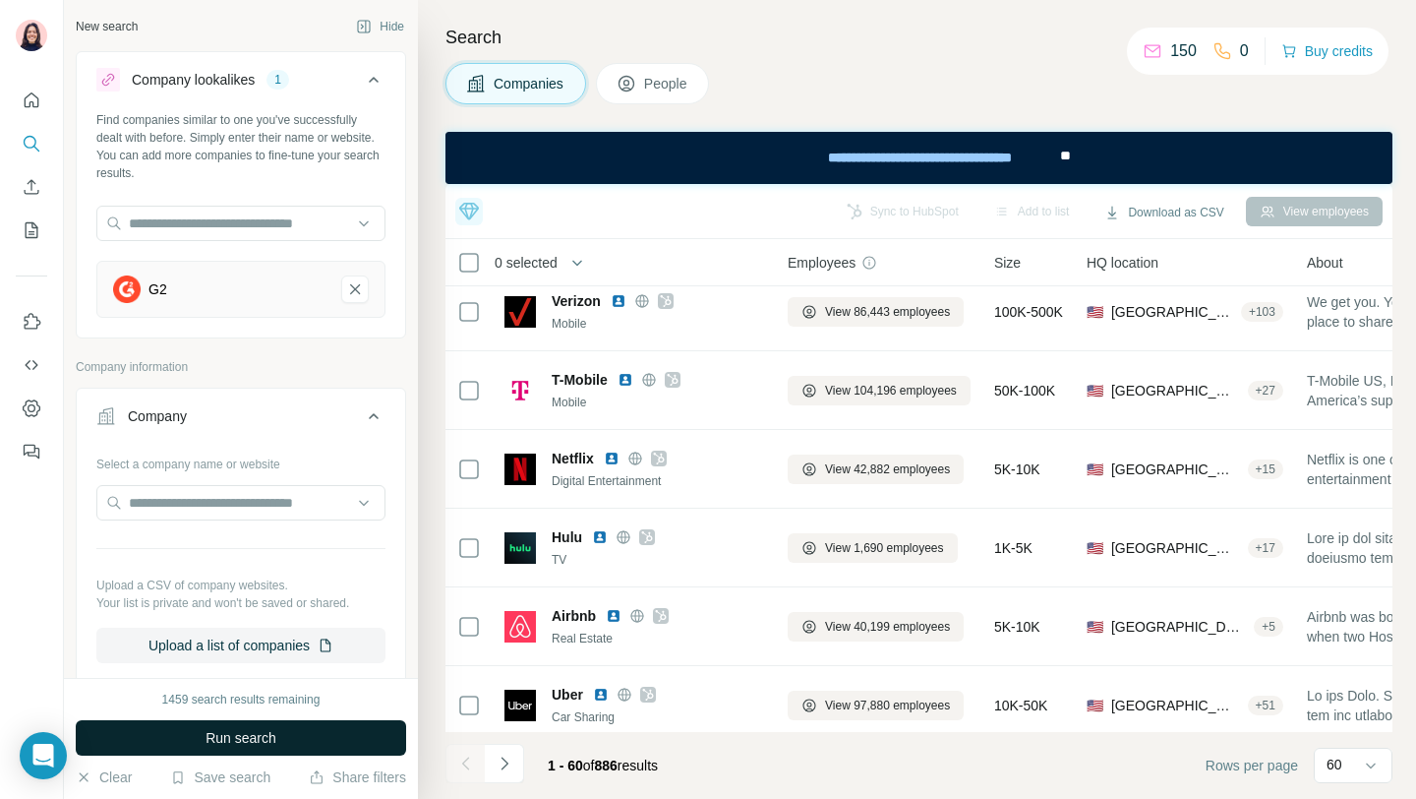
click at [223, 726] on button "Run search" at bounding box center [241, 737] width 330 height 35
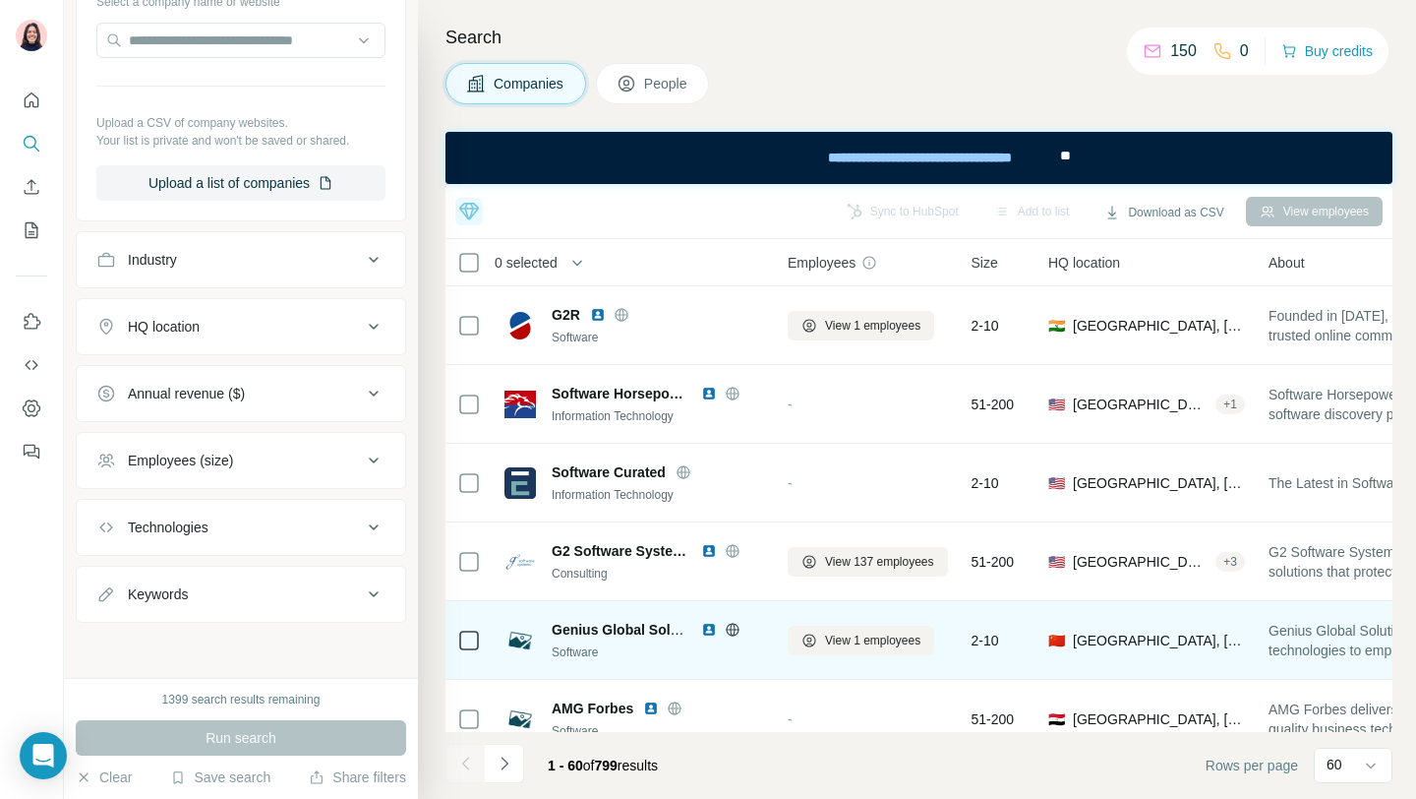
scroll to position [55, 0]
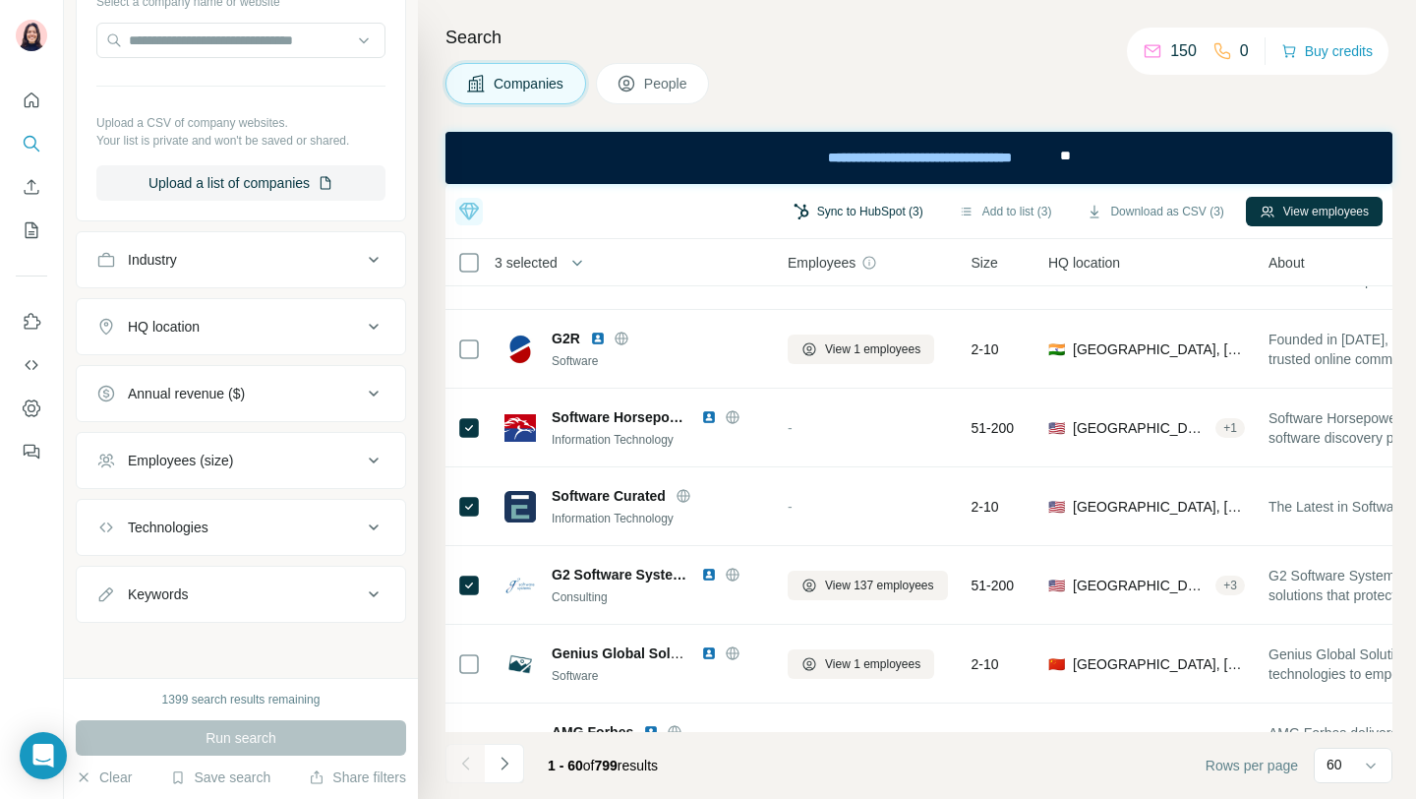
click at [888, 208] on button "Sync to HubSpot (3)" at bounding box center [858, 212] width 157 height 30
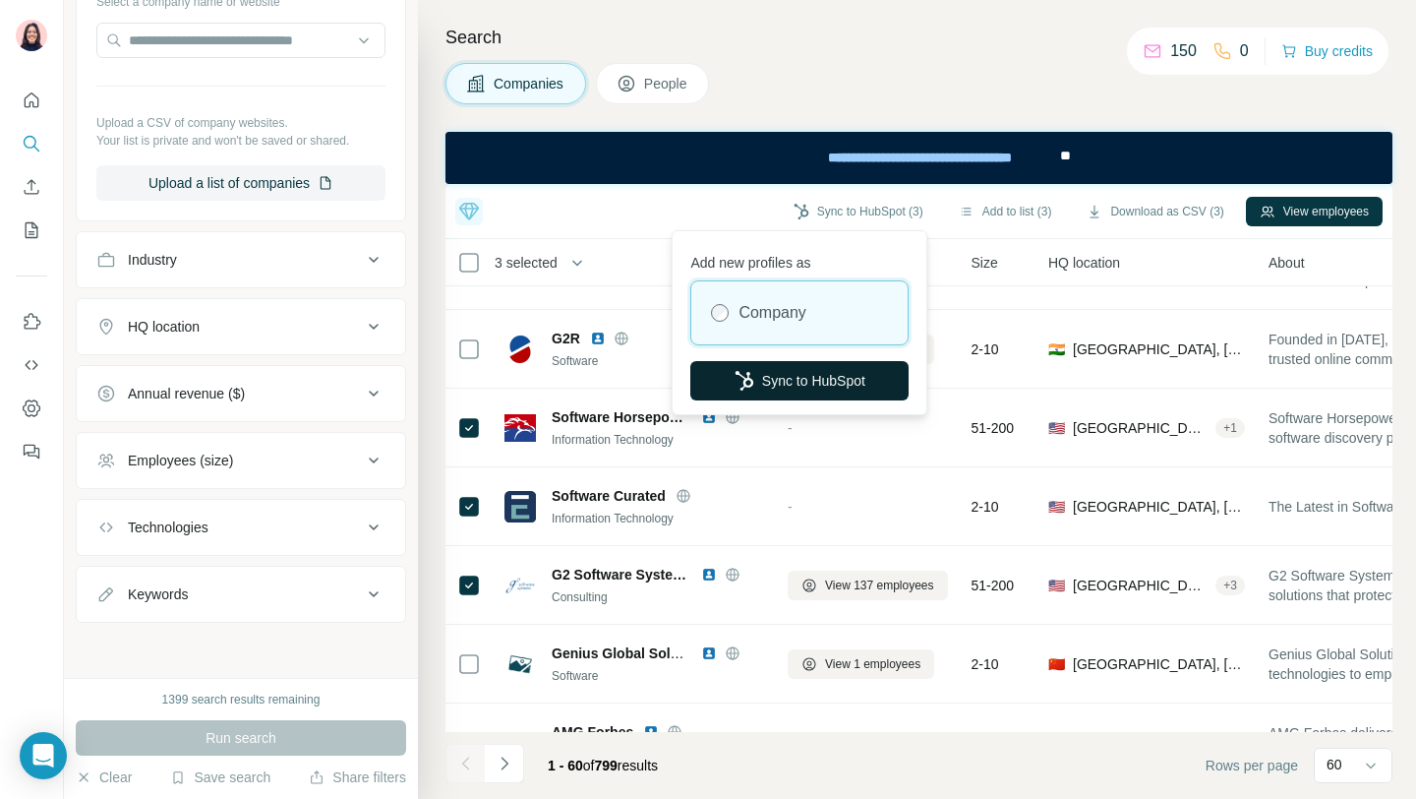
click at [793, 381] on button "Sync to HubSpot" at bounding box center [799, 380] width 218 height 39
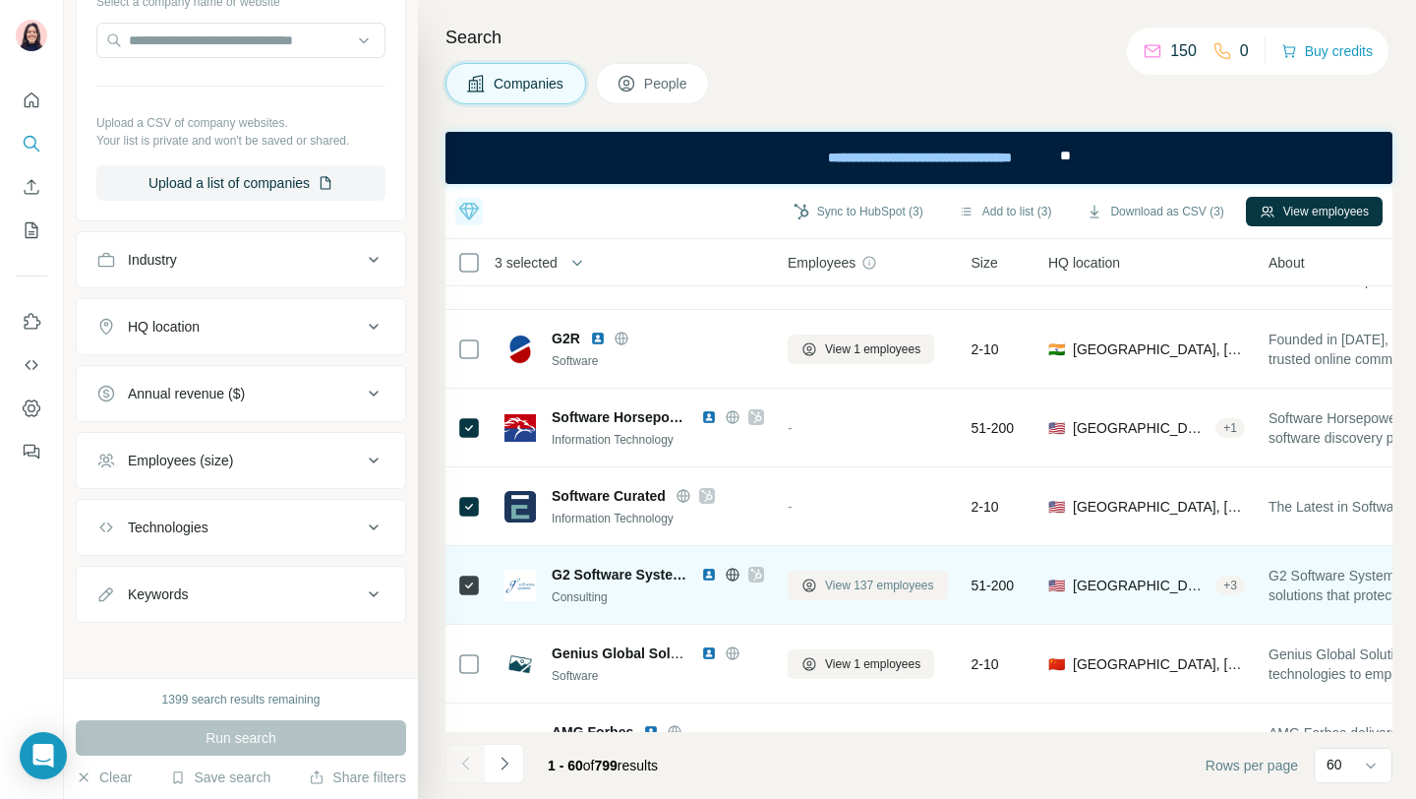
click at [828, 581] on span "View 137 employees" at bounding box center [879, 585] width 109 height 18
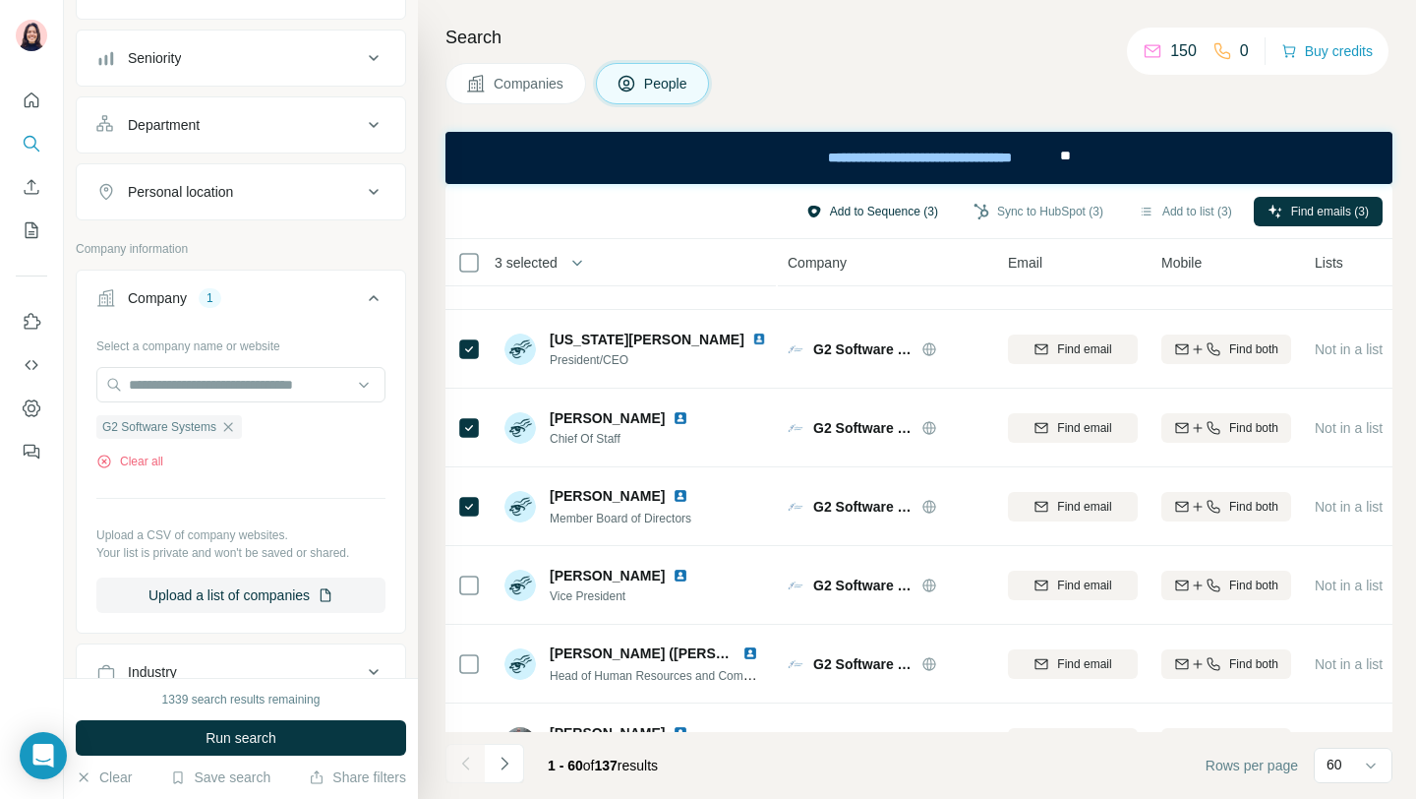
click at [872, 216] on button "Add to Sequence (3)" at bounding box center [872, 212] width 159 height 30
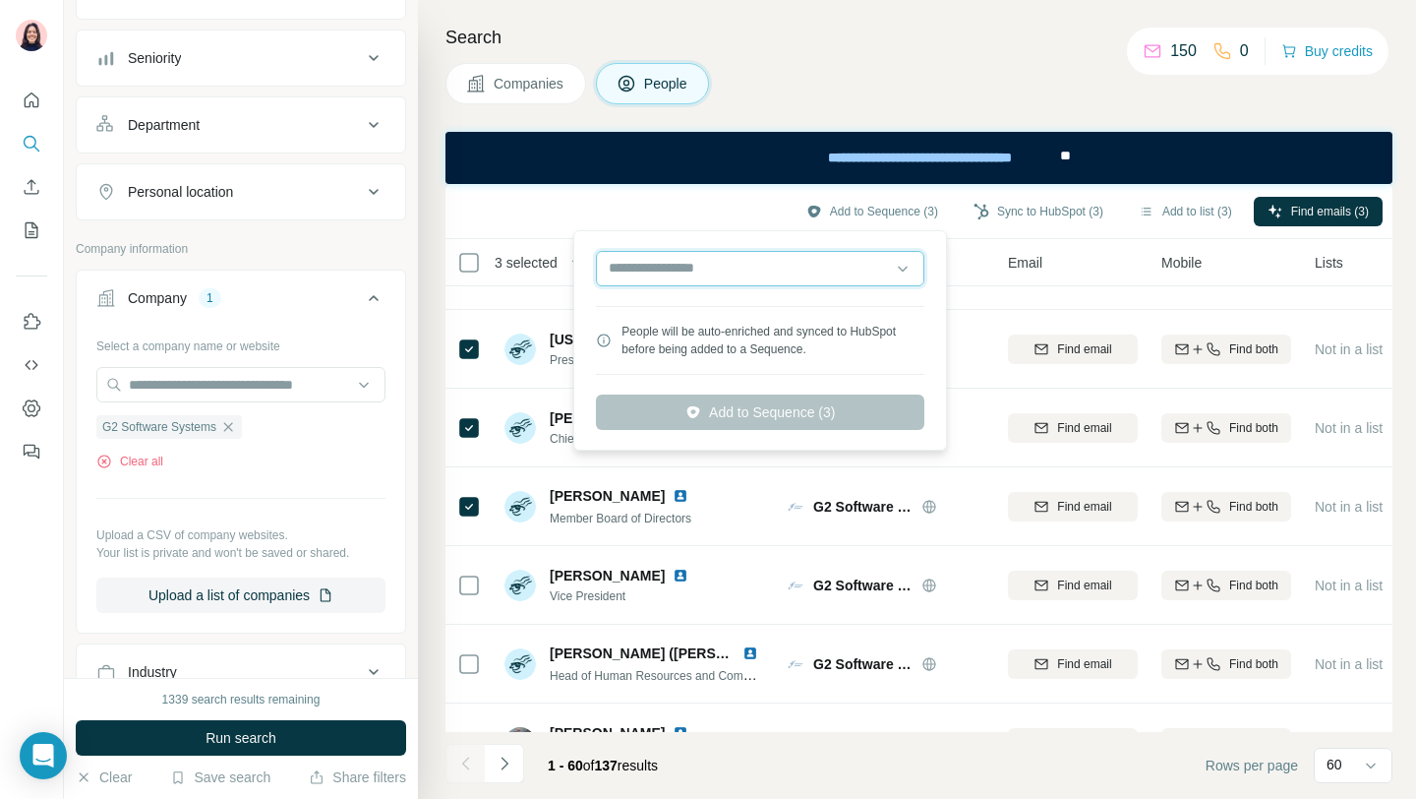
click at [794, 270] on input "text" at bounding box center [760, 268] width 328 height 35
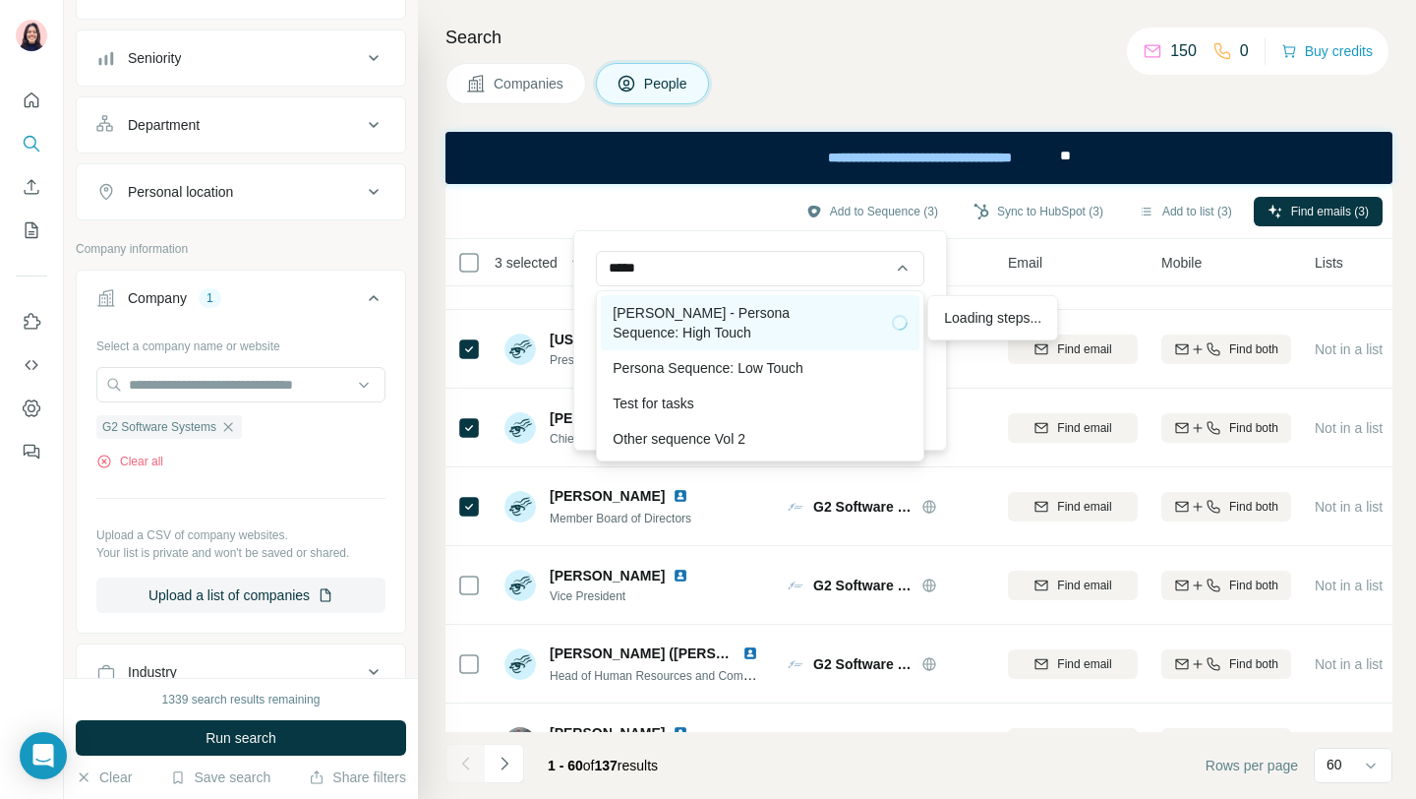
click at [729, 341] on div "[PERSON_NAME] - Persona Sequence: High Touch" at bounding box center [760, 322] width 295 height 39
type input "**********"
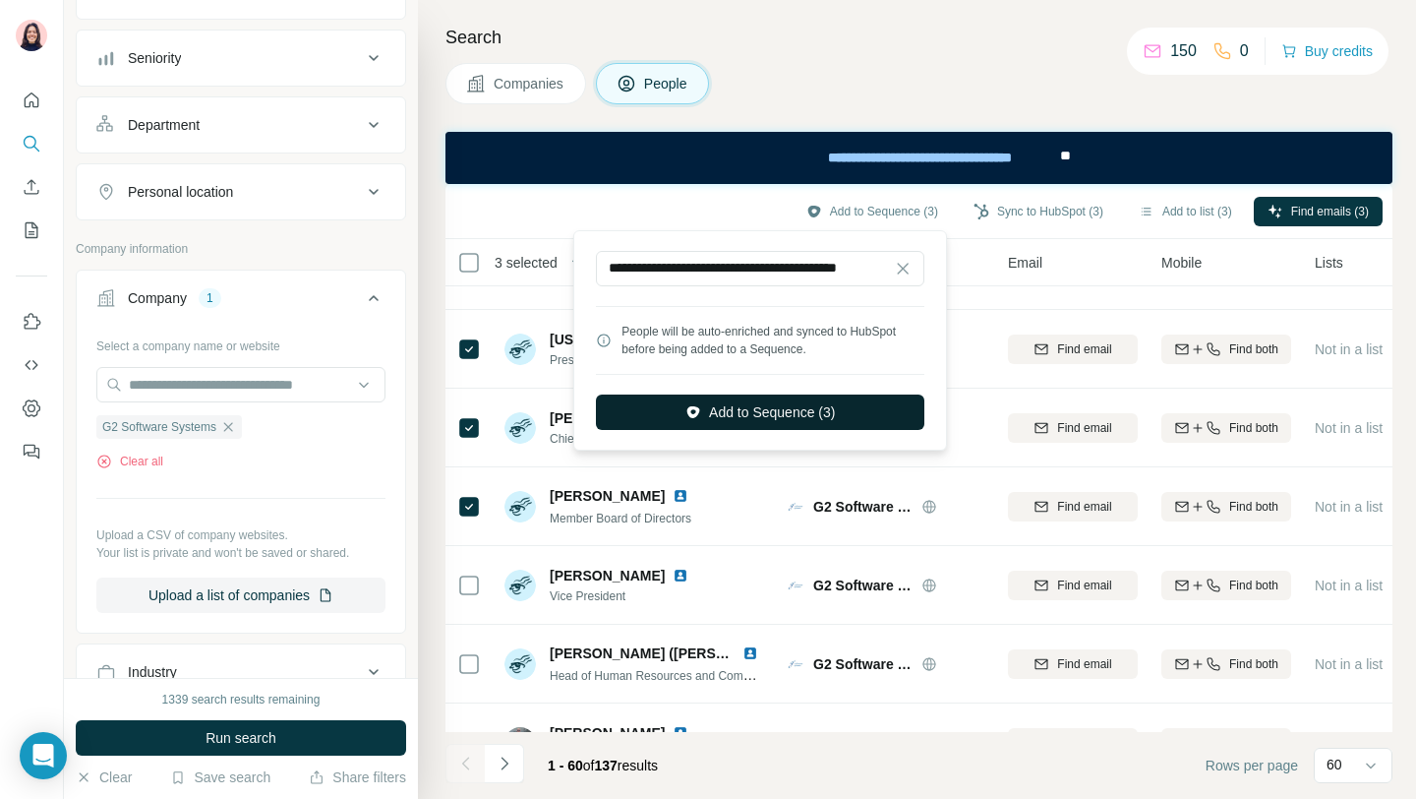
click at [785, 421] on button "Add to Sequence (3)" at bounding box center [760, 411] width 328 height 35
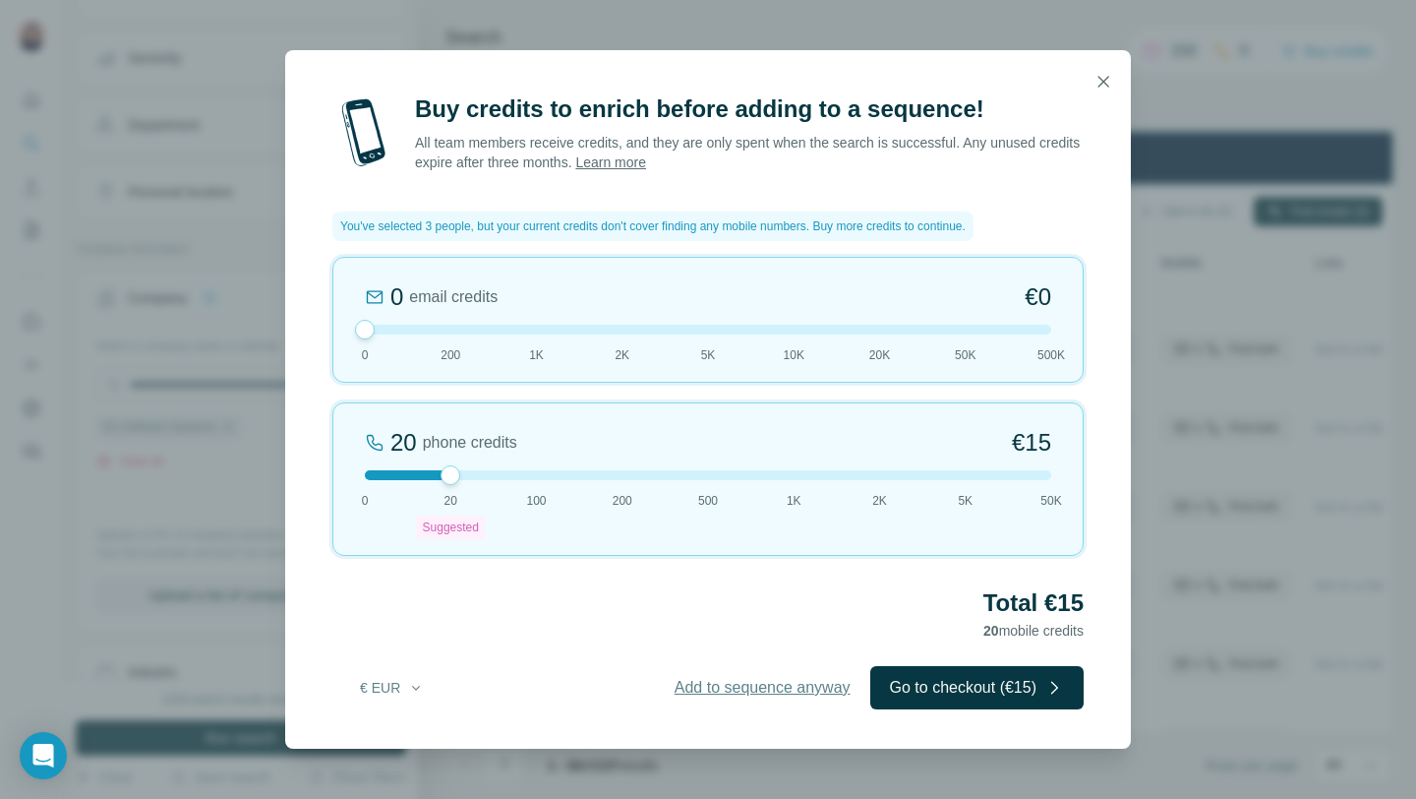
click at [771, 681] on span "Add to sequence anyway" at bounding box center [763, 688] width 176 height 24
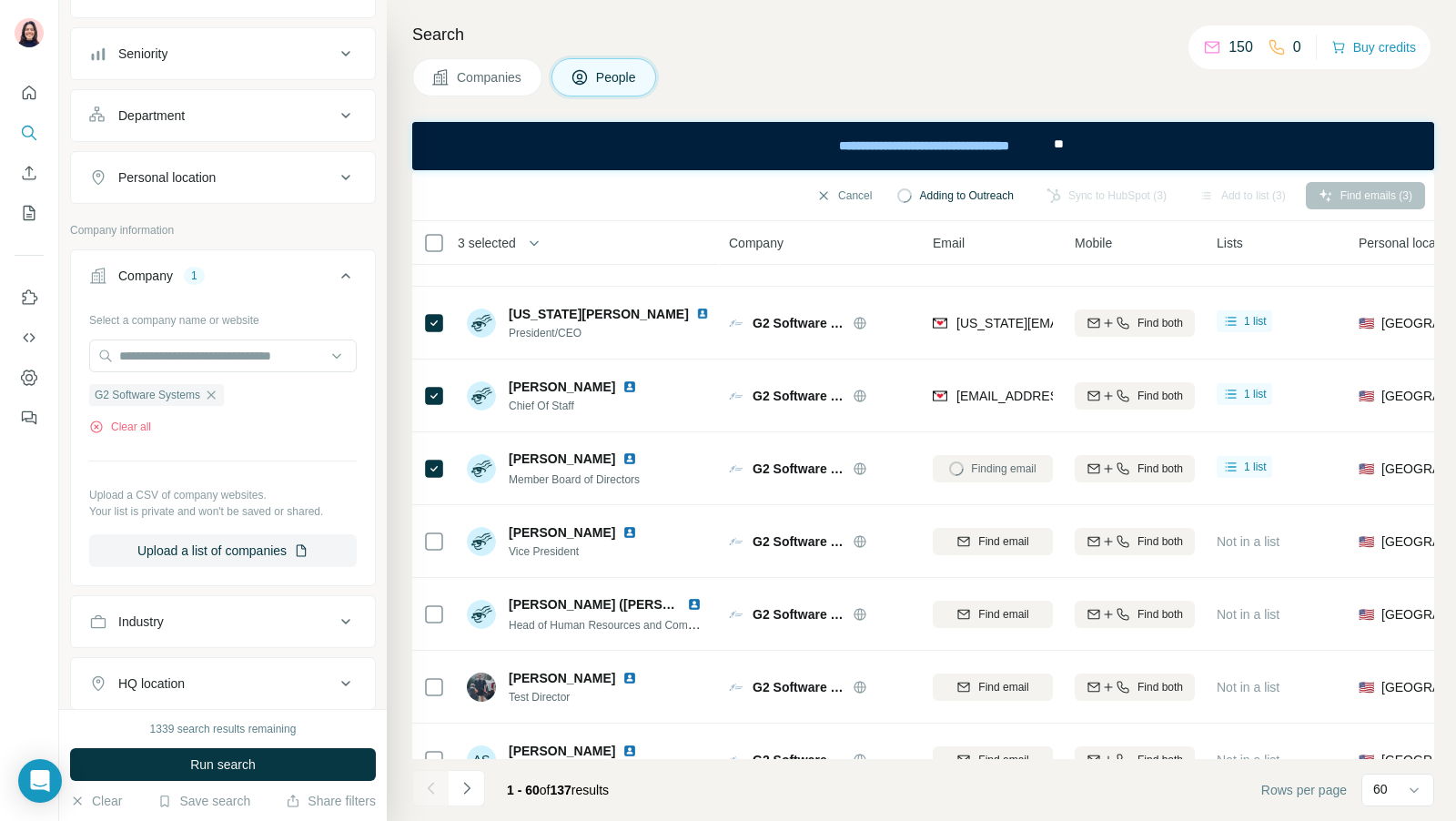
scroll to position [51, 0]
drag, startPoint x: 899, startPoint y: 248, endPoint x: 920, endPoint y: 253, distance: 21.6
click at [0, 0] on tr "3 selected People Company Email Mobile Lists Personal location Seniority Depart…" at bounding box center [0, 0] width 0 height 0
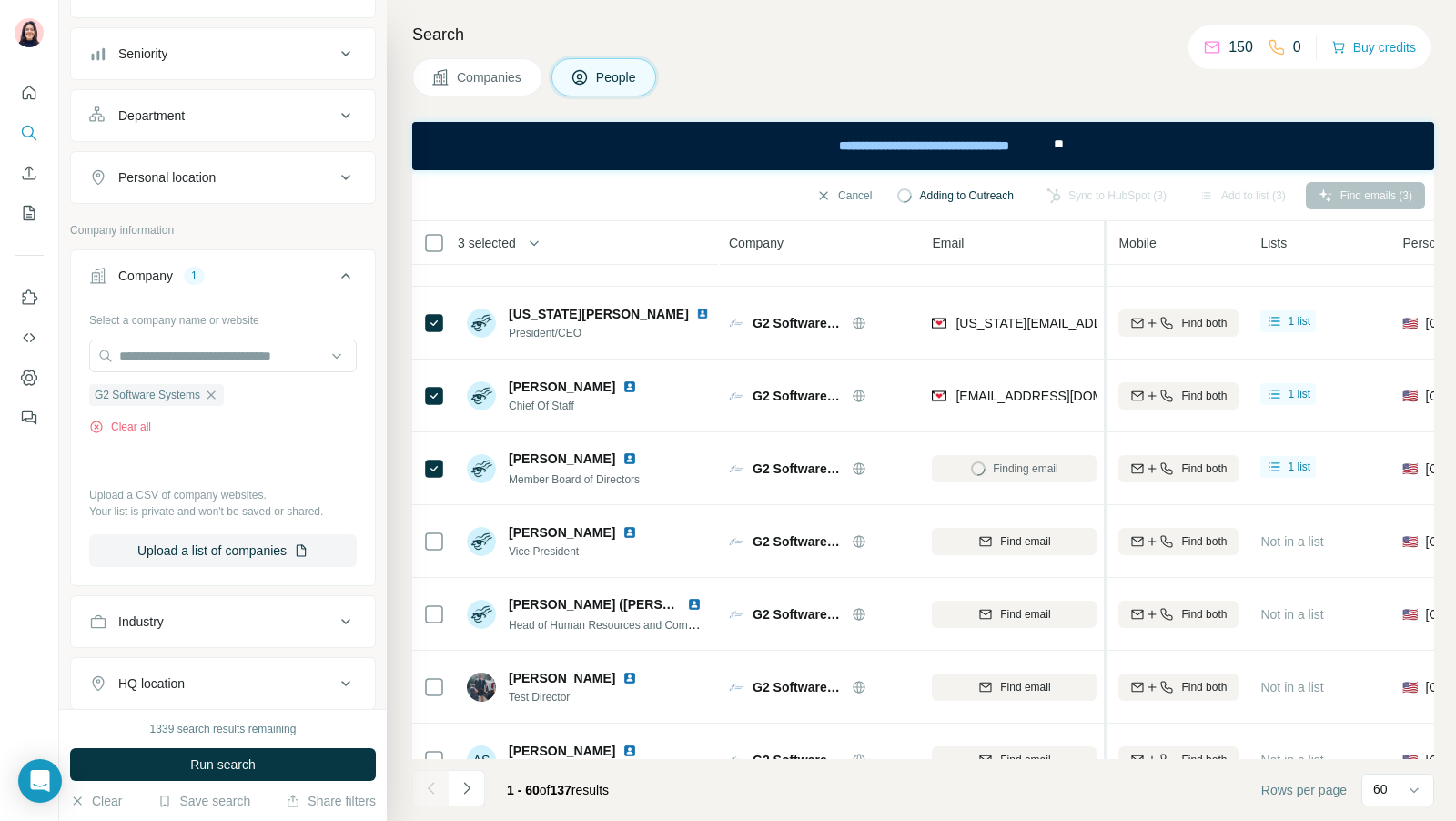
drag, startPoint x: 1062, startPoint y: 246, endPoint x: 1107, endPoint y: 246, distance: 45.0
click at [0, 0] on tr "3 selected People Company Email Mobile Lists Personal location Seniority Depart…" at bounding box center [0, 0] width 0 height 0
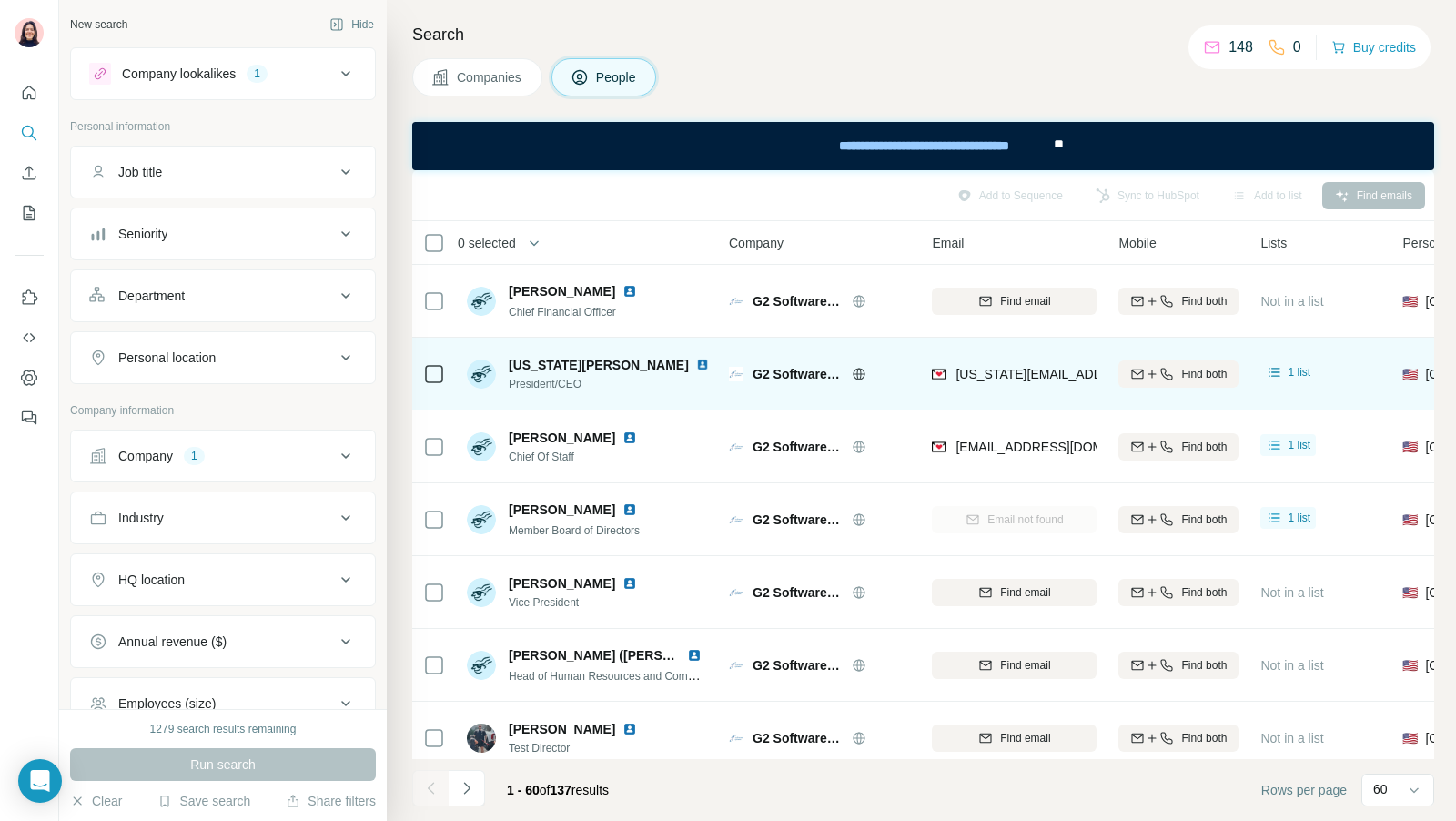
click at [430, 349] on div at bounding box center [434, 374] width 22 height 50
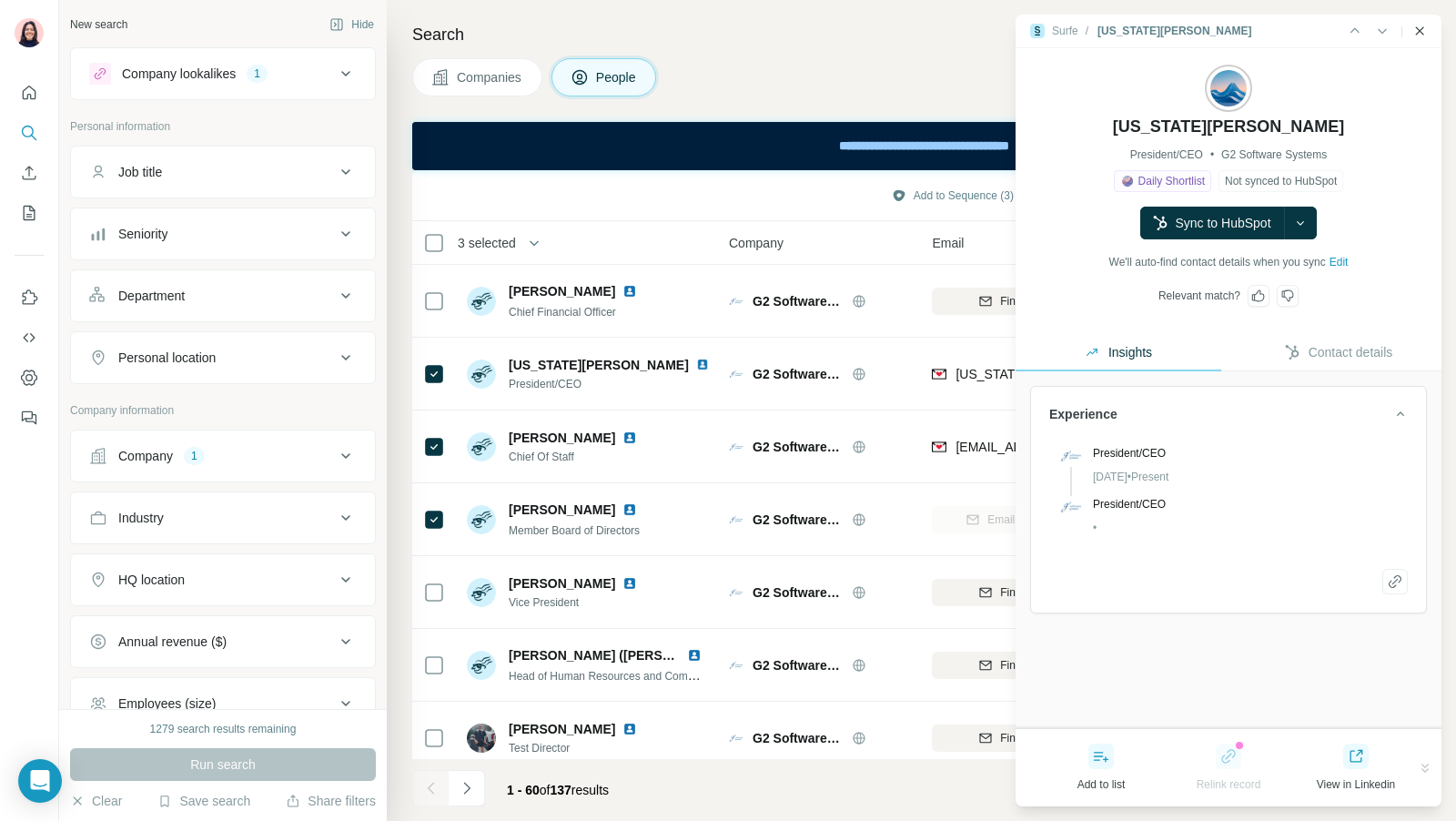
click at [1423, 27] on icon "Close side panel" at bounding box center [1419, 31] width 8 height 8
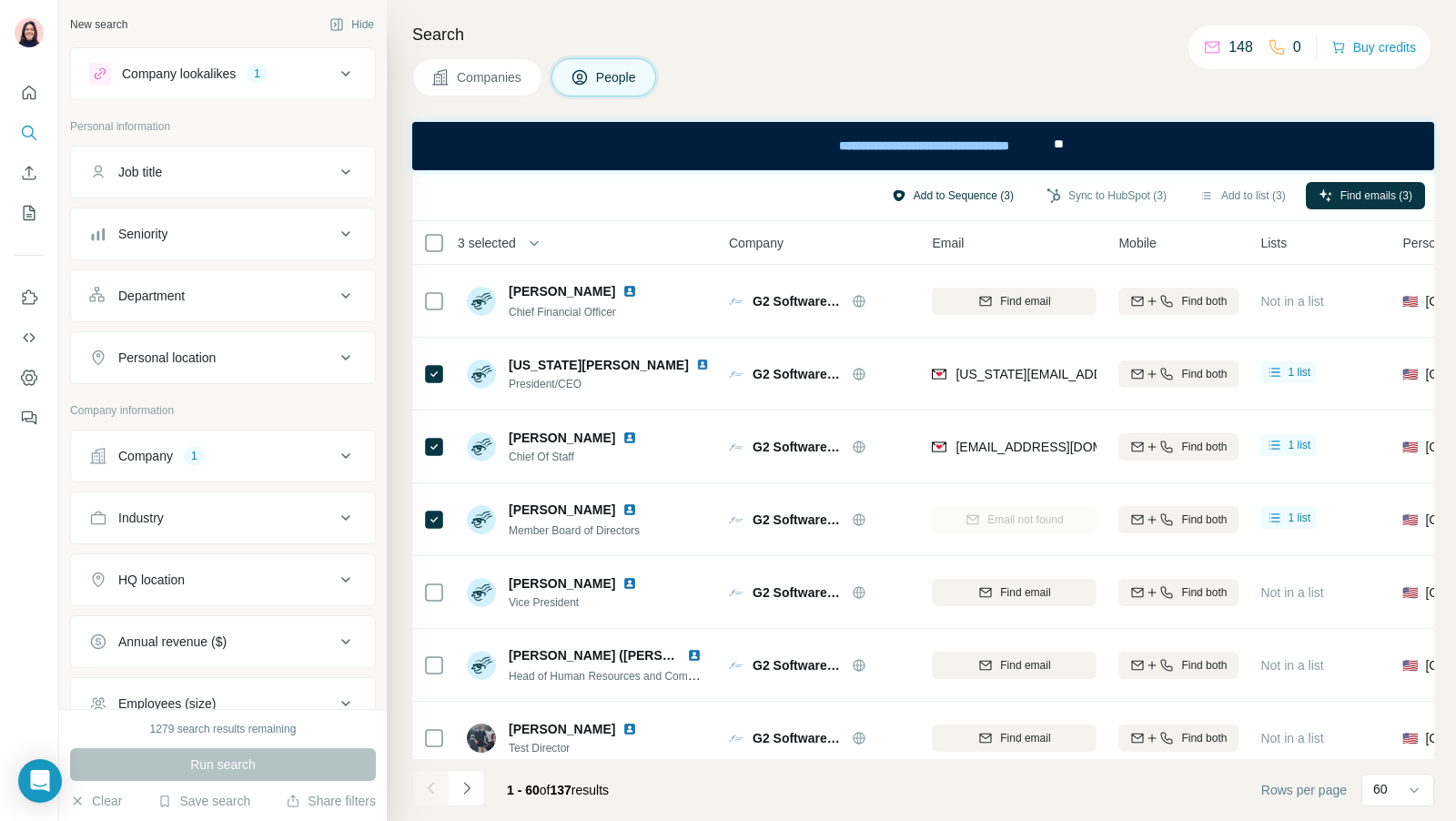
click at [982, 189] on button "Add to Sequence (3)" at bounding box center [952, 196] width 147 height 28
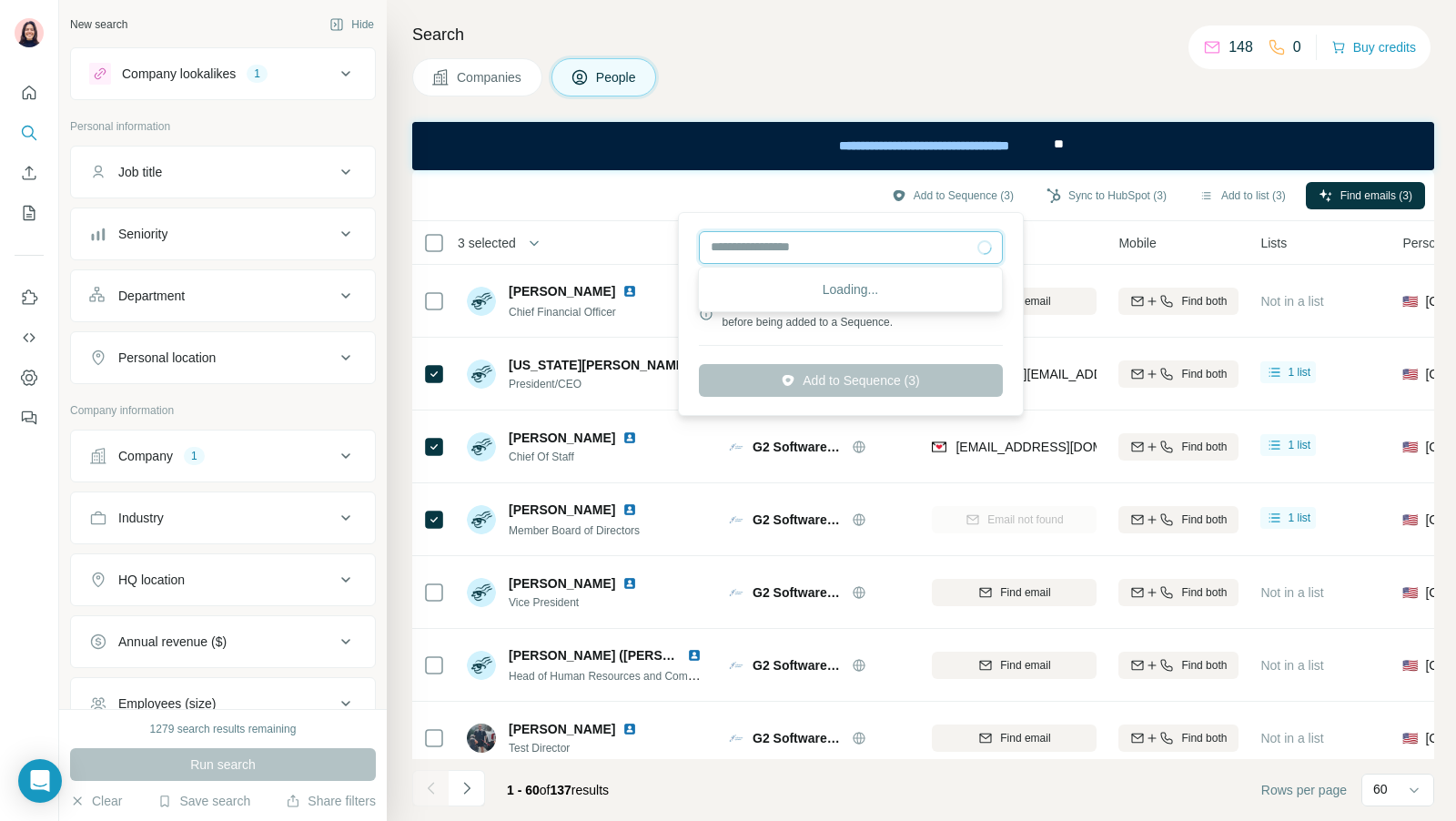
click at [801, 254] on input "text" at bounding box center [850, 247] width 303 height 32
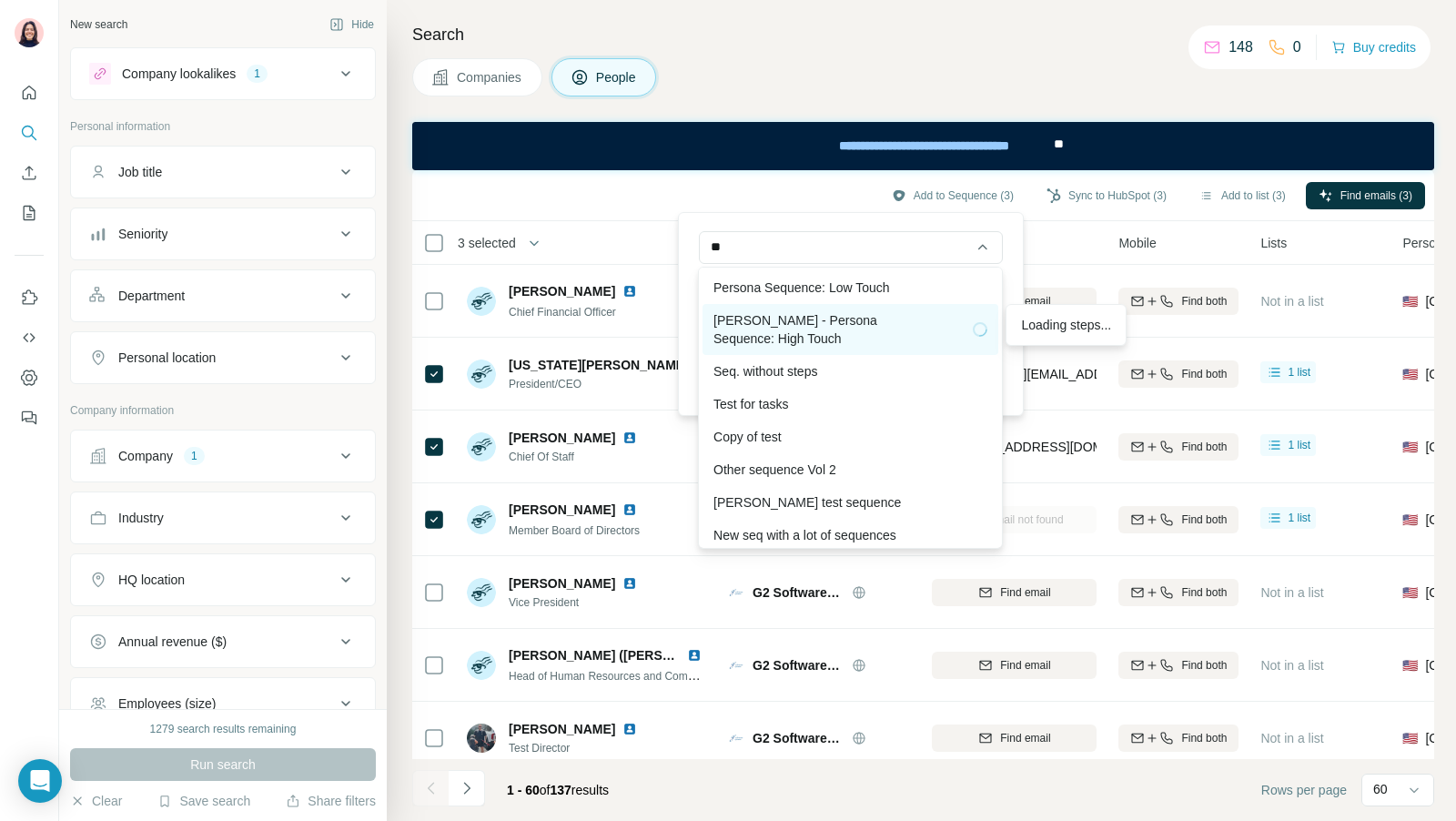
click at [786, 319] on div "[PERSON_NAME] - Persona Sequence: High Touch" at bounding box center [850, 329] width 274 height 36
type input "**********"
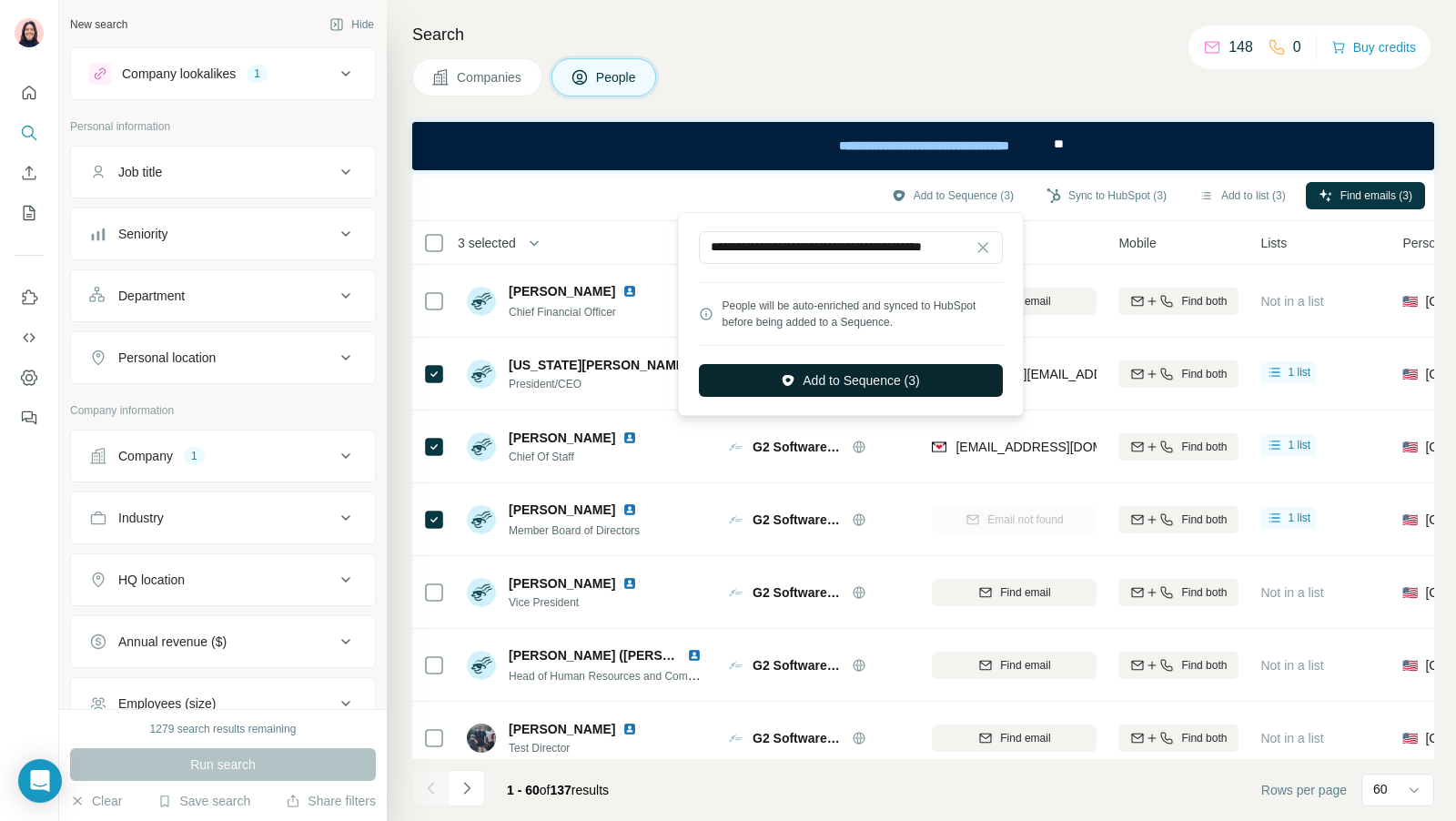
click at [896, 382] on button "Add to Sequence (3)" at bounding box center [850, 379] width 303 height 32
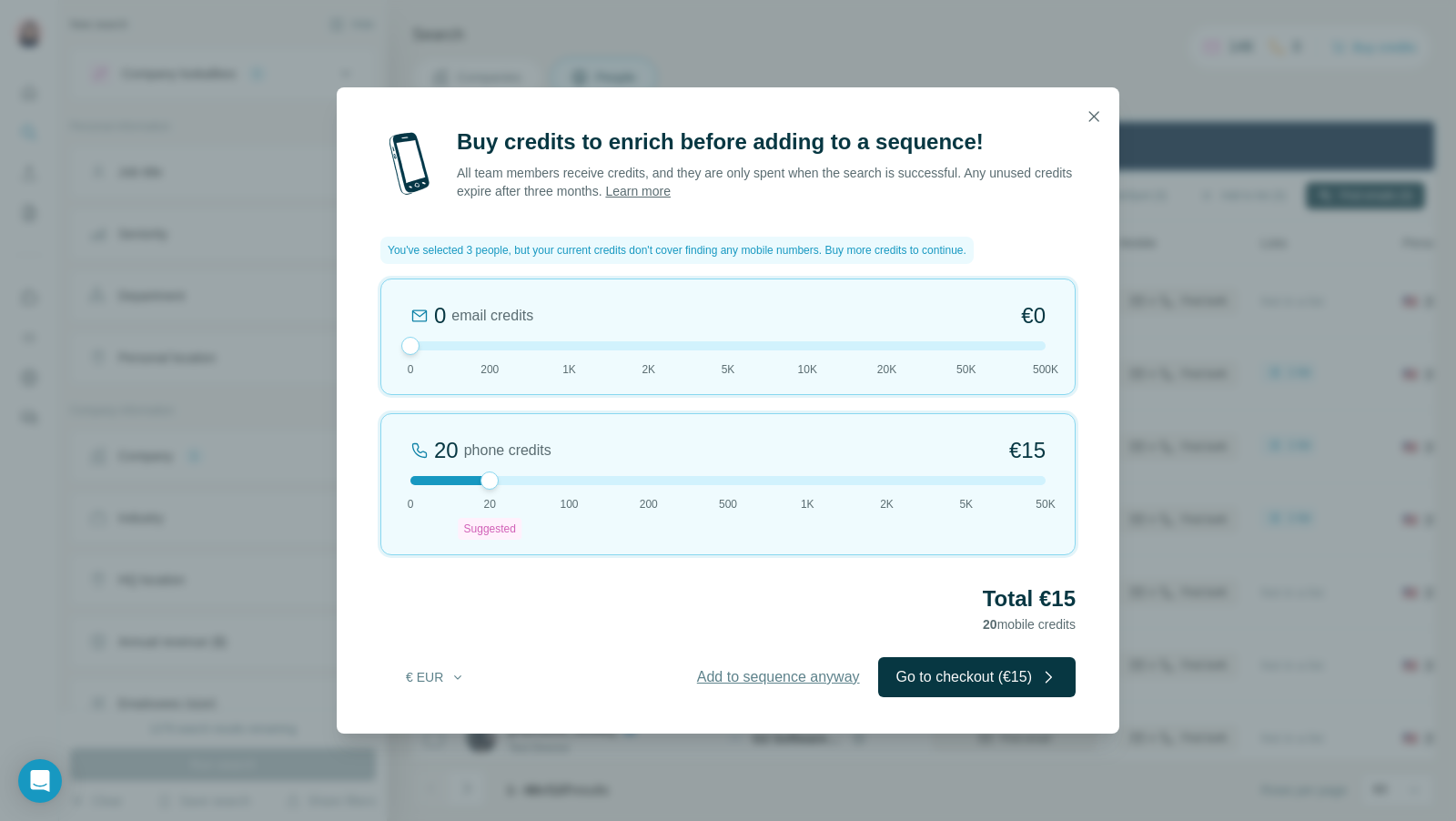
click at [732, 686] on span "Add to sequence anyway" at bounding box center [778, 678] width 163 height 22
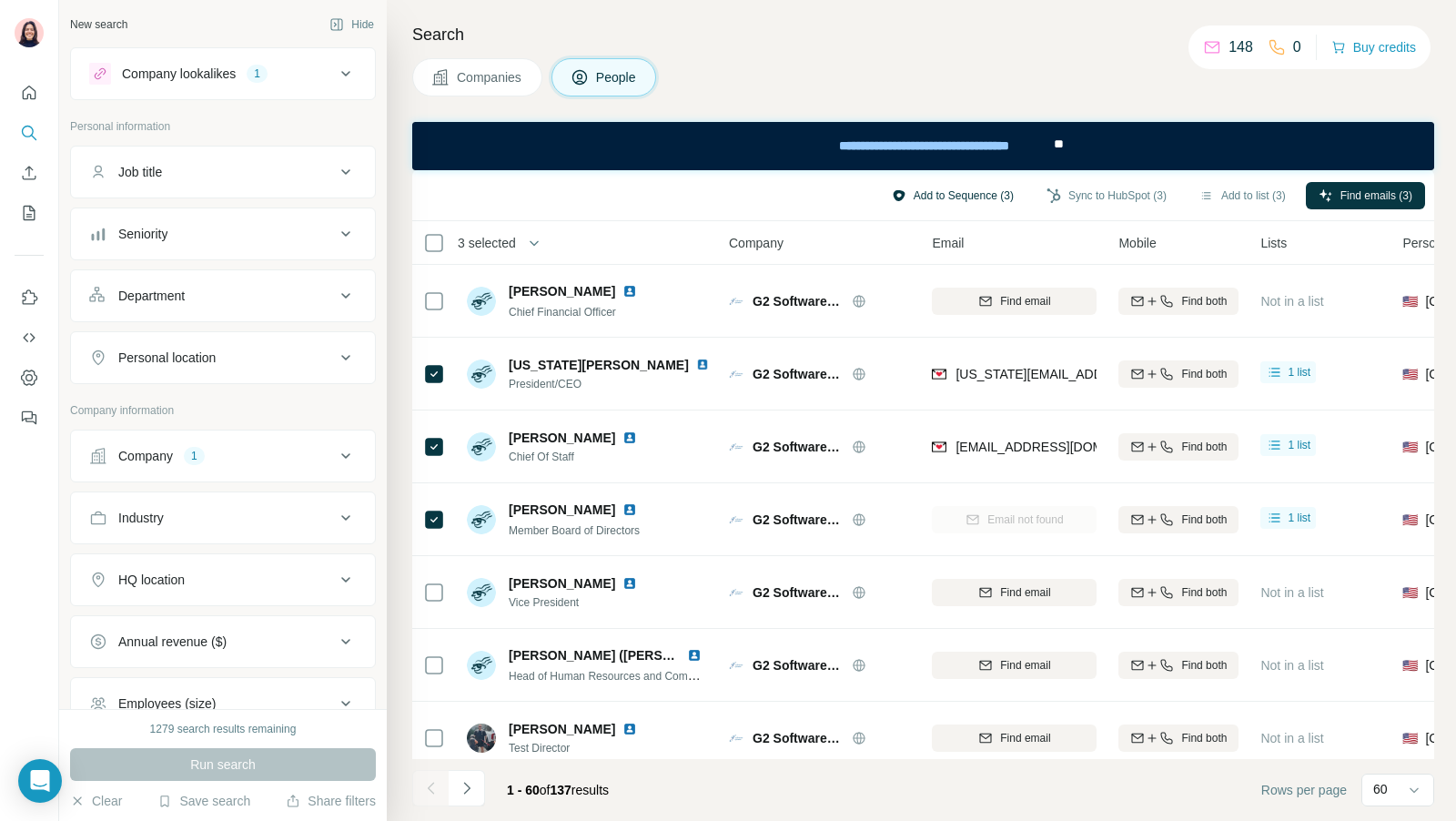
click at [970, 188] on button "Add to Sequence (3)" at bounding box center [952, 196] width 147 height 28
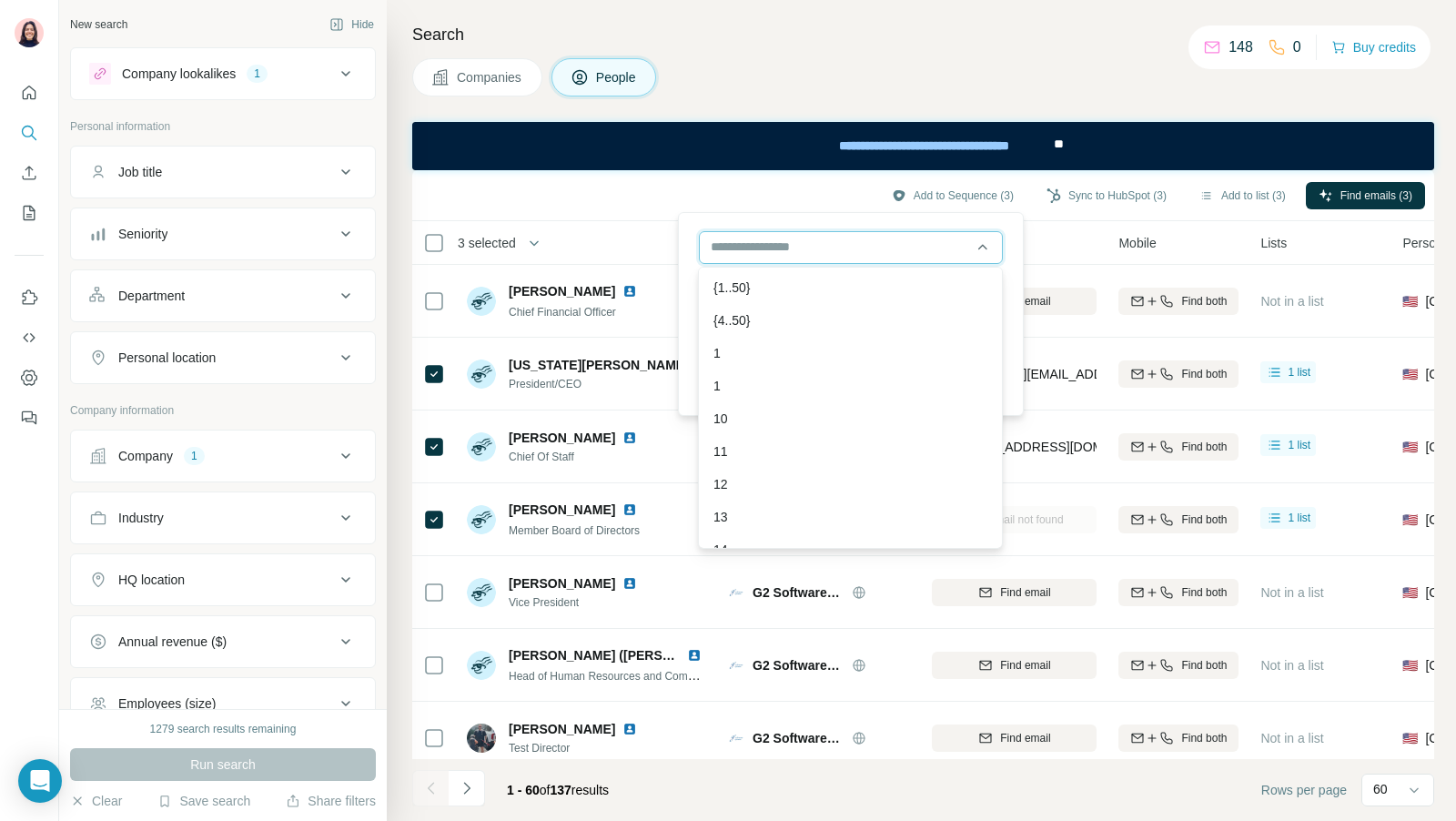
click at [843, 248] on input "text" at bounding box center [850, 247] width 303 height 32
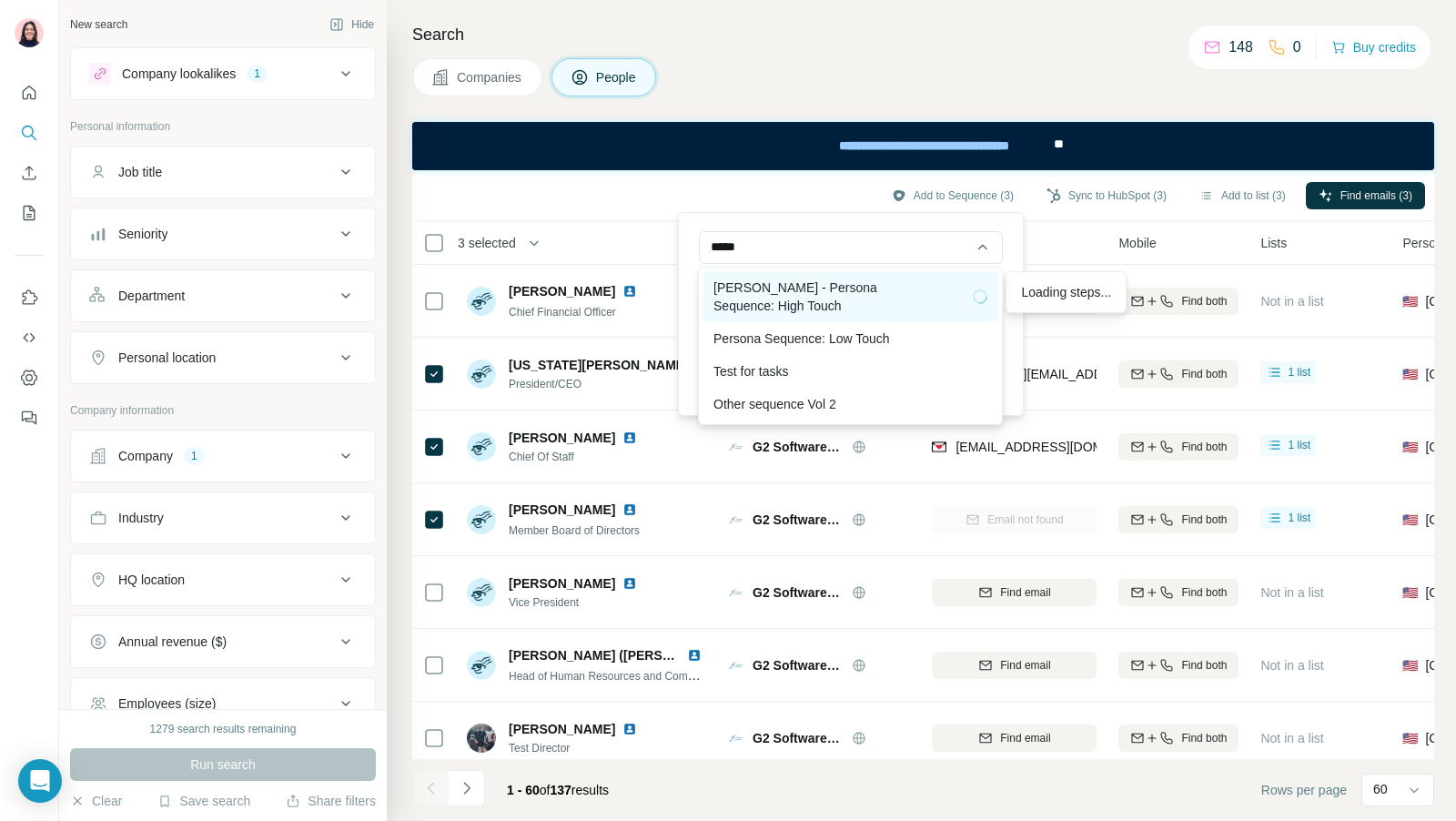
click at [810, 304] on div "[PERSON_NAME] - Persona Sequence: High Touch" at bounding box center [850, 296] width 274 height 36
type input "**********"
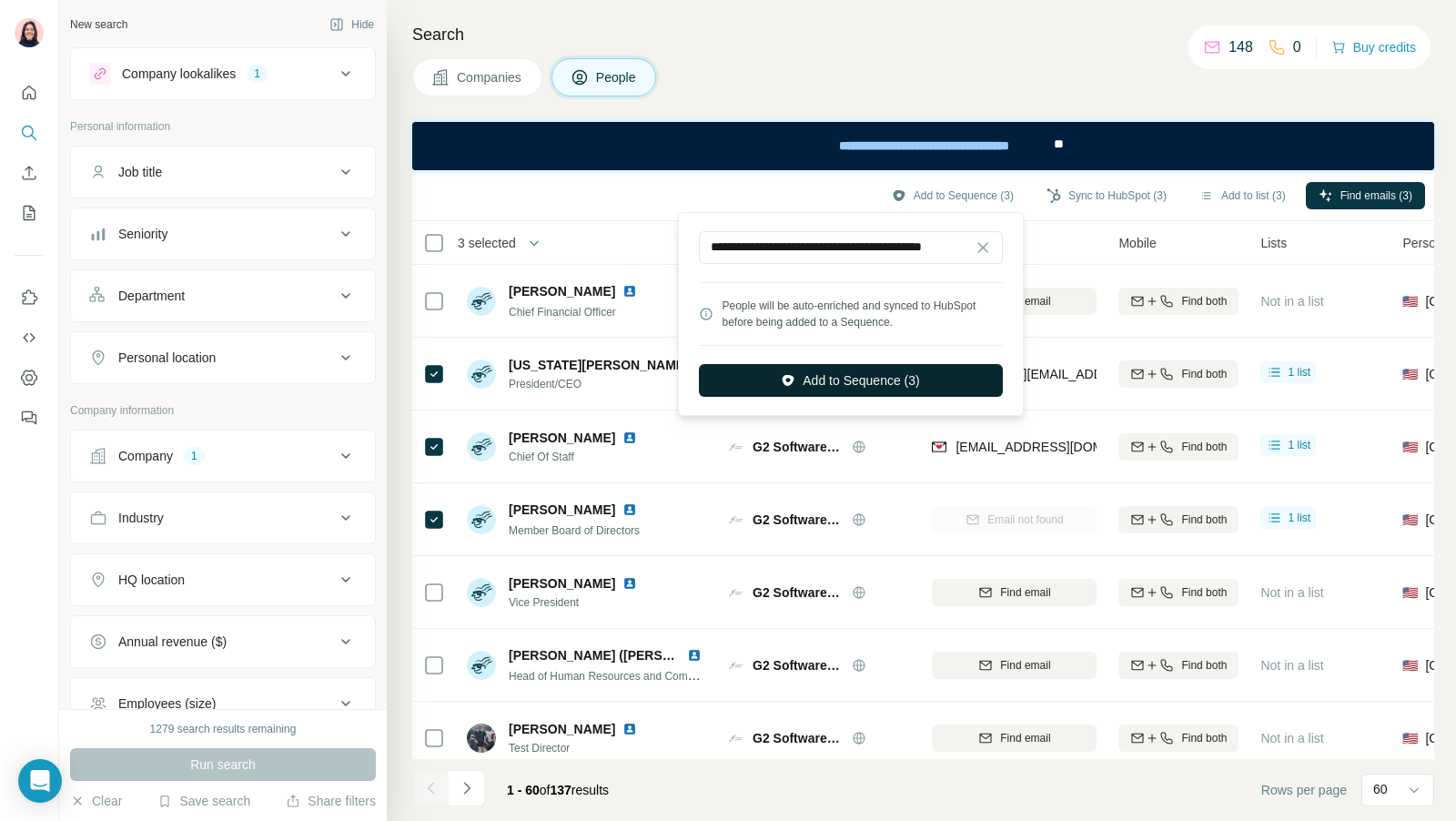
click at [843, 372] on button "Add to Sequence (3)" at bounding box center [850, 379] width 303 height 32
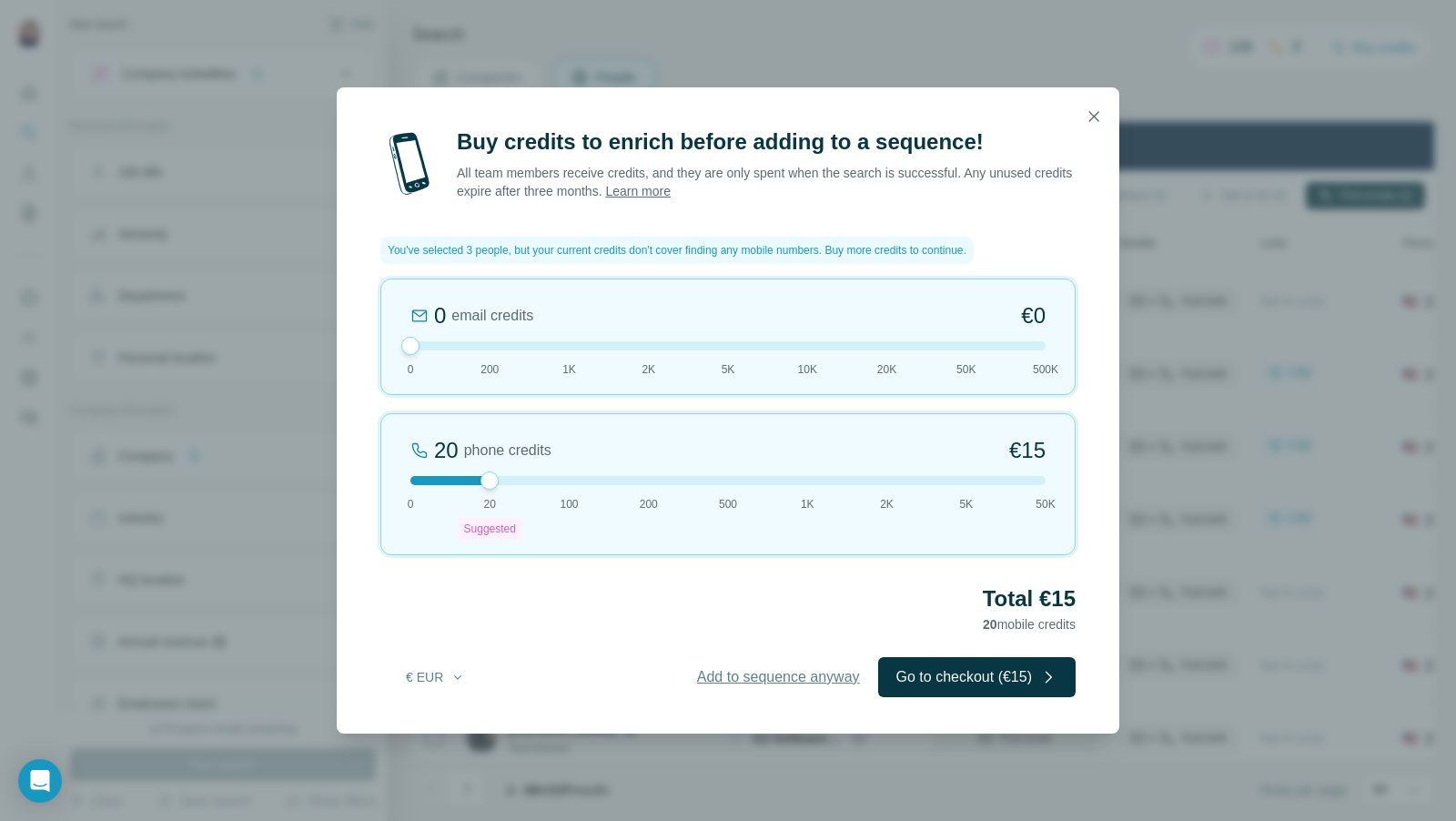
click at [759, 675] on span "Add to sequence anyway" at bounding box center [778, 678] width 163 height 22
